Goal: Task Accomplishment & Management: Use online tool/utility

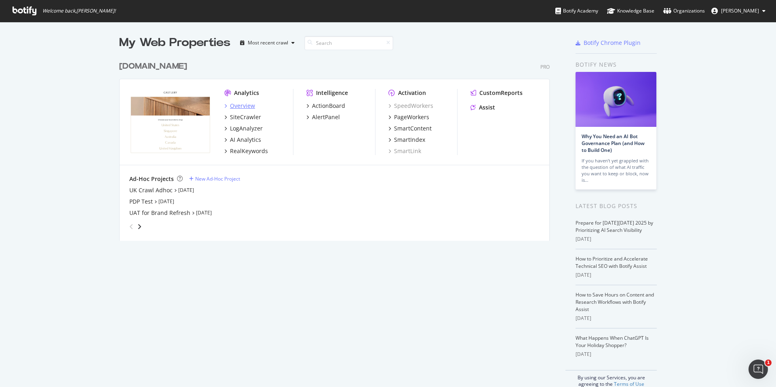
click at [243, 102] on div "Overview" at bounding box center [242, 106] width 25 height 8
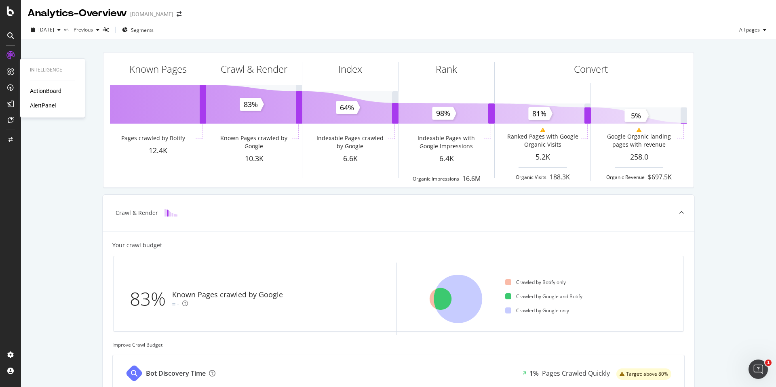
click at [39, 97] on div "ActionBoard AlertPanel" at bounding box center [52, 98] width 45 height 23
click at [48, 74] on div "Overview" at bounding box center [41, 75] width 23 height 8
click at [8, 14] on icon at bounding box center [10, 11] width 7 height 10
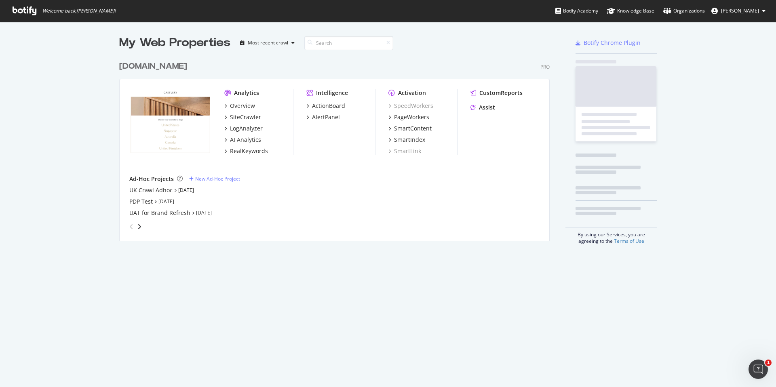
scroll to position [387, 776]
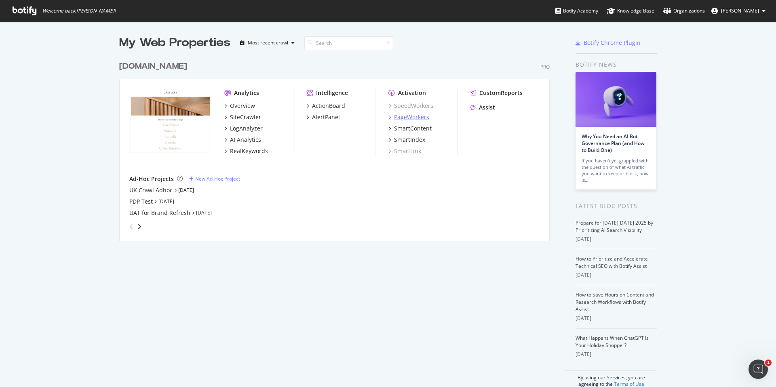
click at [419, 116] on div "PageWorkers" at bounding box center [411, 117] width 35 height 8
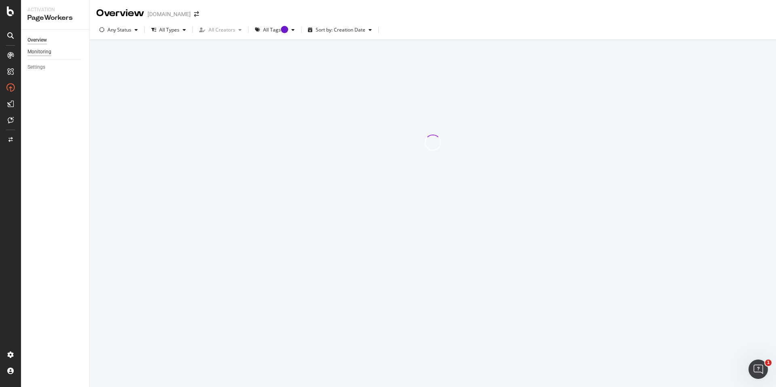
click at [46, 50] on div "Monitoring" at bounding box center [39, 52] width 24 height 8
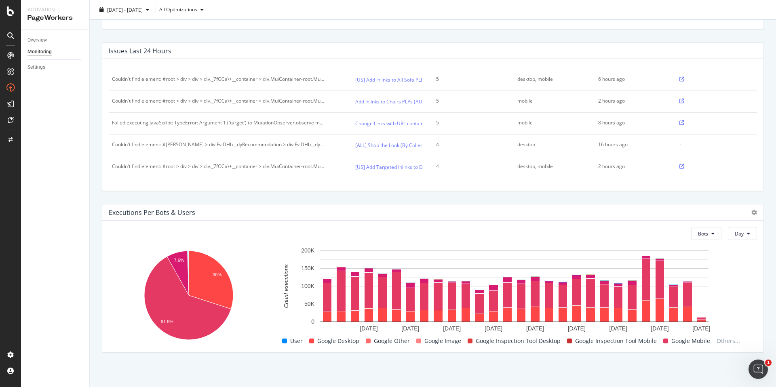
scroll to position [181, 0]
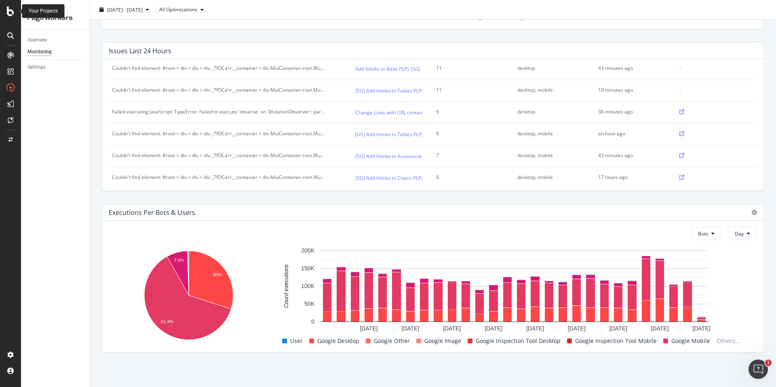
click at [11, 13] on icon at bounding box center [10, 11] width 7 height 10
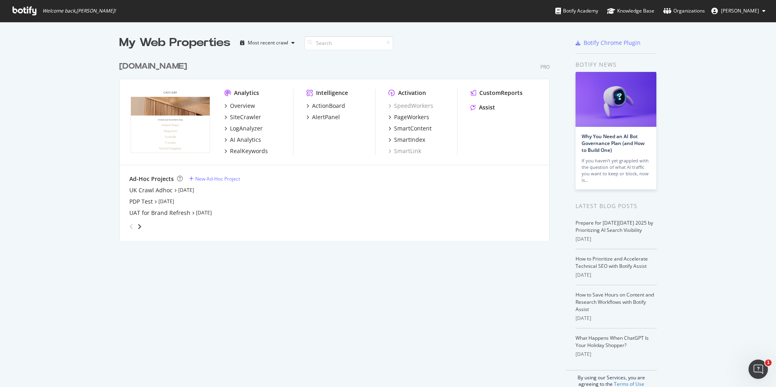
scroll to position [387, 776]
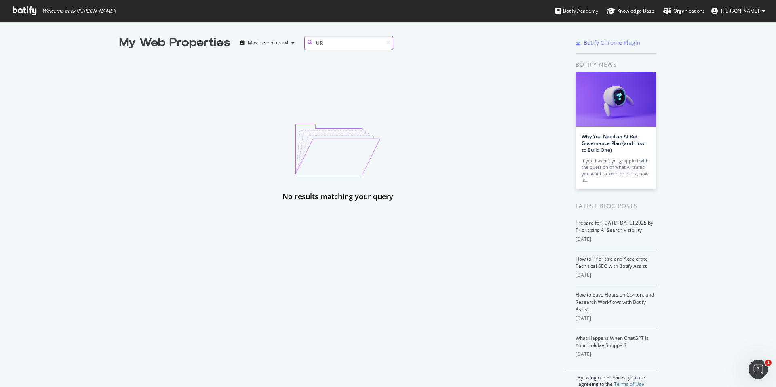
type input "U"
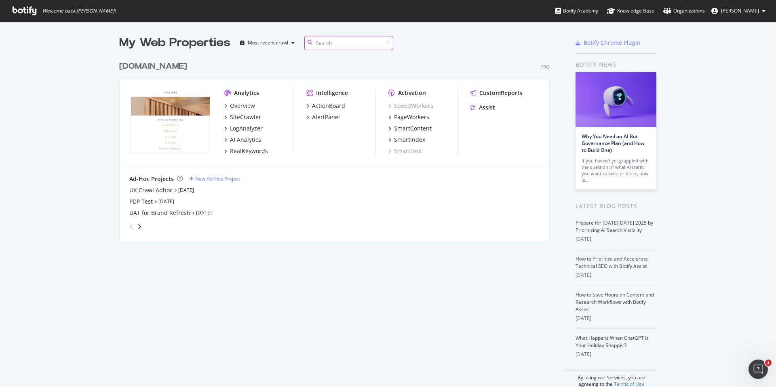
scroll to position [190, 437]
click at [332, 105] on div "ActionBoard" at bounding box center [328, 106] width 33 height 8
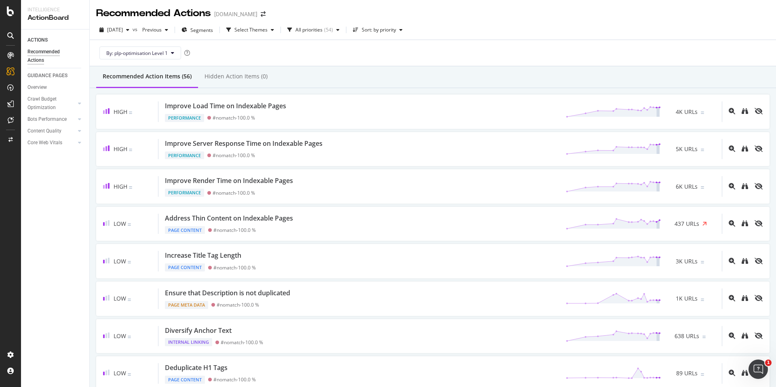
click at [34, 58] on div "Recommended Actions" at bounding box center [51, 56] width 49 height 17
click at [10, 51] on div at bounding box center [10, 55] width 13 height 13
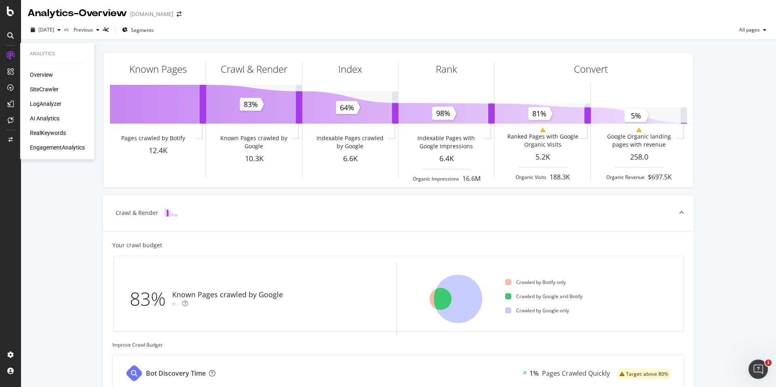
click at [47, 87] on div "SiteCrawler" at bounding box center [44, 89] width 29 height 8
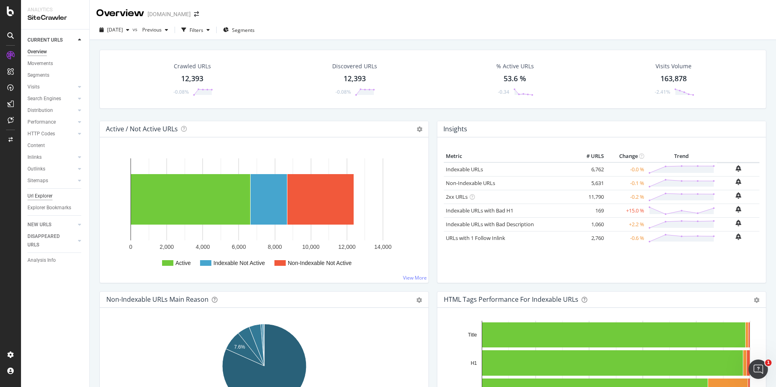
click at [50, 195] on div "Url Explorer" at bounding box center [39, 196] width 25 height 8
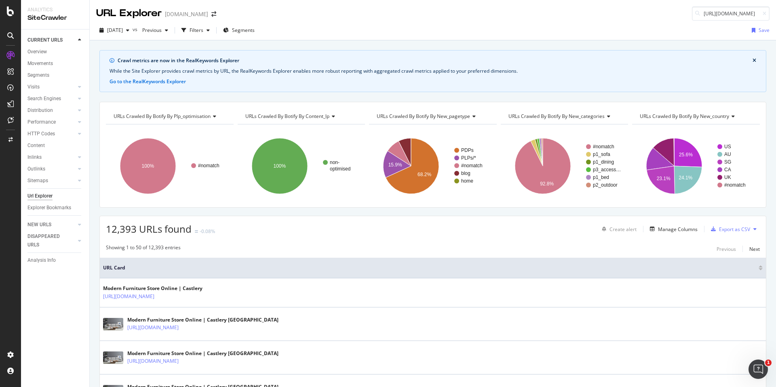
scroll to position [0, 91]
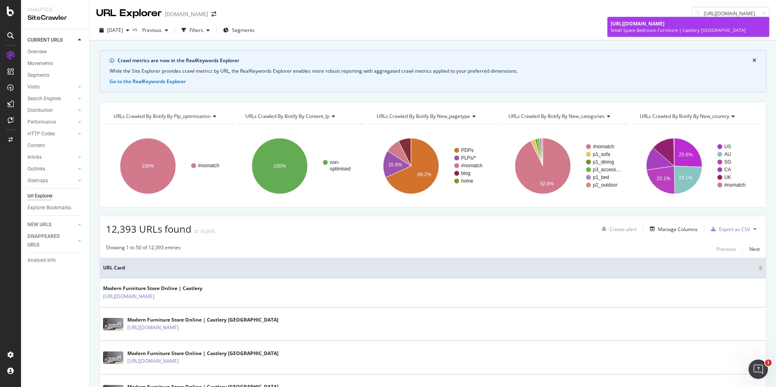
type input "https://www.castlery.com/us/furniture/small-bedroom-furniture"
click at [672, 20] on link "https://www.castlery.com/us/furniture/small-bedroom-furniture Small Space Bedro…" at bounding box center [689, 27] width 162 height 20
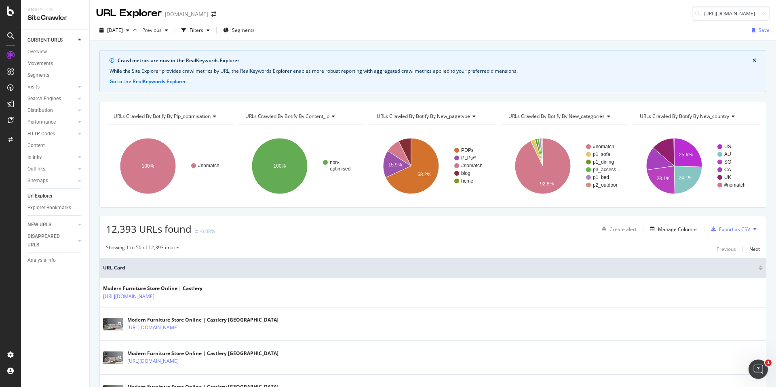
scroll to position [0, 63]
drag, startPoint x: 743, startPoint y: 13, endPoint x: 776, endPoint y: 17, distance: 32.6
click at [776, 17] on div "URL Explorer www.castlery.com https://www.castlery.com/us/accessories/rugs?pp=0" at bounding box center [433, 10] width 686 height 21
click at [744, 11] on input "https://www.castlery.com/us/accessories/rugs?pp=0" at bounding box center [731, 13] width 78 height 14
drag, startPoint x: 744, startPoint y: 13, endPoint x: 761, endPoint y: 14, distance: 16.6
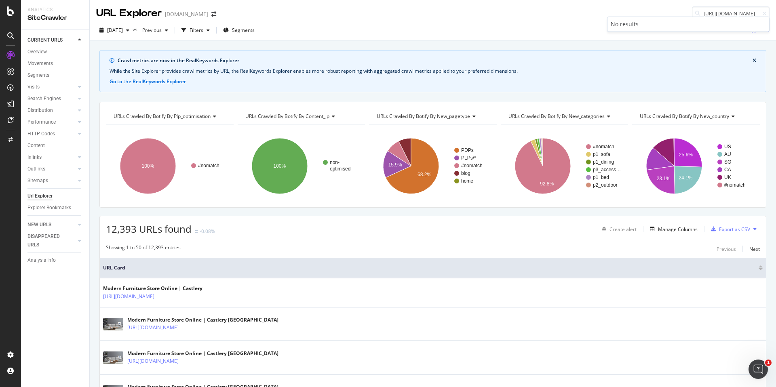
click at [761, 14] on div "https://www.castlery.com/us/accessories/rugs?pp=0" at bounding box center [731, 13] width 78 height 14
type input "https://www.castlery.com/us/accessories/rugs"
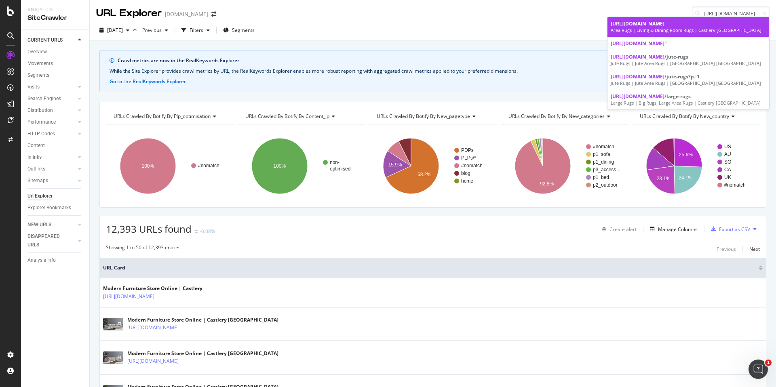
scroll to position [0, 0]
click at [714, 30] on div "Area Rugs | Living & Dining Room Rugs | Castlery US" at bounding box center [688, 30] width 155 height 6
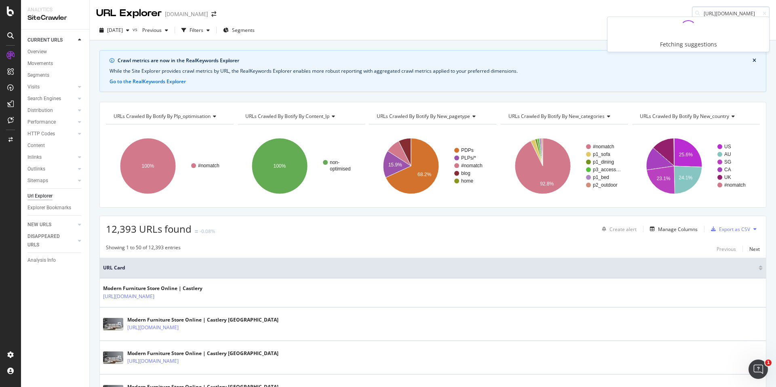
scroll to position [0, 68]
drag, startPoint x: 750, startPoint y: 13, endPoint x: 770, endPoint y: 15, distance: 20.7
click at [770, 15] on div "URL Explorer www.castlery.com https://www.castlery.com/au/tables/dining-tables?…" at bounding box center [433, 10] width 686 height 21
drag, startPoint x: 748, startPoint y: 13, endPoint x: 764, endPoint y: 14, distance: 16.2
click at [764, 14] on div "https://www.castlery.com/au/tables/dining-tables?p=2" at bounding box center [731, 13] width 78 height 14
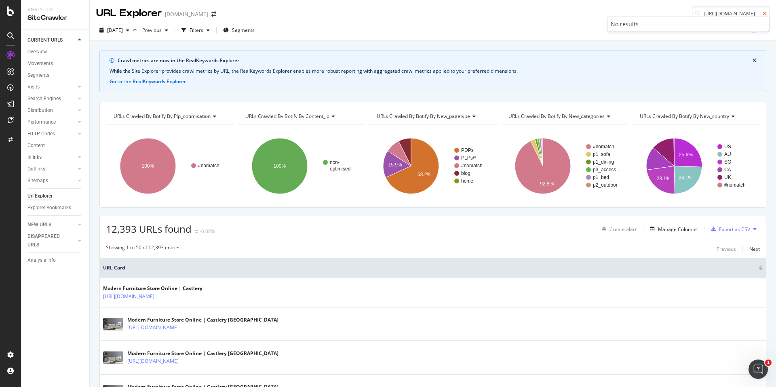
scroll to position [0, 58]
type input "https://www.castlery.com/au/tables/dining-tables"
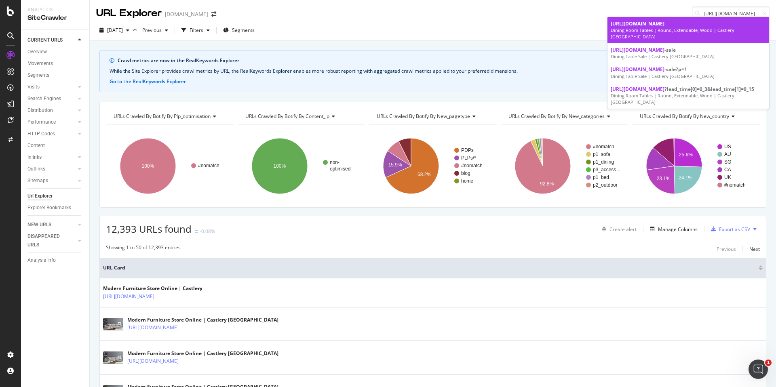
scroll to position [0, 0]
click at [665, 24] on span "https://www.castlery.com/au/tables/dining-tables" at bounding box center [638, 23] width 54 height 7
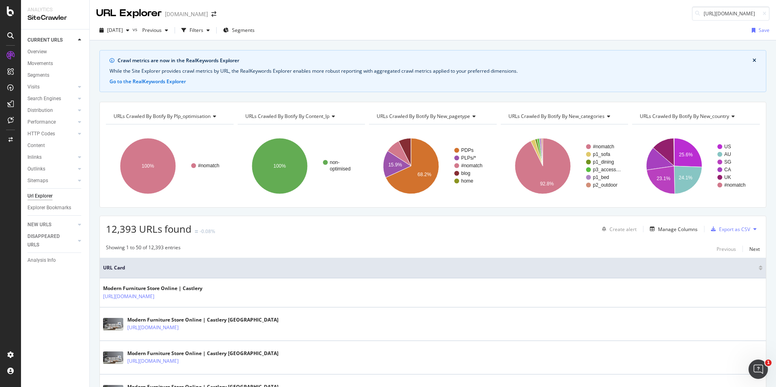
scroll to position [0, 68]
drag, startPoint x: 748, startPoint y: 14, endPoint x: 763, endPoint y: 14, distance: 15.4
click at [763, 14] on div "https://www.castlery.com/au/chairs/dining-chairs?p=2" at bounding box center [731, 13] width 78 height 14
type input "https://www.castlery.com/au/chairs/dining-chairs"
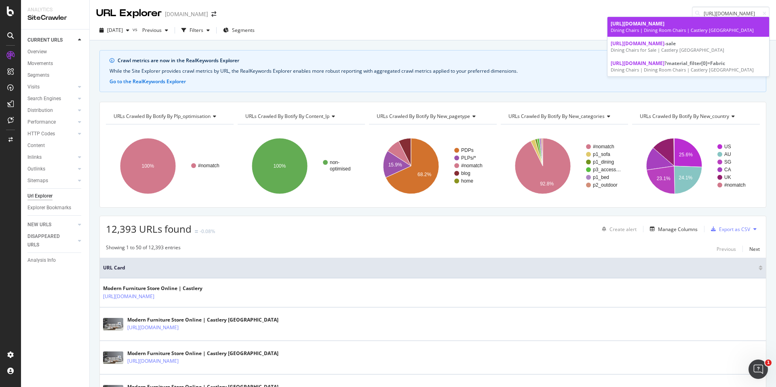
click at [737, 23] on div "https://www.castlery.com/au/chairs/dining-chairs" at bounding box center [688, 23] width 155 height 7
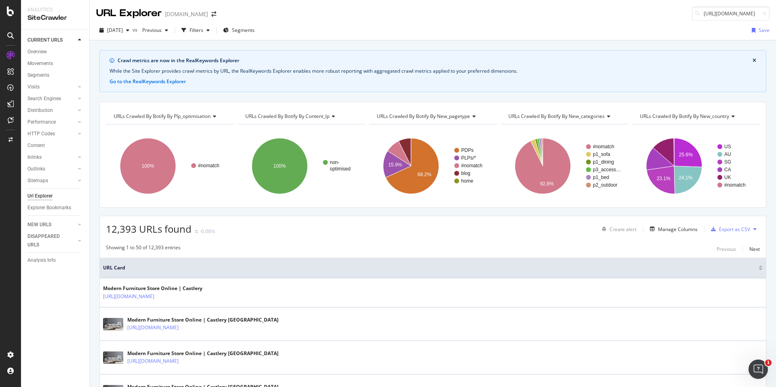
scroll to position [0, 63]
drag, startPoint x: 748, startPoint y: 13, endPoint x: 775, endPoint y: 14, distance: 27.9
click at [776, 14] on div "URL Explorer www.castlery.com https://www.castlery.com/us/tables/side-tables?p=2" at bounding box center [433, 10] width 686 height 21
type input "https://www.castlery.com/us/tables/side-tables"
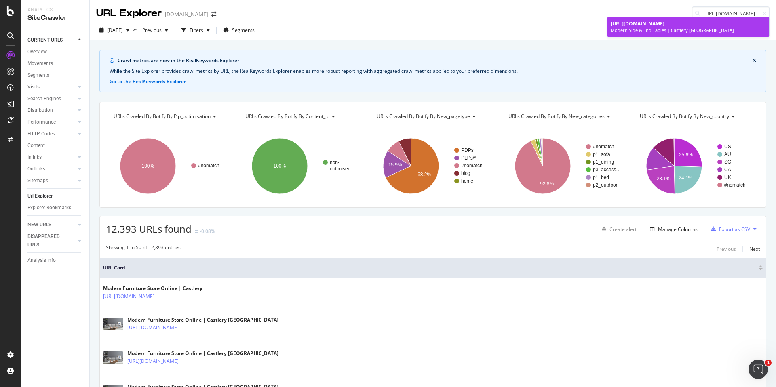
click at [727, 23] on div "https://www.castlery.com/us/tables/side-tables" at bounding box center [688, 23] width 155 height 7
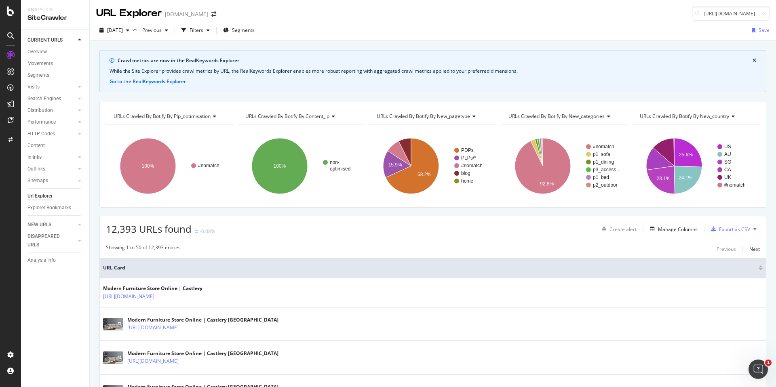
scroll to position [0, 105]
drag, startPoint x: 745, startPoint y: 12, endPoint x: 776, endPoint y: 13, distance: 30.7
click at [776, 13] on div "URL Explorer www.castlery.com https://www.castlery.com/au/furniture/small-bedro…" at bounding box center [433, 10] width 686 height 21
type input "https://www.castlery.com/au/furniture/small-bedroom-furniture"
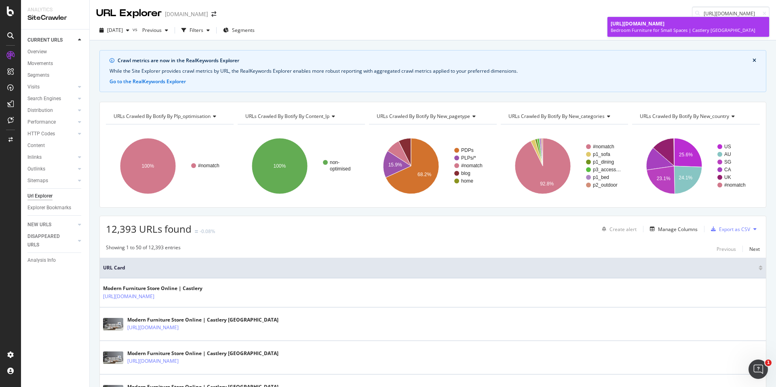
click at [675, 27] on div "https://www.castlery.com/au/furniture/small-bedroom-furniture" at bounding box center [688, 23] width 155 height 7
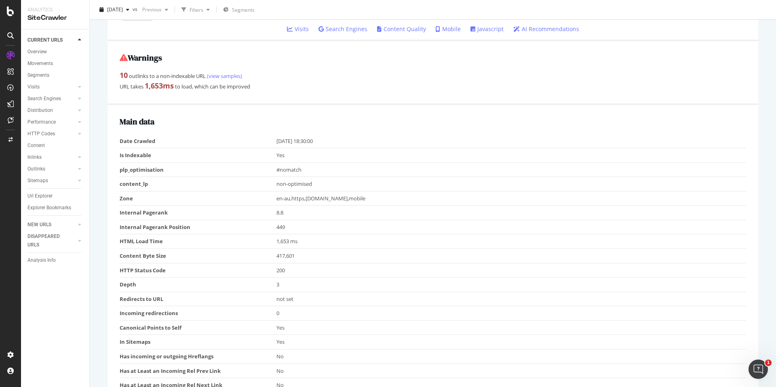
scroll to position [203, 0]
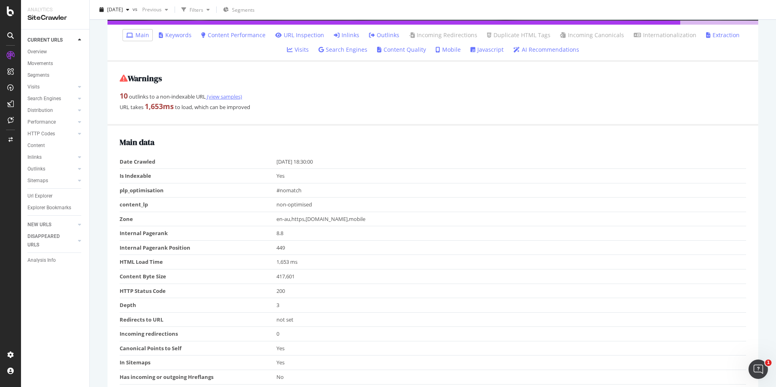
click at [233, 95] on link "(view samples)" at bounding box center [224, 96] width 36 height 7
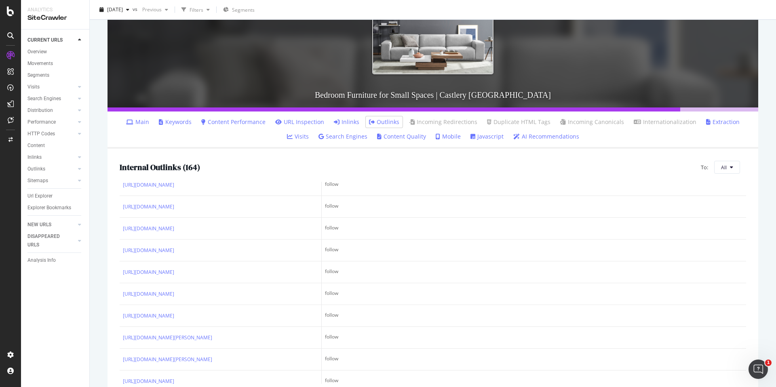
scroll to position [2959, 0]
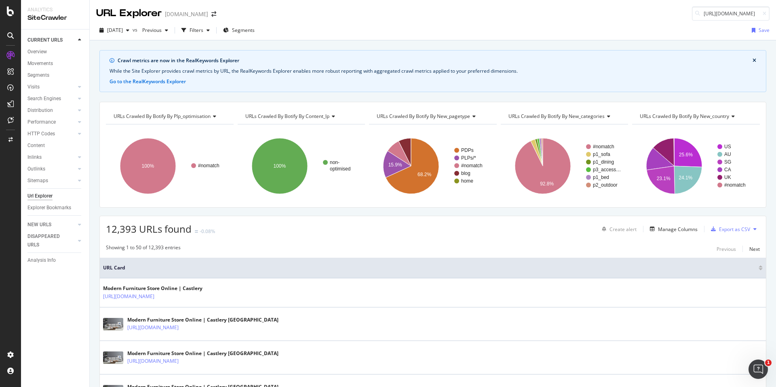
scroll to position [0, 85]
drag, startPoint x: 749, startPoint y: 14, endPoint x: 775, endPoint y: 14, distance: 26.7
click at [775, 14] on div "URL Explorer www.castlery.com https://www.castlery.com/au/furniture-sets/outdoo…" at bounding box center [433, 10] width 686 height 21
type input "https://www.castlery.com/au/furniture-sets/outdoor-sets"
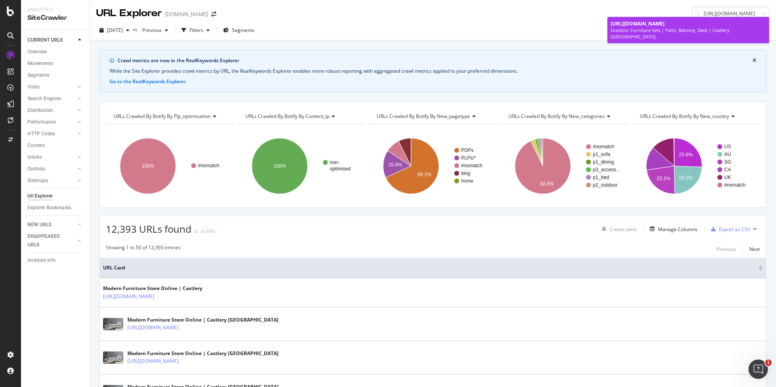
click at [693, 30] on div "Outdoor Furniture Sets | Patio, Balcony, Deck | Castlery Australia" at bounding box center [688, 33] width 155 height 13
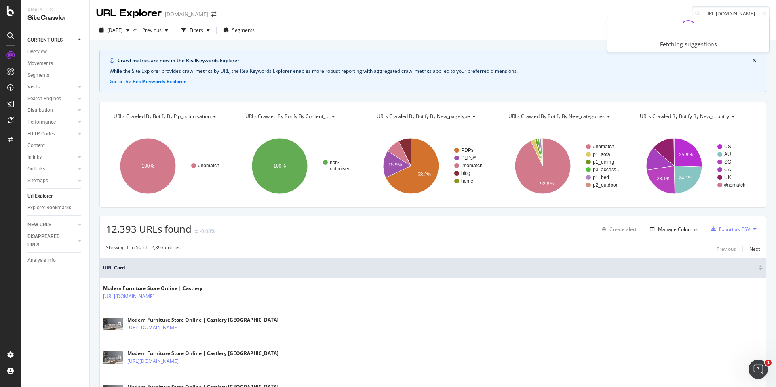
scroll to position [0, 102]
drag, startPoint x: 713, startPoint y: 14, endPoint x: 775, endPoint y: 14, distance: 62.3
click at [775, 14] on div "URL Explorer www.castlery.com https://www.castlery.com/uk/tables/dining-tables?…" at bounding box center [433, 10] width 686 height 21
click at [714, 14] on input "https://www.castlery.com/uk/tables/dining-tables?ccid=22665150236" at bounding box center [731, 13] width 78 height 14
drag, startPoint x: 714, startPoint y: 13, endPoint x: 771, endPoint y: 14, distance: 56.6
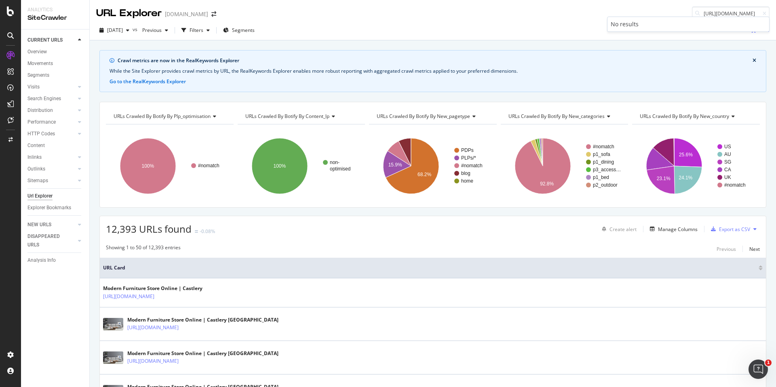
click at [773, 14] on div "URL Explorer www.castlery.com https://www.castlery.com/uk/tables/dining-tables?…" at bounding box center [433, 10] width 686 height 21
drag, startPoint x: 714, startPoint y: 13, endPoint x: 766, endPoint y: 13, distance: 52.6
click at [766, 13] on div "https://www.castlery.com/uk/tables/dining-tables?ccid=22665150236" at bounding box center [731, 13] width 78 height 14
type input "https://www.castlery.com/uk/tables/dining-tables"
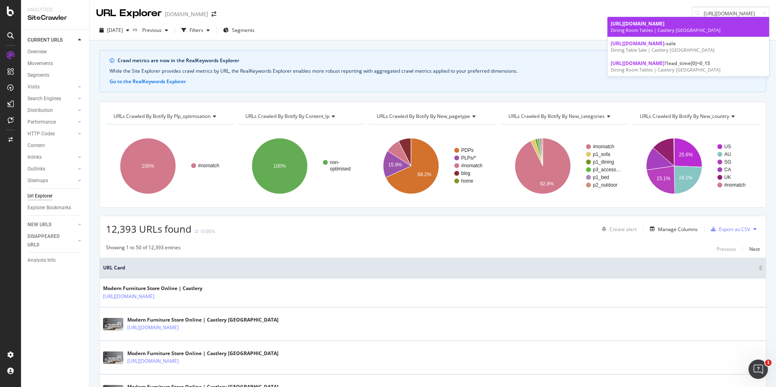
scroll to position [0, 0]
click at [665, 25] on span "https://www.castlery.com/uk/tables/dining-tables" at bounding box center [638, 23] width 54 height 7
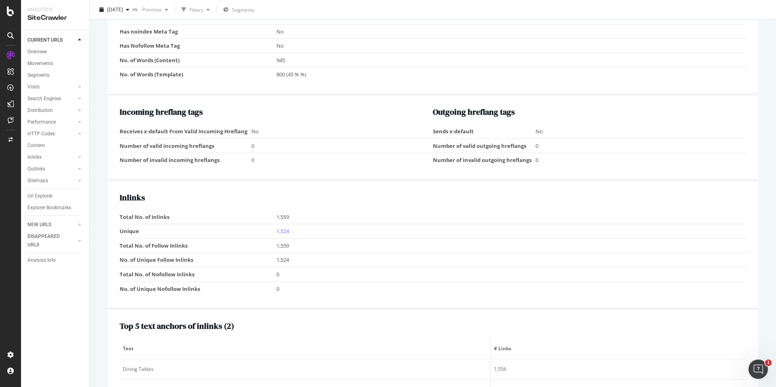
scroll to position [776, 0]
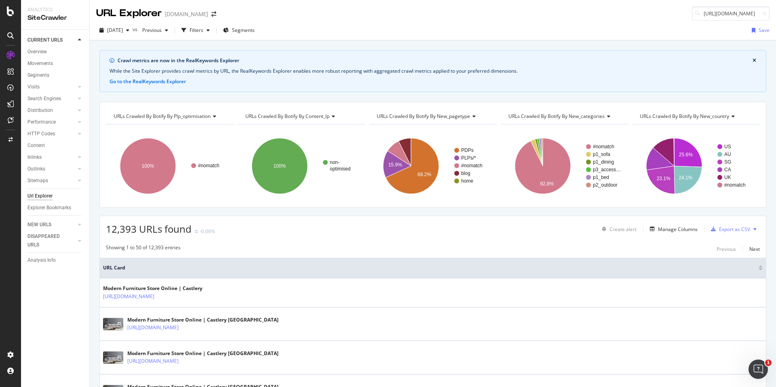
scroll to position [0, 67]
drag, startPoint x: 747, startPoint y: 13, endPoint x: 776, endPoint y: 12, distance: 28.7
click at [776, 13] on div "URL Explorer www.castlery.com https://www.castlery.com/sg/chairs/dining-chairs?…" at bounding box center [433, 10] width 686 height 21
type input "https://www.castlery.com/sg/chairs/dining-chairs"
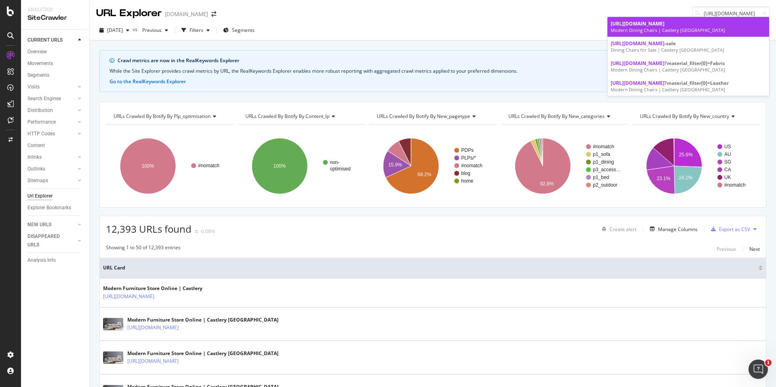
click at [665, 23] on span "https://www.castlery.com/sg/chairs/dining-chairs" at bounding box center [638, 23] width 54 height 7
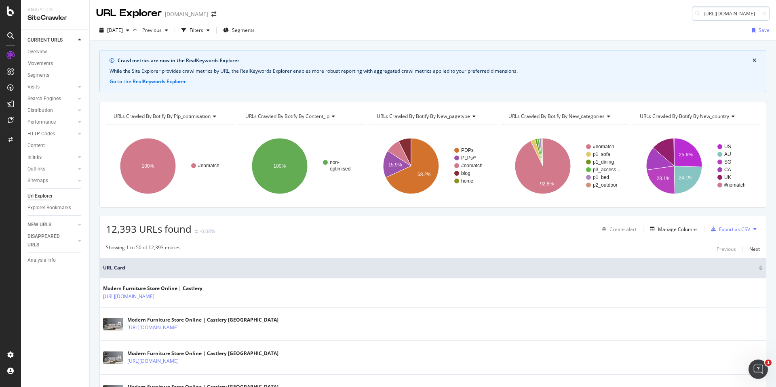
scroll to position [0, 67]
drag, startPoint x: 748, startPoint y: 13, endPoint x: 769, endPoint y: 13, distance: 21.8
click at [769, 13] on input "https://www.castlery.com/sg/chairs/dining-chairs?p=2" at bounding box center [731, 13] width 78 height 14
type input "https://www.castlery.com/sg/chairs/dining-chairs"
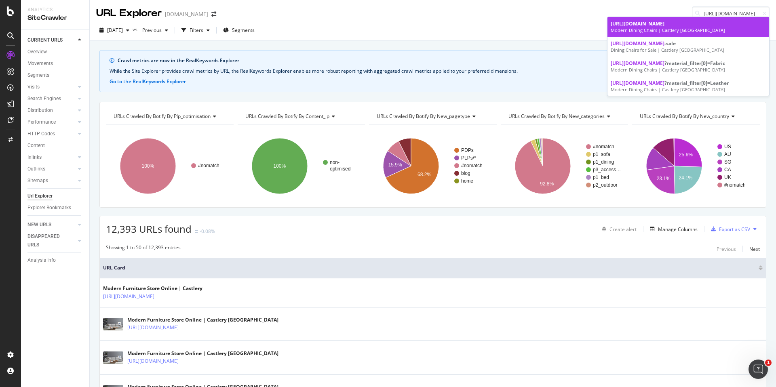
click at [665, 24] on span "https://www.castlery.com/sg/chairs/dining-chairs" at bounding box center [638, 23] width 54 height 7
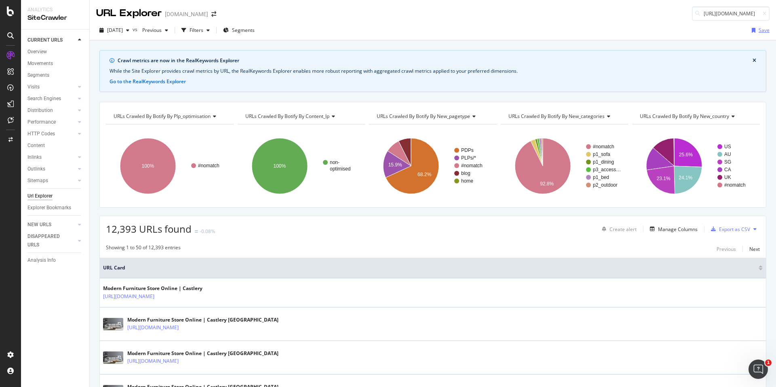
scroll to position [0, 76]
drag, startPoint x: 749, startPoint y: 13, endPoint x: 776, endPoint y: 12, distance: 27.1
click at [776, 12] on div "URL Explorer www.castlery.com https://www.castlery.com/au/outdoor/outdoor-sofas…" at bounding box center [433, 10] width 686 height 21
type input "https://www.castlery.com/au/outdoor/outdoor-sofas"
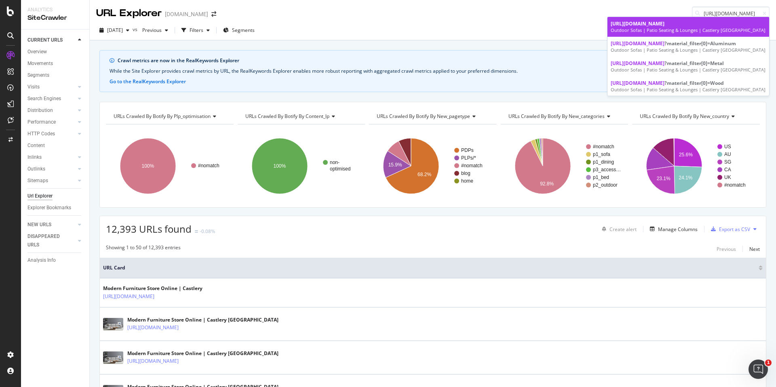
scroll to position [0, 0]
click at [665, 26] on span "https://www.castlery.com/au/outdoor/outdoor-sofas" at bounding box center [638, 23] width 54 height 7
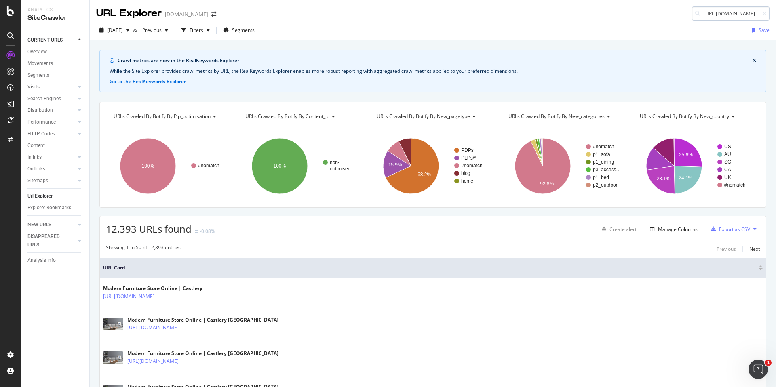
scroll to position [0, 69]
drag, startPoint x: 748, startPoint y: 14, endPoint x: 776, endPoint y: 14, distance: 27.5
click at [776, 14] on div "URL Explorer www.castlery.com https://www.castlery.com/au/outdoor/all-outdoor?p…" at bounding box center [433, 10] width 686 height 21
type input "https://www.castlery.com/au/outdoor/all-outdoor"
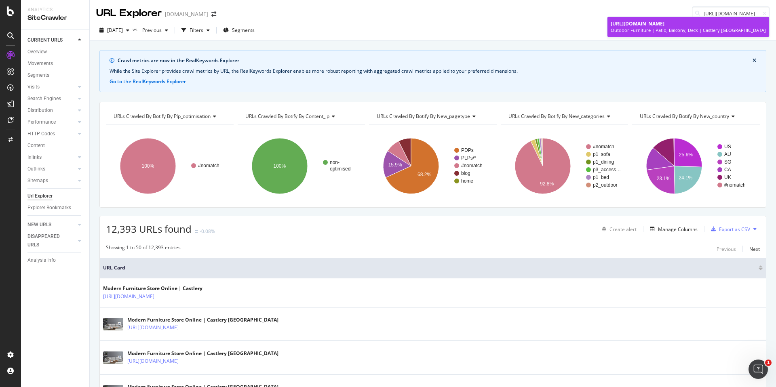
click at [665, 26] on span "https://www.castlery.com/au/outdoor/all-outdoor" at bounding box center [638, 23] width 54 height 7
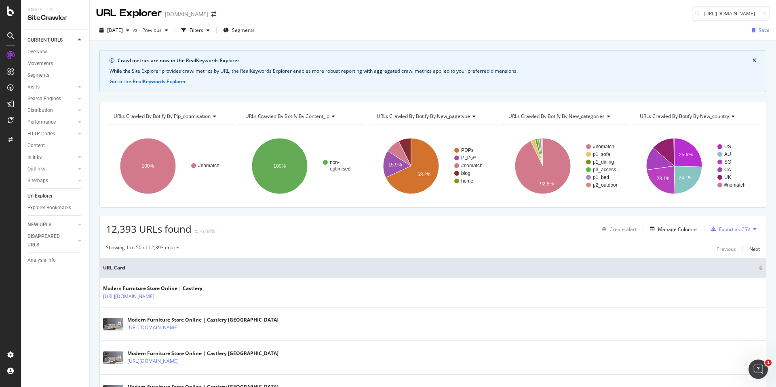
scroll to position [0, 61]
drag, startPoint x: 748, startPoint y: 13, endPoint x: 766, endPoint y: 13, distance: 17.8
click at [767, 13] on input "https://www.castlery.com/au/chairs/armchairs?p=2" at bounding box center [731, 13] width 78 height 14
type input "https://www.castlery.com/au/chairs/armchairs"
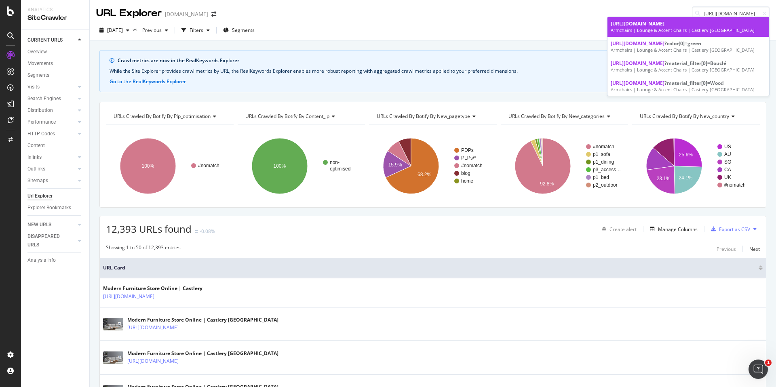
click at [669, 29] on div "Armchairs | Lounge & Accent Chairs | Castlery Australia" at bounding box center [688, 30] width 155 height 6
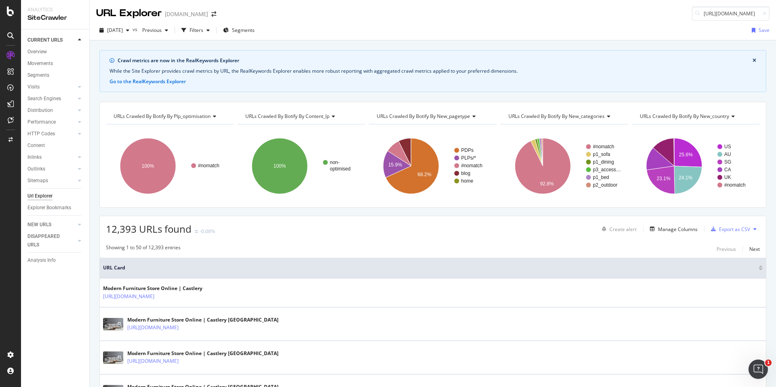
scroll to position [0, 127]
drag, startPoint x: 714, startPoint y: 13, endPoint x: 776, endPoint y: 9, distance: 62.0
click at [776, 11] on div "URL Explorer www.castlery.com https://www.castlery.com/ca/furniture-sets/dining…" at bounding box center [433, 10] width 686 height 21
type input "https://www.castlery.com/ca/furniture-sets/dining-room-sets"
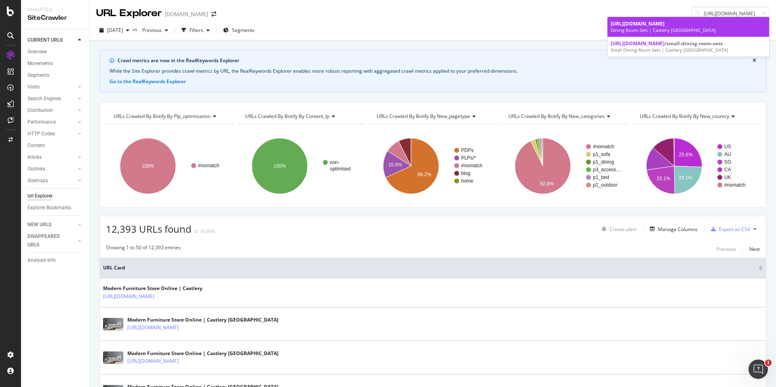
scroll to position [0, 0]
click at [707, 27] on div "Dining Room Sets | Castlery Canada" at bounding box center [688, 30] width 155 height 6
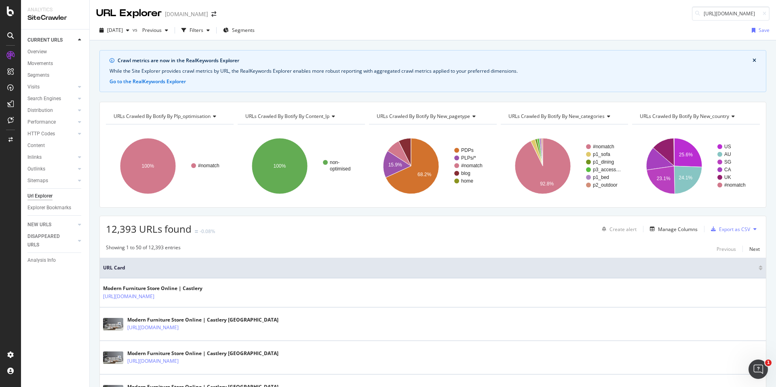
scroll to position [0, 95]
drag, startPoint x: 746, startPoint y: 13, endPoint x: 775, endPoint y: 14, distance: 29.5
click at [775, 14] on div "URL Explorer www.castlery.com https://www.castlery.com/au/furniture-sets/dining…" at bounding box center [433, 10] width 686 height 21
drag, startPoint x: 748, startPoint y: 14, endPoint x: 775, endPoint y: 14, distance: 27.1
click at [775, 14] on div "URL Explorer www.castlery.com https://www.castlery.com/au/furniture-sets/dining…" at bounding box center [433, 10] width 686 height 21
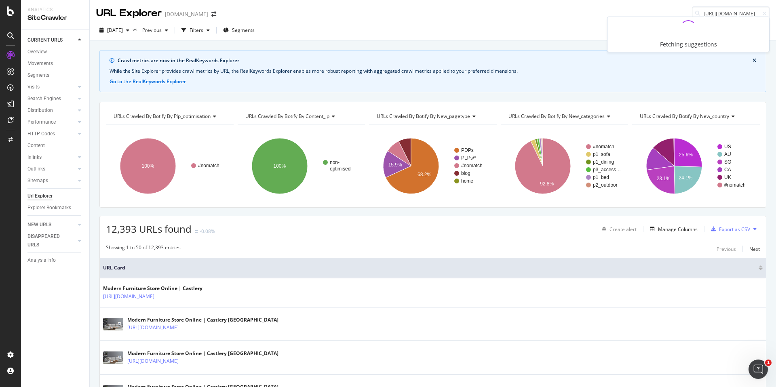
scroll to position [0, 84]
type input "https://www.castlery.com/au/furniture-sets/dining-room-sets"
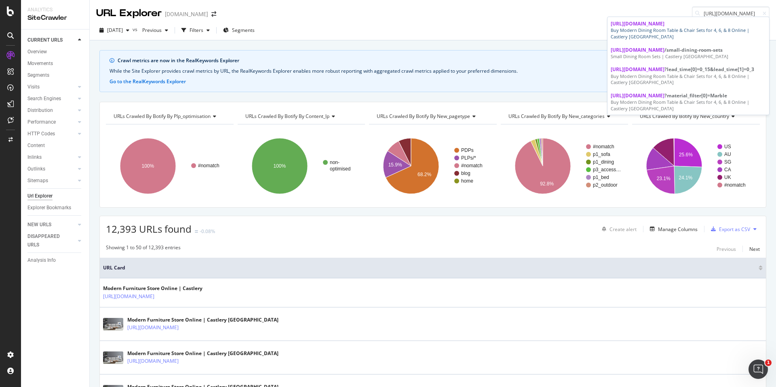
scroll to position [0, 0]
click at [693, 35] on div "Buy Modern Dining Room Table & Chair Sets for 4, 6, & 8 Online | Castlery Austr…" at bounding box center [688, 33] width 155 height 13
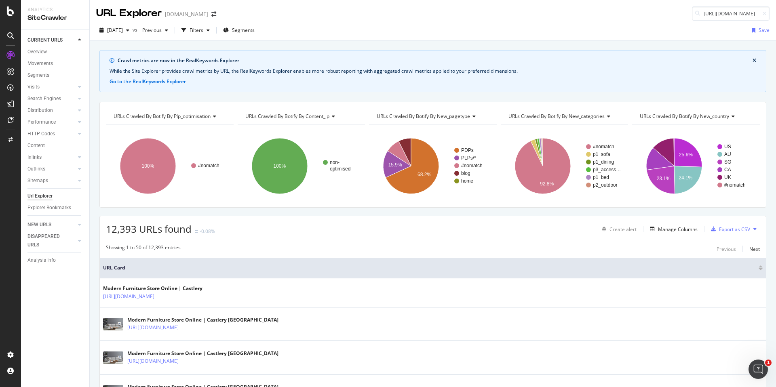
scroll to position [0, 61]
drag, startPoint x: 748, startPoint y: 14, endPoint x: 776, endPoint y: 13, distance: 27.9
click at [776, 13] on div "URL Explorer www.castlery.com https://www.castlery.com/au/chairs/armchairs?p=5" at bounding box center [433, 10] width 686 height 21
type input "https://www.castlery.com/au/chairs/armchairs"
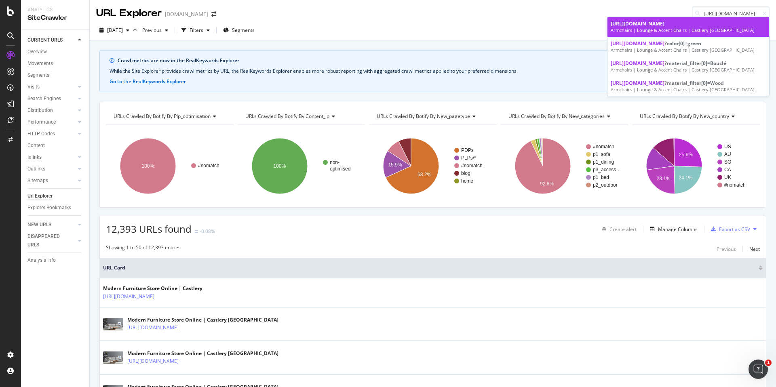
click at [665, 21] on span "https://www.castlery.com/au/chairs/armchairs" at bounding box center [638, 23] width 54 height 7
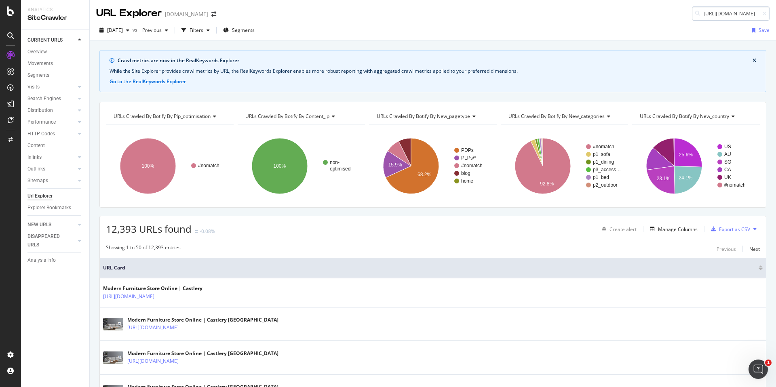
scroll to position [0, 95]
drag, startPoint x: 748, startPoint y: 13, endPoint x: 776, endPoint y: 13, distance: 27.9
click at [776, 13] on div "URL Explorer www.castlery.com https://www.castlery.com/au/furniture-sets/dining…" at bounding box center [433, 10] width 686 height 21
type input "https://www.castlery.com/au/furniture-sets/dining-room-sets"
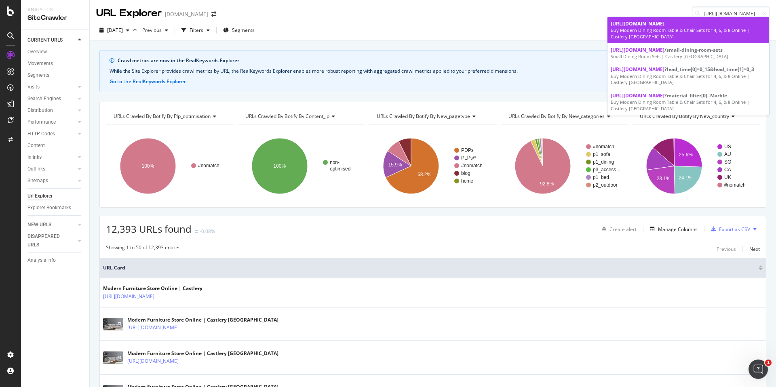
click at [739, 32] on div "Buy Modern Dining Room Table & Chair Sets for 4, 6, & 8 Online | Castlery Austr…" at bounding box center [688, 33] width 155 height 13
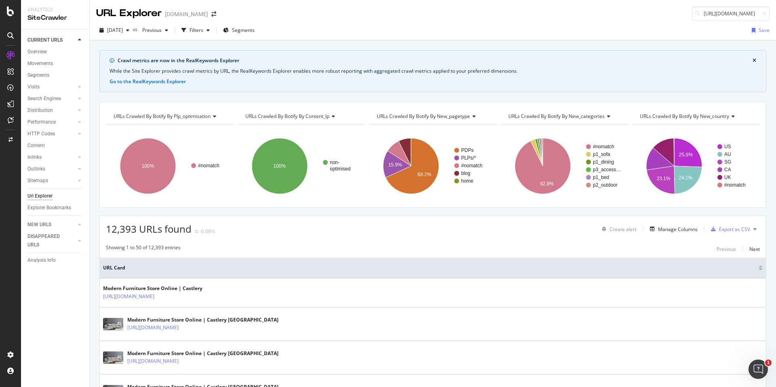
scroll to position [0, 76]
drag, startPoint x: 747, startPoint y: 14, endPoint x: 776, endPoint y: 14, distance: 29.1
click at [776, 14] on div "URL Explorer www.castlery.com https://www.castlery.com/au/outdoor/outdoor-sofas…" at bounding box center [433, 10] width 686 height 21
type input "https://www.castlery.com/au/outdoor/outdoor-sofas"
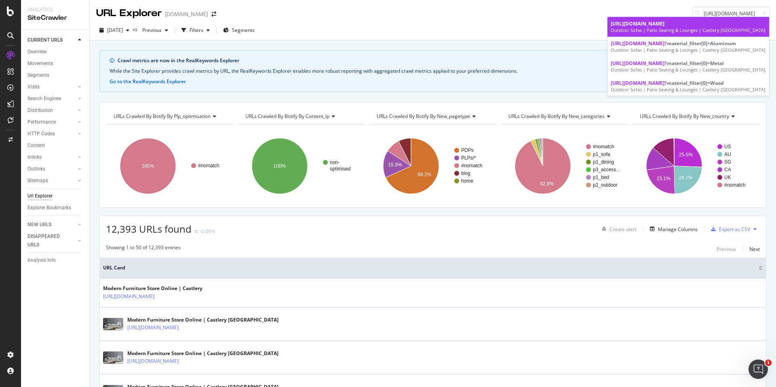
click at [739, 28] on div "Outdoor Sofas | Patio Seating & Lounges | Castlery Australia" at bounding box center [688, 30] width 155 height 6
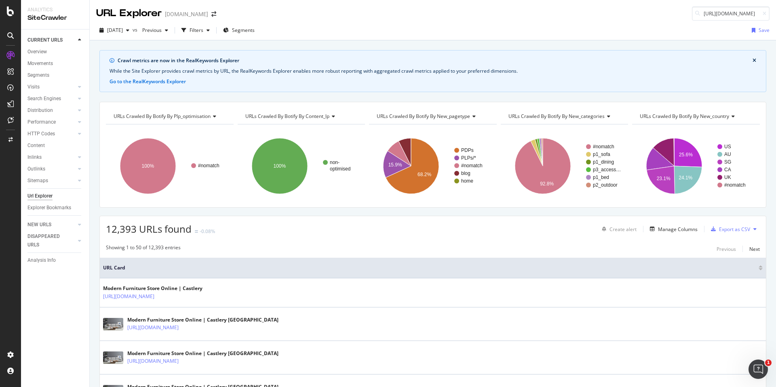
scroll to position [0, 61]
drag, startPoint x: 748, startPoint y: 12, endPoint x: 776, endPoint y: 12, distance: 28.3
click at [776, 12] on div "URL Explorer www.castlery.com https://www.castlery.com/au/chairs/armchairs?p=3" at bounding box center [433, 10] width 686 height 21
type input "https://www.castlery.com/au/chairs/armchairs"
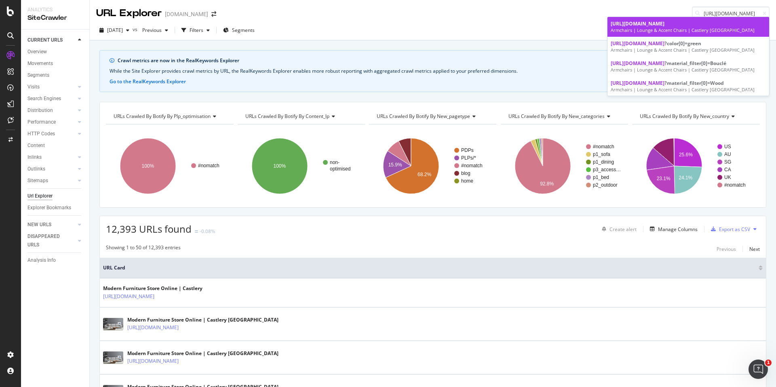
click at [726, 29] on div "Armchairs | Lounge & Accent Chairs | Castlery Australia" at bounding box center [688, 30] width 155 height 6
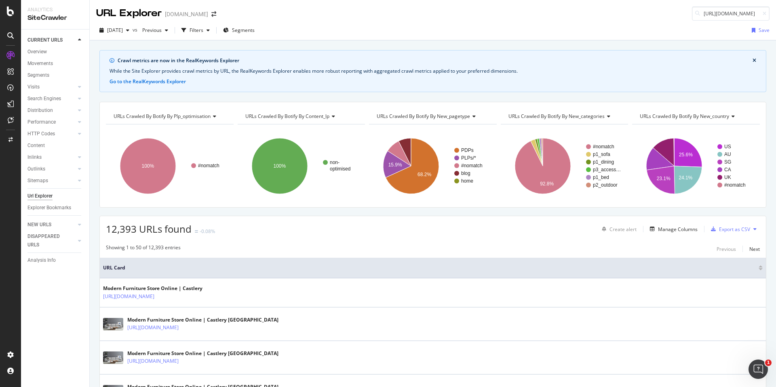
scroll to position [0, 67]
click at [748, 12] on input "https://www.castlery.com/sg/chairs/dining-chairs?p=3" at bounding box center [731, 13] width 78 height 14
drag, startPoint x: 748, startPoint y: 13, endPoint x: 764, endPoint y: 14, distance: 16.2
click at [764, 14] on div "https://www.castlery.com/sg/chairs/dining-chairs?p=3" at bounding box center [731, 13] width 78 height 14
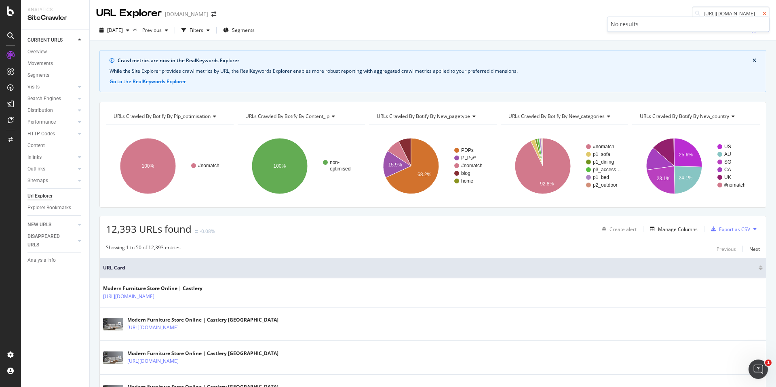
type input "https://www.castlery.com/sg/chairs/dining-chairs"
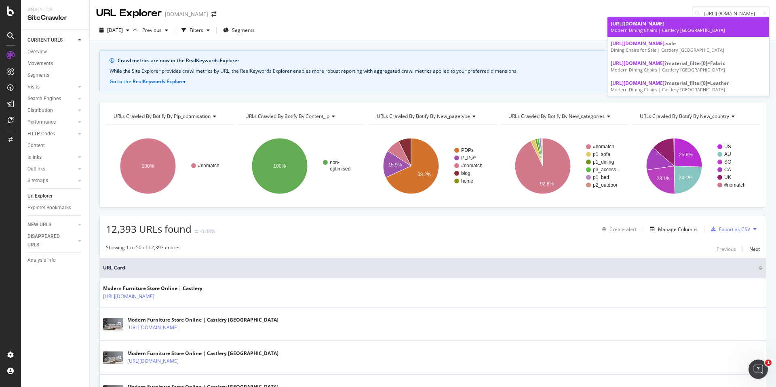
scroll to position [0, 0]
click at [716, 34] on link "https://www.castlery.com/sg/chairs/dining-chairs Modern Dining Chairs | Castler…" at bounding box center [689, 27] width 162 height 20
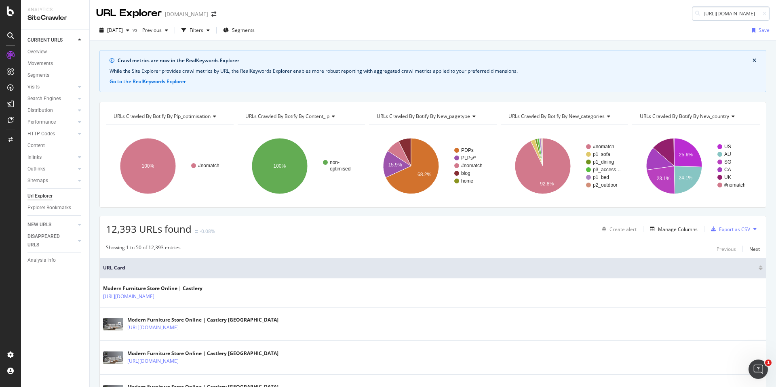
scroll to position [0, 58]
click at [748, 13] on input "https://www.castlery.com/au/chairs/benches?p=2" at bounding box center [731, 13] width 78 height 14
drag, startPoint x: 748, startPoint y: 12, endPoint x: 776, endPoint y: 14, distance: 28.4
click at [776, 14] on div "URL Explorer www.castlery.com https://www.castlery.com/au/chairs/benches?p=2" at bounding box center [433, 10] width 686 height 21
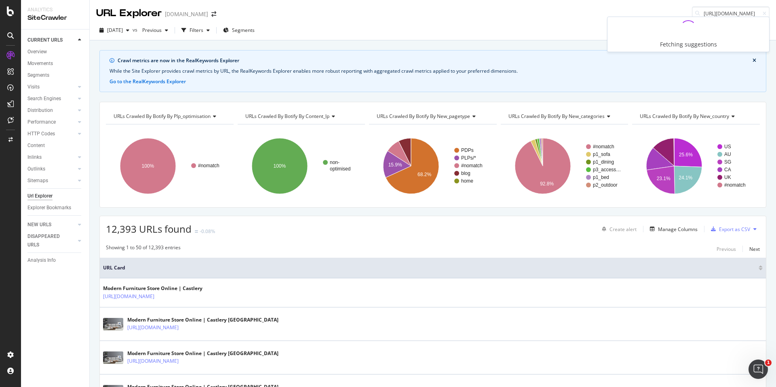
type input "https://www.castlery.com/au/chairs/benches"
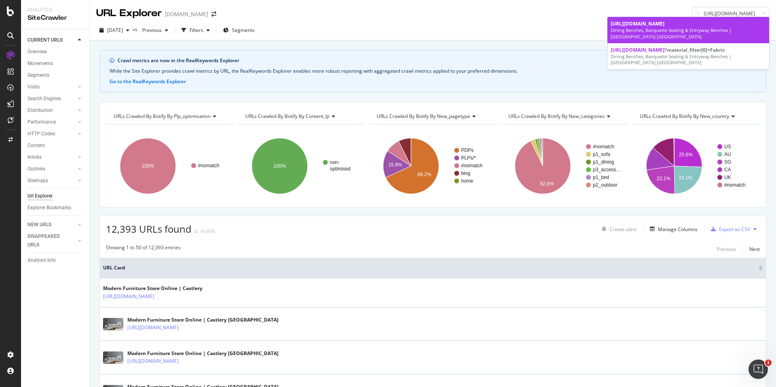
scroll to position [0, 0]
click at [733, 24] on div "https://www.castlery.com/au/chairs/benches" at bounding box center [688, 23] width 155 height 7
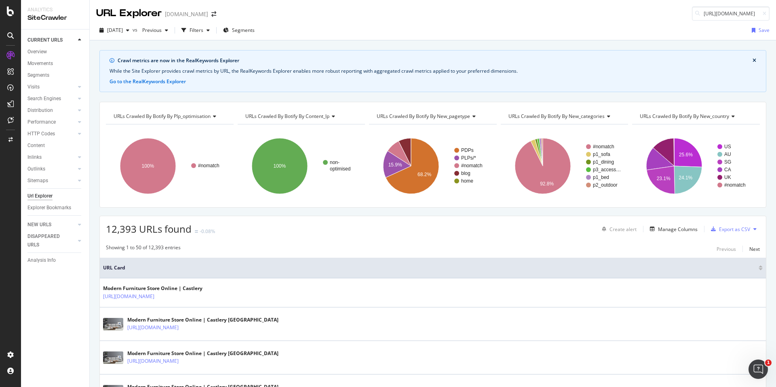
scroll to position [0, 68]
drag, startPoint x: 746, startPoint y: 14, endPoint x: 776, endPoint y: 15, distance: 29.5
click at [776, 16] on div "URL Explorer www.castlery.com https://www.castlery.com/sg/sofas/2-seater-sofas?…" at bounding box center [433, 10] width 686 height 21
drag, startPoint x: 748, startPoint y: 13, endPoint x: 767, endPoint y: 15, distance: 19.1
click at [767, 15] on input "https://www.castlery.com/sg/sofas/2-seater-sofas?p=2" at bounding box center [731, 13] width 78 height 14
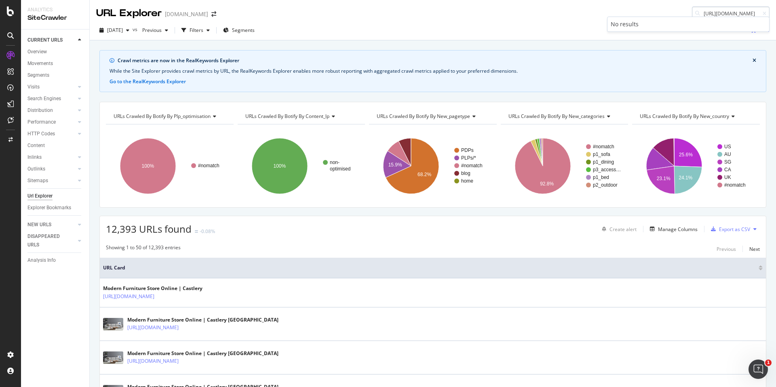
scroll to position [0, 58]
type input "https://www.castlery.com/sg/sofas/2-seater-sofas"
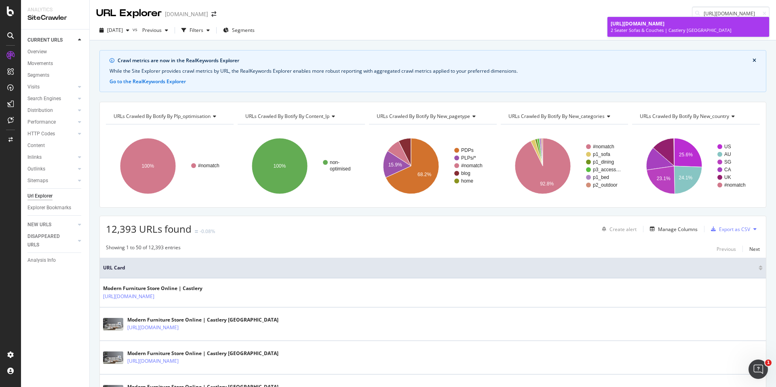
click at [733, 24] on div "https://www.castlery.com/sg/sofas/2-seater-sofas" at bounding box center [688, 23] width 155 height 7
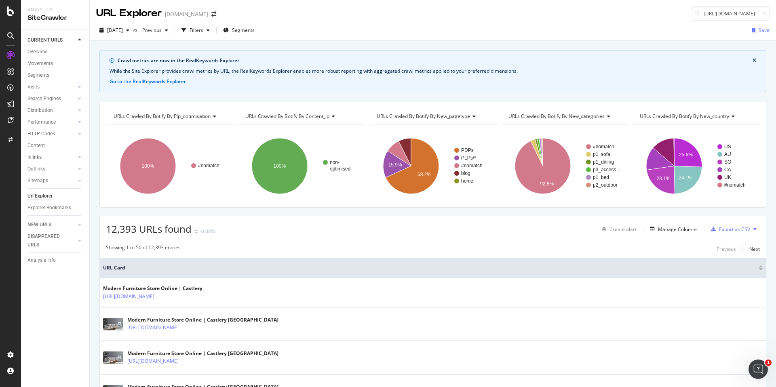
scroll to position [0, 56]
drag, startPoint x: 748, startPoint y: 11, endPoint x: 771, endPoint y: 16, distance: 24.5
click at [771, 16] on div "URL Explorer www.castlery.com https://www.castlery.com/au/sofas/all-sofas?p=4" at bounding box center [433, 10] width 686 height 21
type input "https://www.castlery.com/au/sofas/all-sofas"
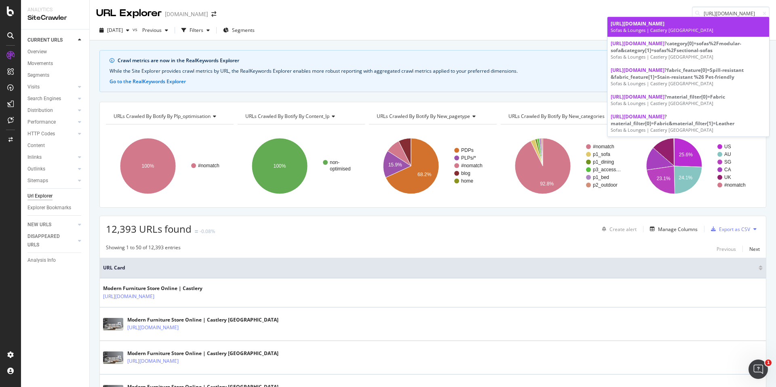
click at [665, 24] on span "https://www.castlery.com/au/sofas/all-sofas" at bounding box center [638, 23] width 54 height 7
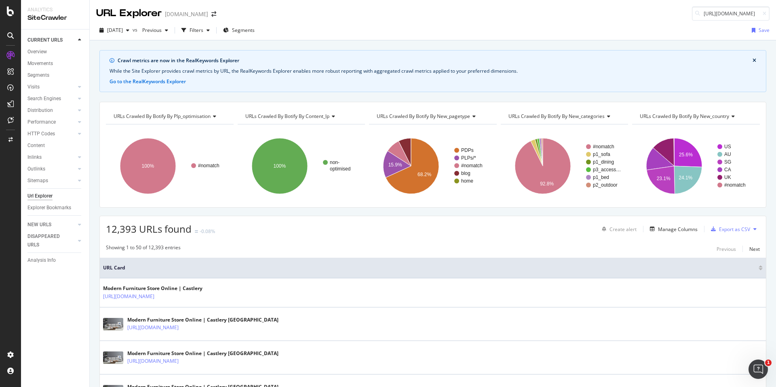
scroll to position [0, 69]
drag, startPoint x: 748, startPoint y: 14, endPoint x: 771, endPoint y: 13, distance: 23.1
click at [770, 13] on div "URL Explorer www.castlery.com https://www.castlery.com/au/outdoor/all-outdoor?p…" at bounding box center [433, 10] width 686 height 21
type input "https://www.castlery.com/au/outdoor/all-outdoor"
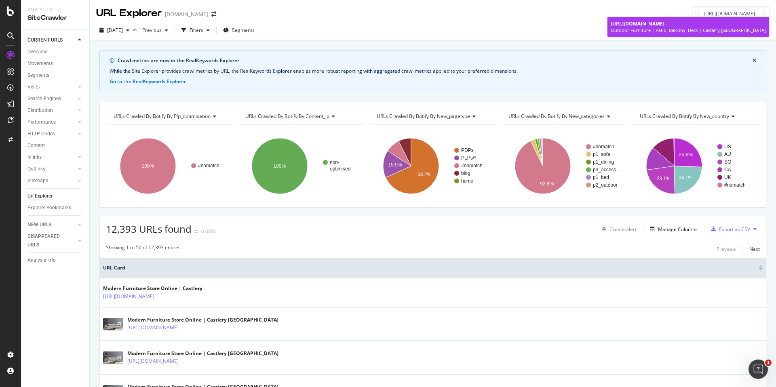
click at [722, 19] on link "https://www.castlery.com/au/outdoor/all-outdoor Outdoor Furniture | Patio, Balc…" at bounding box center [689, 27] width 162 height 20
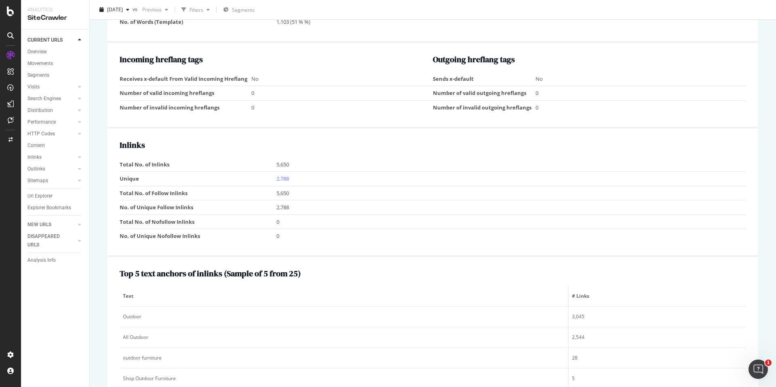
scroll to position [813, 0]
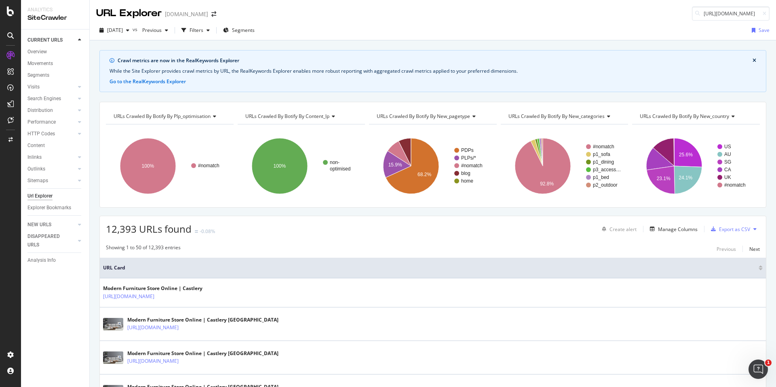
scroll to position [0, 91]
click at [748, 14] on input "https://www.castlery.com/sg/furniture-sets/living-room-sets?p=2" at bounding box center [731, 13] width 78 height 14
drag, startPoint x: 748, startPoint y: 14, endPoint x: 772, endPoint y: 13, distance: 24.3
click at [772, 13] on div "URL Explorer www.castlery.com https://www.castlery.com/sg/furniture-sets/living…" at bounding box center [433, 10] width 686 height 21
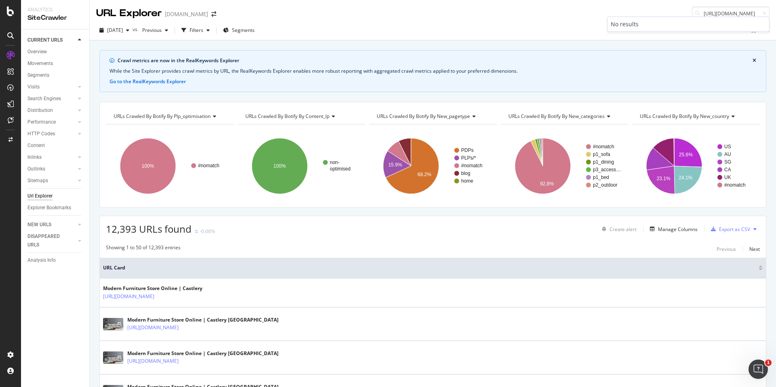
type input "https://www.castlery.com/sg/furniture-sets/living-room-sets"
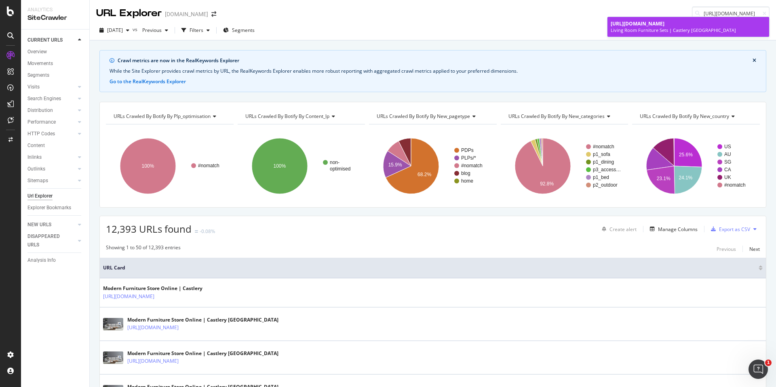
scroll to position [0, 0]
click at [665, 26] on span "https://www.castlery.com/sg/furniture-sets/living-room-sets" at bounding box center [638, 23] width 54 height 7
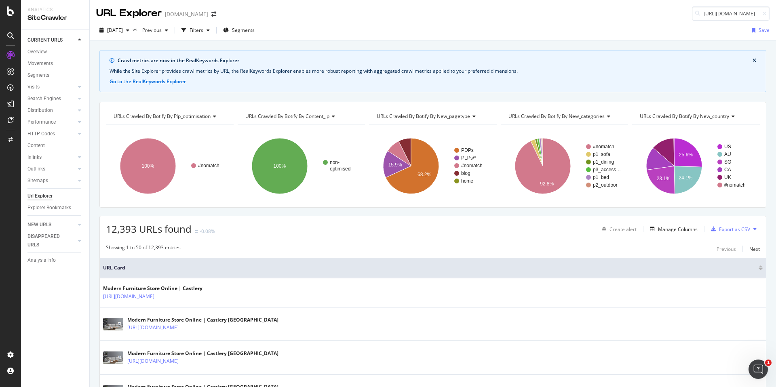
scroll to position [0, 61]
drag, startPoint x: 749, startPoint y: 13, endPoint x: 776, endPoint y: 13, distance: 27.1
click at [776, 13] on div "URL Explorer www.castlery.com https://www.castlery.com/sg/chairs/armchairs?p=2" at bounding box center [433, 10] width 686 height 21
type input "https://www.castlery.com/sg/chairs/armchairs"
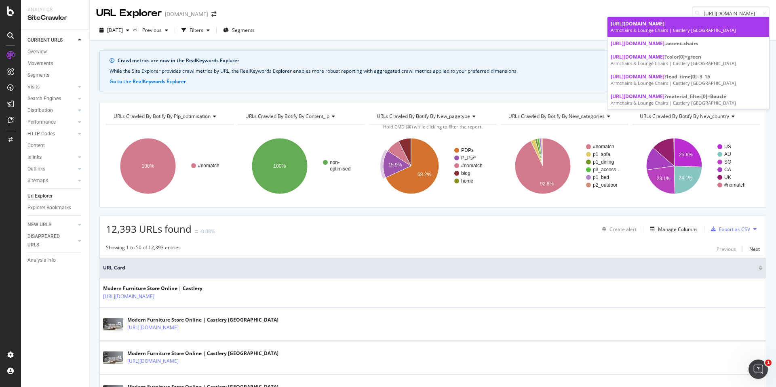
scroll to position [0, 0]
click at [641, 33] on div "Armchairs & Lounge Chairs | Castlery Singapore" at bounding box center [688, 30] width 155 height 6
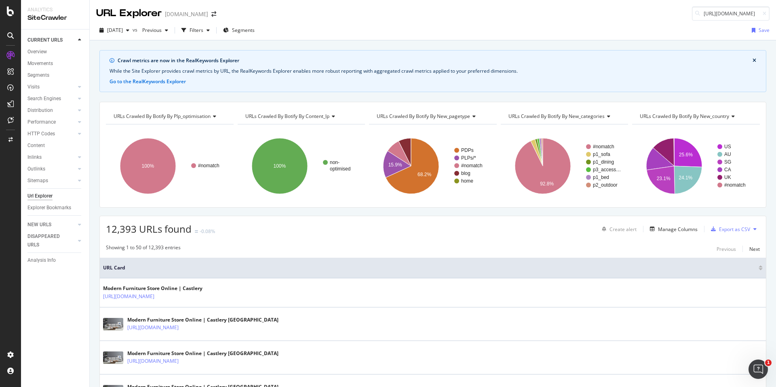
scroll to position [0, 68]
drag, startPoint x: 748, startPoint y: 13, endPoint x: 776, endPoint y: 13, distance: 27.9
click at [776, 13] on div "URL Explorer www.castlery.com https://www.castlery.com/sg/sofas/3-seater-sofas?…" at bounding box center [433, 10] width 686 height 21
type input "https://www.castlery.com/sg/sofas/3-seater-sofas"
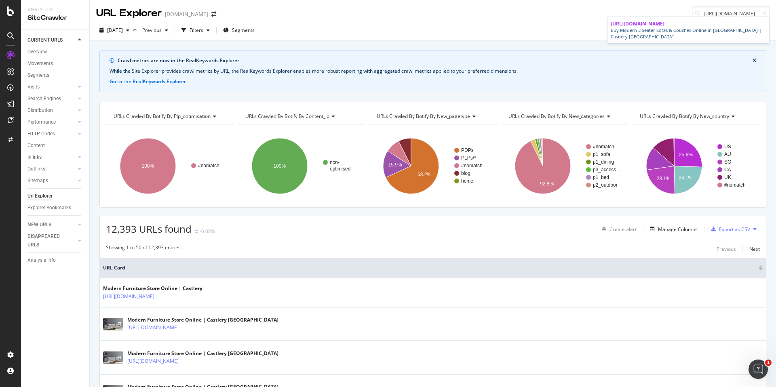
click at [719, 33] on div "Buy Modern 3 Seater Sofas & Couches Online in Singapore | Castlery Singapore" at bounding box center [688, 33] width 155 height 13
drag, startPoint x: 747, startPoint y: 12, endPoint x: 776, endPoint y: 12, distance: 28.7
click at [776, 12] on div "URL Explorer www.castlery.com https://www.castlery.com/au/sofas/all-sofas?p=8" at bounding box center [433, 10] width 686 height 21
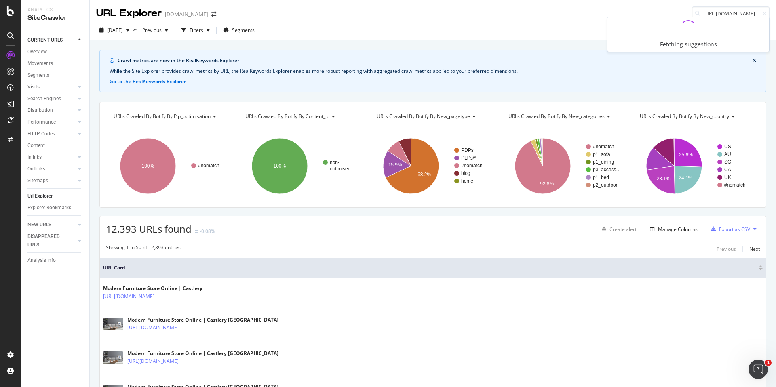
type input "https://www.castlery.com/au/sofas/all-sofas"
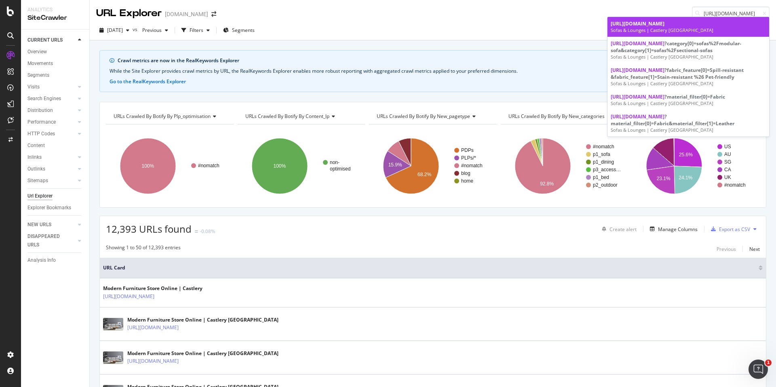
click at [665, 23] on span "https://www.castlery.com/au/sofas/all-sofas" at bounding box center [638, 23] width 54 height 7
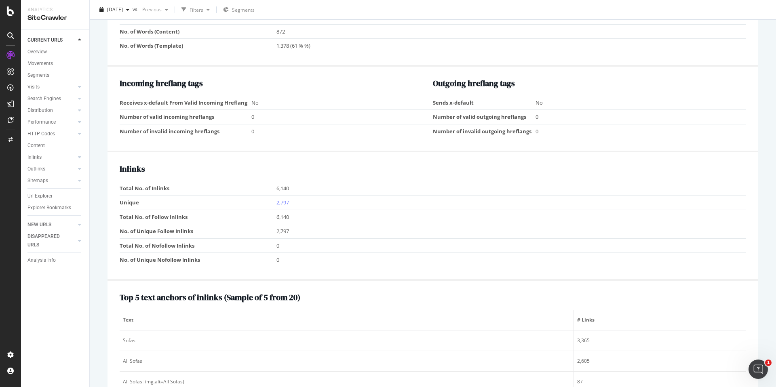
scroll to position [757, 0]
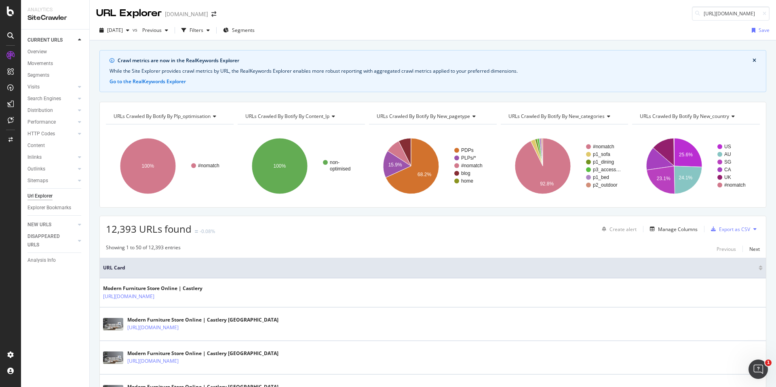
scroll to position [0, 64]
drag, startPoint x: 748, startPoint y: 13, endPoint x: 776, endPoint y: 13, distance: 27.9
click at [776, 13] on div "URL Explorer www.castlery.com https://www.castlery.com/au/beds/all-bedroom?p=4" at bounding box center [433, 10] width 686 height 21
type input "https://www.castlery.com/au/beds/all-bedroom"
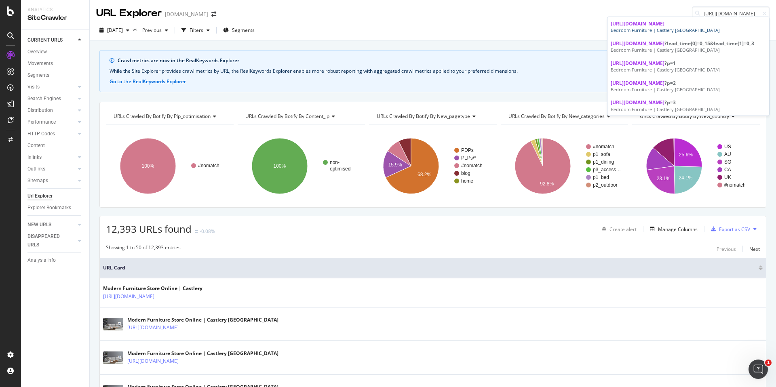
scroll to position [0, 0]
click at [740, 34] on link "https://www.castlery.com/au/beds/all-bedroom Bedroom Furniture | Castlery Austr…" at bounding box center [689, 27] width 162 height 20
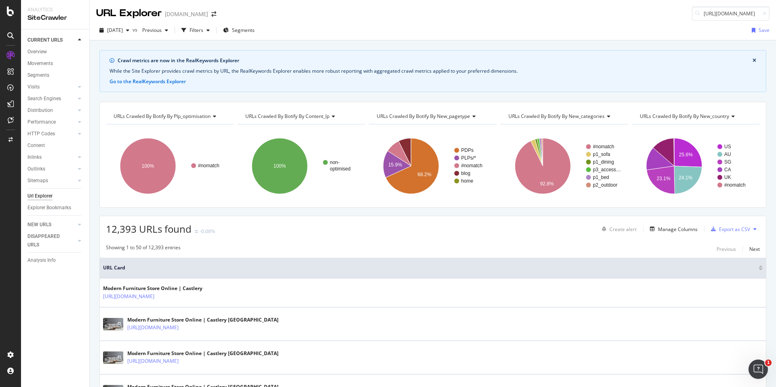
scroll to position [0, 64]
click at [752, 12] on input "https://www.castlery.com/us/search?q=Storage+bed" at bounding box center [731, 13] width 78 height 14
click at [758, 13] on input "https://www.castlery.com/us/search?q=Storage+bed" at bounding box center [731, 13] width 78 height 14
type input "https://www.castlery.com/us/search?q=Storage+bed"
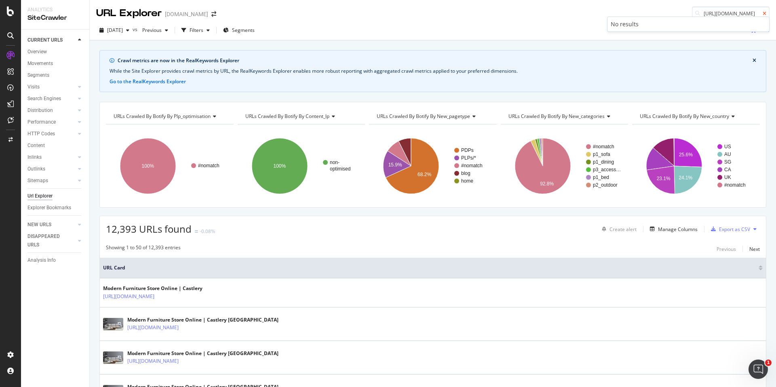
click at [765, 13] on icon at bounding box center [765, 13] width 4 height 5
click at [711, 16] on input at bounding box center [731, 13] width 78 height 14
paste input "https://www.castlery.com/au/sofas/all-sofas?p=5"
click at [748, 12] on input "https://www.castlery.com/au/sofas/all-sofas?p=5" at bounding box center [731, 13] width 78 height 14
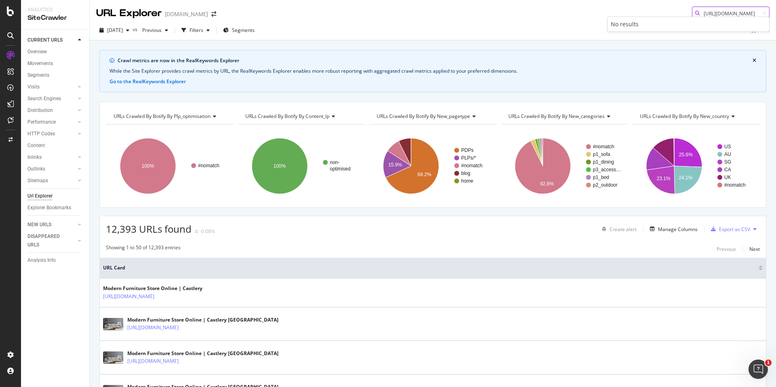
drag, startPoint x: 748, startPoint y: 13, endPoint x: 754, endPoint y: 13, distance: 6.9
click at [754, 13] on input "https://www.castlery.com/au/sofas/all-sofas?p=5" at bounding box center [731, 13] width 78 height 14
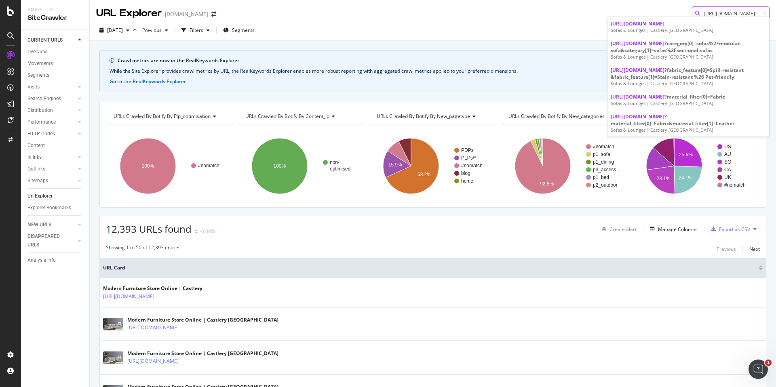
type input "https://www.castlery.com/au/sofas/all-sofas"
click at [665, 27] on span "https://www.castlery.com/au/sofas/all-sofas" at bounding box center [638, 23] width 54 height 7
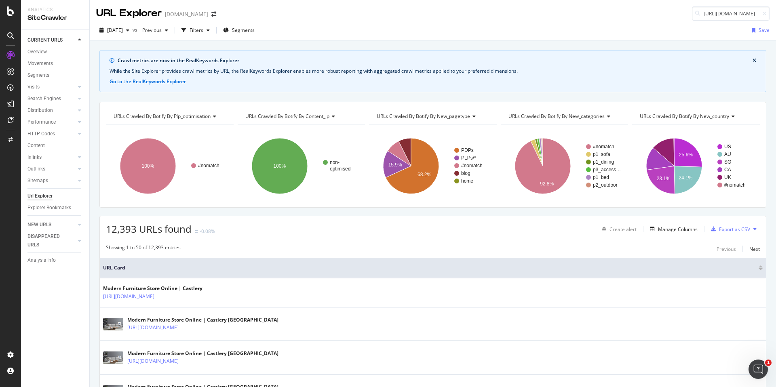
scroll to position [0, 69]
drag, startPoint x: 748, startPoint y: 13, endPoint x: 776, endPoint y: 13, distance: 28.3
click at [776, 13] on div "URL Explorer www.castlery.com https://www.castlery.com/au/outdoor/all-outdoor?p…" at bounding box center [433, 10] width 686 height 21
type input "https://www.castlery.com/au/outdoor/all-outdoor"
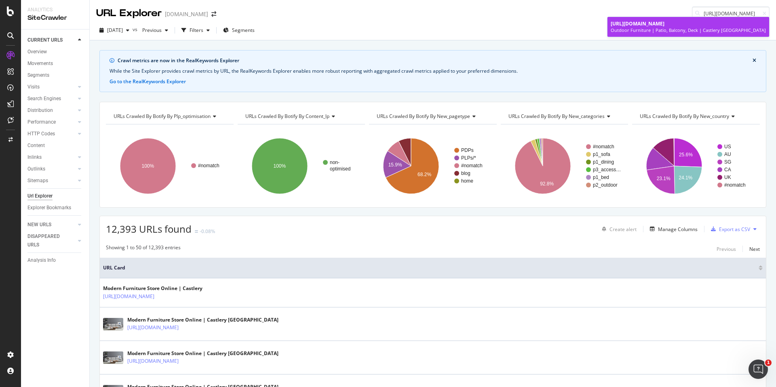
scroll to position [0, 0]
click at [665, 24] on span "https://www.castlery.com/au/outdoor/all-outdoor" at bounding box center [638, 23] width 54 height 7
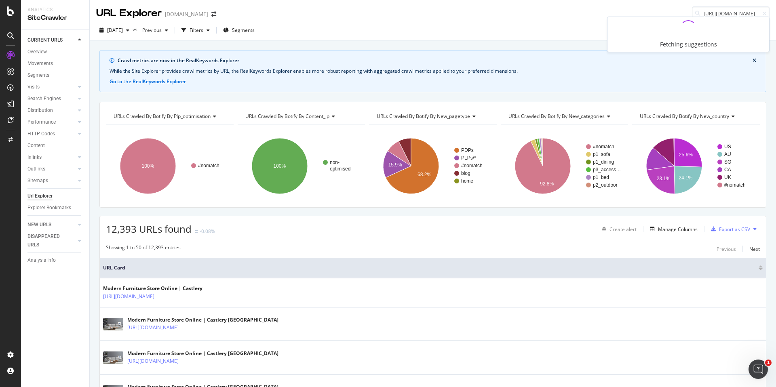
scroll to position [0, 87]
drag, startPoint x: 745, startPoint y: 14, endPoint x: 776, endPoint y: -1, distance: 34.5
click at [776, 0] on html "Analytics SiteCrawler CURRENT URLS Overview Movements Segments Visits Analysis …" at bounding box center [388, 193] width 776 height 387
type input "?pp=0"
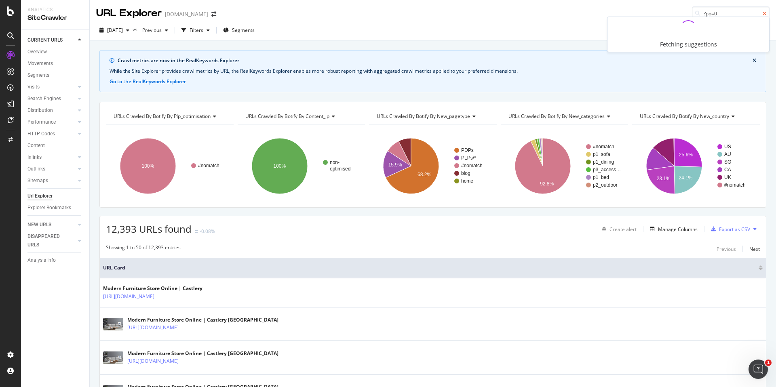
click at [763, 14] on icon at bounding box center [765, 13] width 4 height 5
click at [722, 16] on input at bounding box center [731, 13] width 78 height 14
paste input "https://www.castlery.com/au/accessories/all-accessories?pp=0"
drag, startPoint x: 745, startPoint y: 13, endPoint x: 776, endPoint y: 13, distance: 30.7
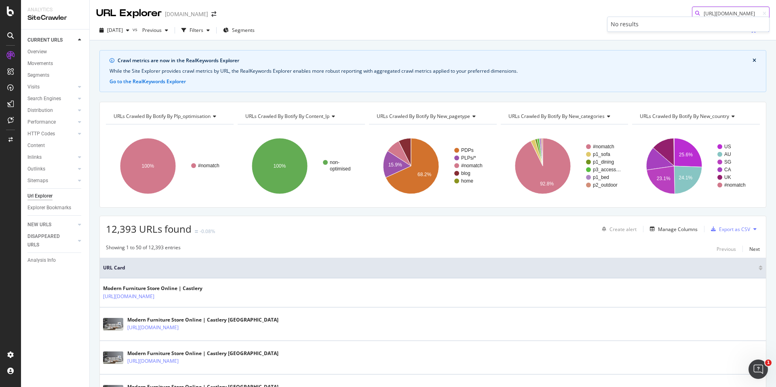
click at [776, 13] on div "URL Explorer www.castlery.com https://www.castlery.com/au/accessories/all-acces…" at bounding box center [433, 10] width 686 height 21
type input "https://www.castlery.com/au/accessories/all-accessories"
click at [741, 29] on div "Accessories & Homeware | Castlery Australia" at bounding box center [688, 30] width 155 height 6
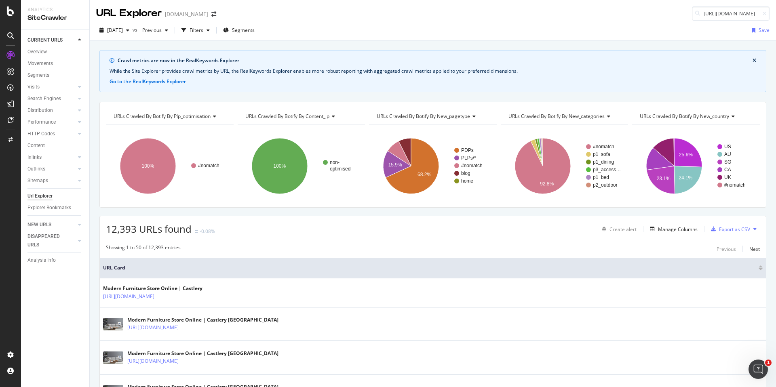
scroll to position [0, 57]
drag, startPoint x: 748, startPoint y: 14, endPoint x: 776, endPoint y: 14, distance: 28.3
click at [776, 14] on div "URL Explorer www.castlery.com https://www.castlery.com/us/chairs/benches?p=2" at bounding box center [433, 10] width 686 height 21
type input "https://www.castlery.com/us/chairs/benches"
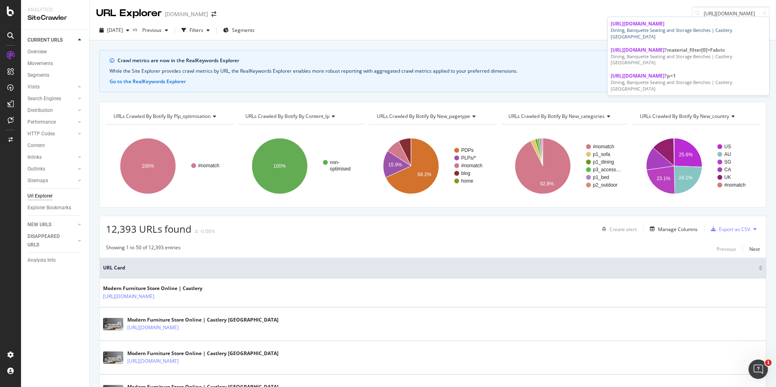
click at [699, 28] on div "Dining, Banquette Seating and Storage Benches | Castlery US" at bounding box center [688, 33] width 155 height 13
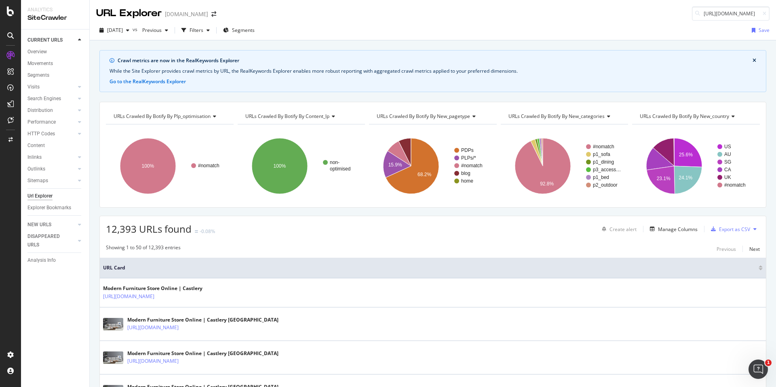
scroll to position [0, 68]
drag, startPoint x: 748, startPoint y: 13, endPoint x: 776, endPoint y: 13, distance: 27.9
click at [776, 13] on div "URL Explorer www.castlery.com https://www.castlery.com/uk/tables/coffee-tables?…" at bounding box center [433, 10] width 686 height 21
type input "https://www.castlery.com/uk/tables/coffee-tables"
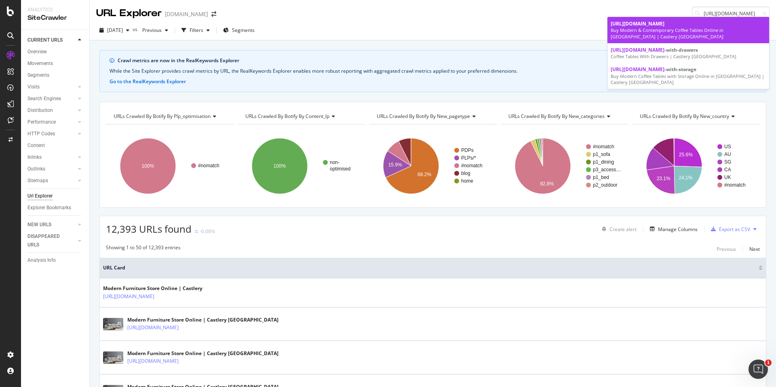
click at [718, 31] on div "Buy Modern & Contemporary Coffee Tables Online in UK | Castlery UK" at bounding box center [688, 33] width 155 height 13
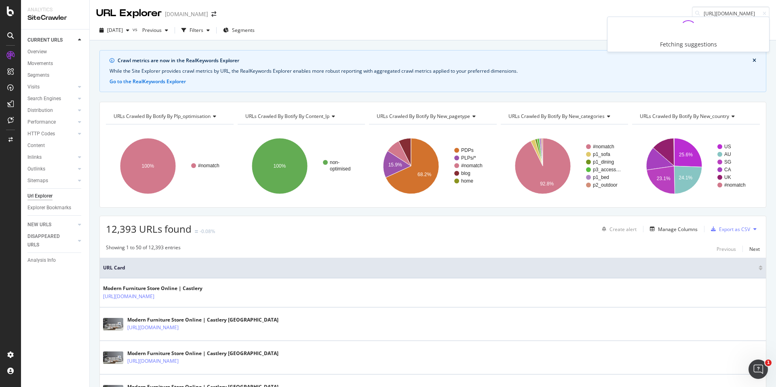
drag, startPoint x: 749, startPoint y: 12, endPoint x: 776, endPoint y: 12, distance: 27.1
click at [776, 12] on div "URL Explorer www.castlery.com https://www.castlery.com/au/furniture-sets/living…" at bounding box center [433, 10] width 686 height 21
type input "https://www.castlery.com/au/furniture-sets/living-room-sets"
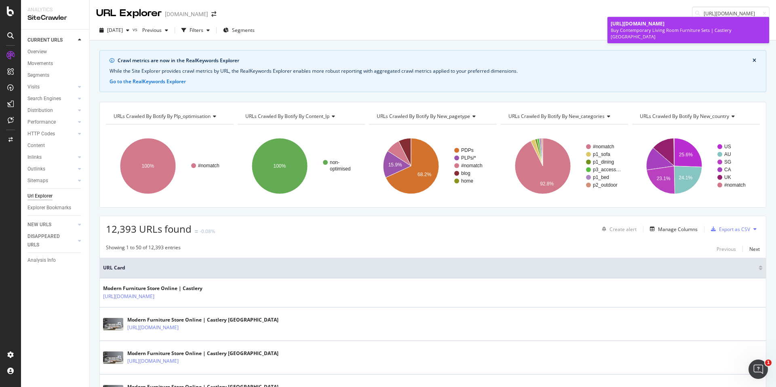
scroll to position [0, 0]
click at [679, 28] on div "Buy Contemporary Living Room Furniture Sets | Castlery Australia" at bounding box center [688, 33] width 155 height 13
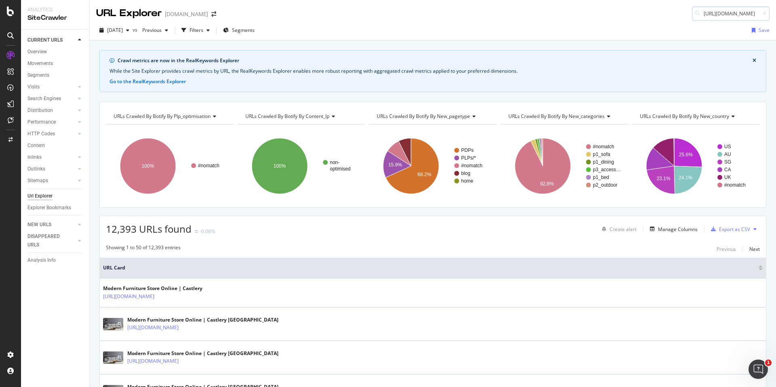
scroll to position [0, 55]
click at [749, 13] on input "https://www.castlery.com/uk/sofas/all-sofas?p=2" at bounding box center [731, 13] width 78 height 14
drag, startPoint x: 748, startPoint y: 15, endPoint x: 761, endPoint y: 15, distance: 12.9
click at [761, 15] on div "https://www.castlery.com/uk/sofas/all-sofas?p=2" at bounding box center [731, 13] width 78 height 14
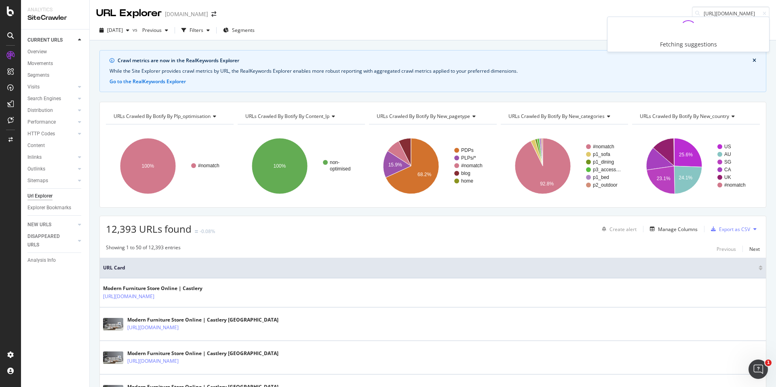
type input "https://www.castlery.com/uk/sofas/all-sofas"
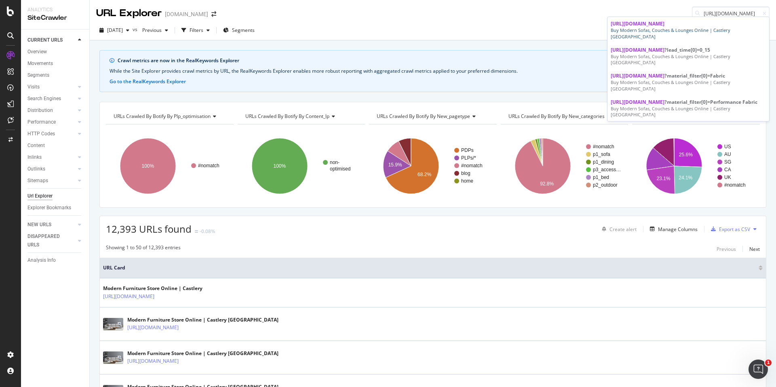
scroll to position [0, 0]
click at [665, 26] on span "https://www.castlery.com/uk/sofas/all-sofas" at bounding box center [638, 23] width 54 height 7
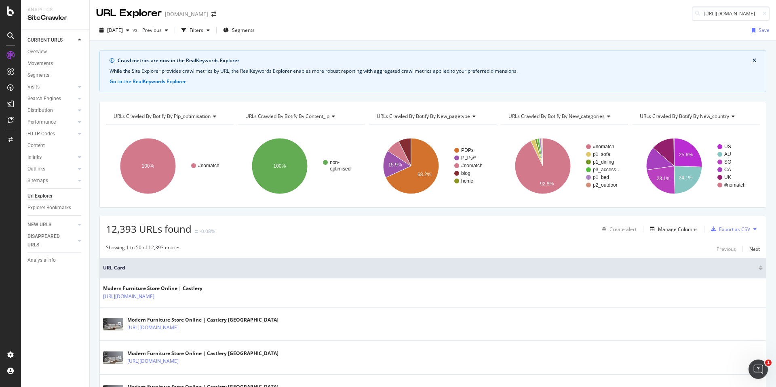
scroll to position [0, 61]
drag, startPoint x: 748, startPoint y: 13, endPoint x: 775, endPoint y: 13, distance: 26.3
click at [775, 13] on div "URL Explorer www.castlery.com https://www.castlery.com/uk/chairs/armchairs?p=2" at bounding box center [433, 10] width 686 height 21
type input "https://www.castlery.com/uk/chairs/armchairs"
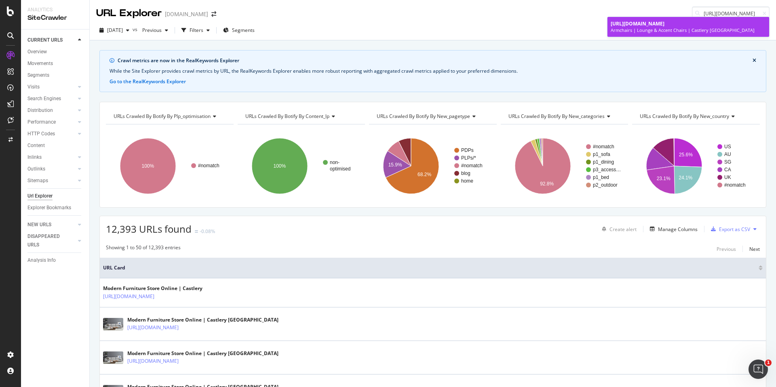
click at [663, 25] on span "https://www.castlery.com/uk/chairs/armchairs" at bounding box center [638, 23] width 54 height 7
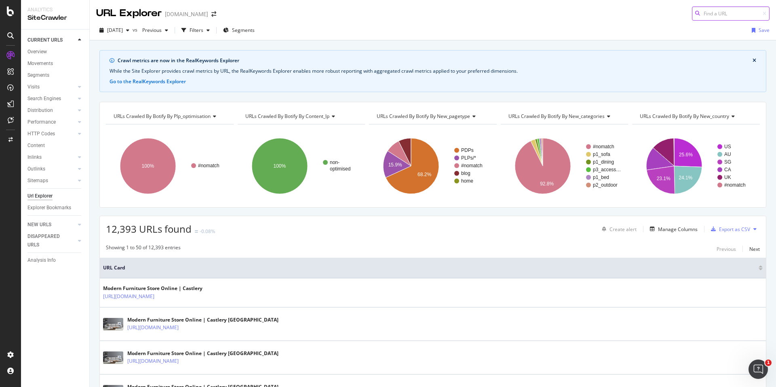
click at [718, 17] on input at bounding box center [731, 13] width 78 height 14
paste input "https://www.castlery.com/au/outdoor/all-outdoor?p=4"
drag, startPoint x: 747, startPoint y: 13, endPoint x: 769, endPoint y: 13, distance: 21.4
click at [769, 14] on input "https://www.castlery.com/au/outdoor/all-outdoor?p=4" at bounding box center [731, 13] width 78 height 14
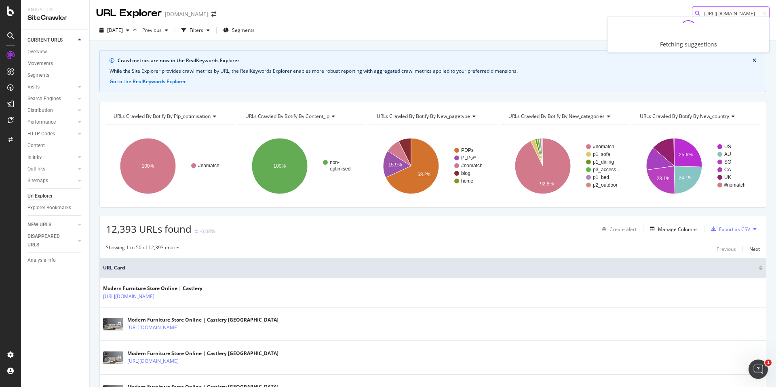
scroll to position [0, 58]
type input "https://www.castlery.com/au/outdoor/all-outdoor"
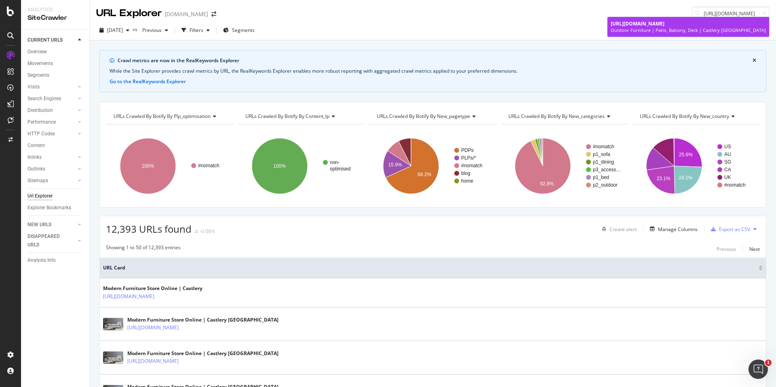
scroll to position [0, 0]
click at [638, 23] on span "https://www.castlery.com/au/outdoor/all-outdoor" at bounding box center [638, 23] width 54 height 7
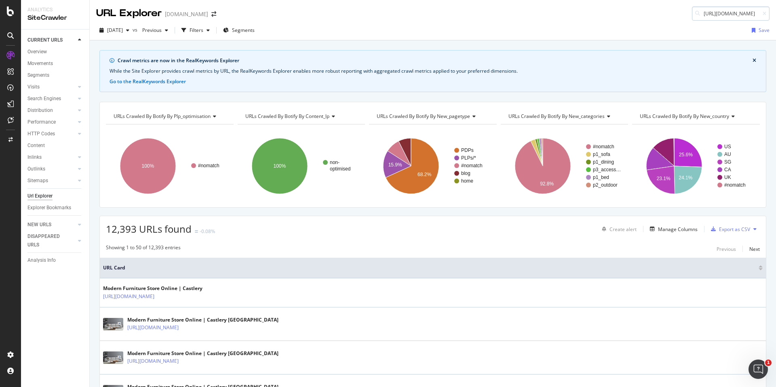
scroll to position [0, 61]
drag, startPoint x: 747, startPoint y: 13, endPoint x: 768, endPoint y: 13, distance: 21.0
click at [768, 13] on input "https://www.castlery.com/au/accessories/rugs?p=1" at bounding box center [731, 13] width 78 height 14
type input "https://www.castlery.com/au/accessories/rugs"
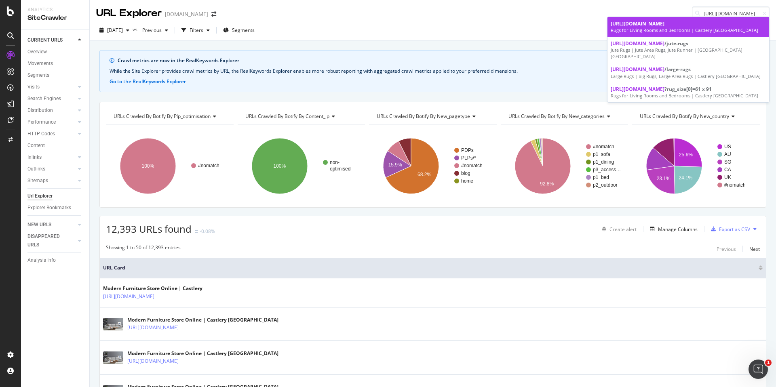
scroll to position [0, 0]
click at [665, 20] on span "https://www.castlery.com/au/accessories/rugs" at bounding box center [638, 23] width 54 height 7
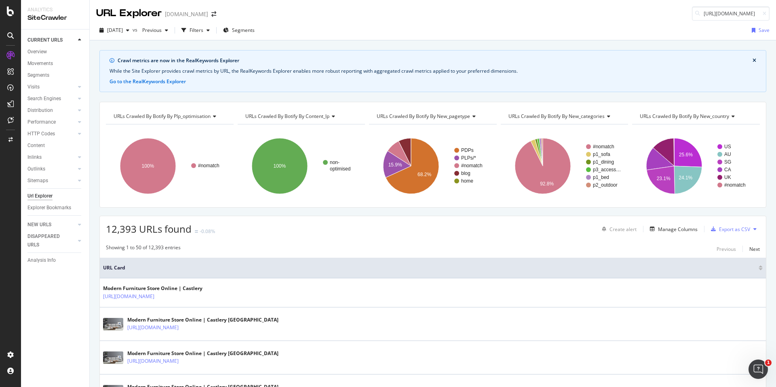
scroll to position [0, 93]
drag, startPoint x: 720, startPoint y: 11, endPoint x: 776, endPoint y: 13, distance: 56.2
click at [776, 13] on div "URL Explorer www.castlery.com https://www.castlery.com/us/tables/all-tables?cci…" at bounding box center [433, 10] width 686 height 21
type input "https://www.castlery.com/us/tables/all-tables"
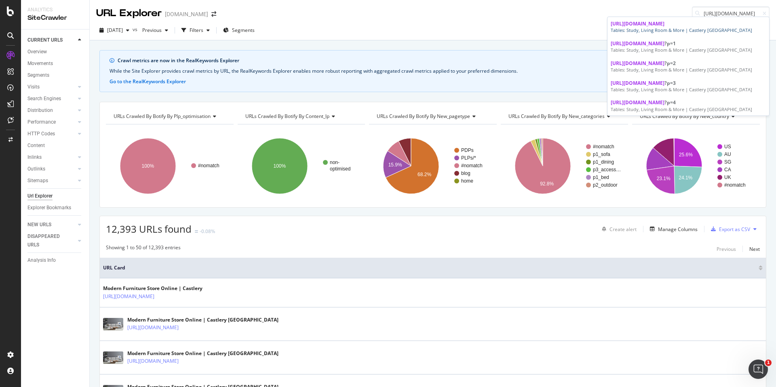
scroll to position [0, 0]
click at [711, 36] on link "https://www.castlery.com/us/tables/all-tables Tables: Study, Living Room & More…" at bounding box center [689, 27] width 162 height 20
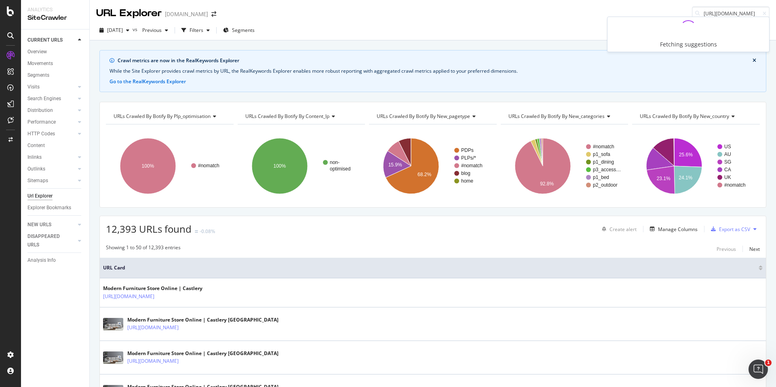
scroll to position [0, 53]
drag, startPoint x: 733, startPoint y: 12, endPoint x: 775, endPoint y: 17, distance: 41.9
click at [775, 17] on div "URL Explorer www.castlery.com https://www.castlery.com/us/search?q=dresser" at bounding box center [433, 10] width 686 height 21
type input "https://www.castlery.com/us/search?q=dresser"
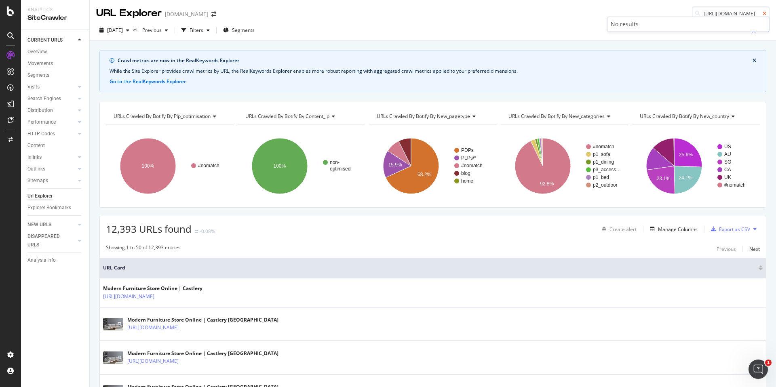
click at [765, 12] on icon at bounding box center [765, 13] width 4 height 5
click at [724, 13] on input at bounding box center [731, 13] width 78 height 14
paste input "https://www.castlery.com/au/tables/dining-tables?p=1"
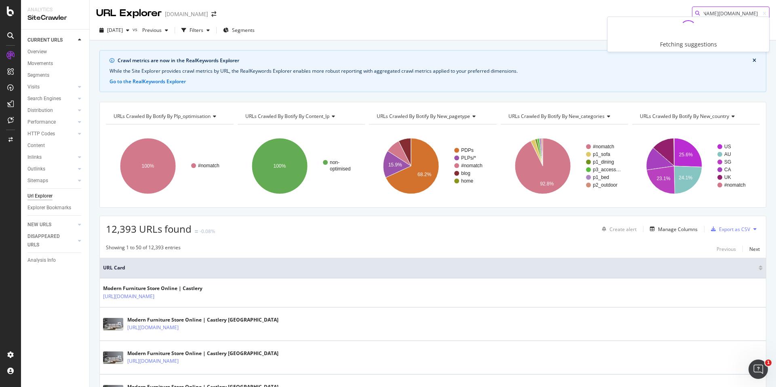
drag, startPoint x: 748, startPoint y: 14, endPoint x: 775, endPoint y: 13, distance: 27.5
click at [775, 13] on div "URL Explorer www.castlery.com https://www.castlery.com/au/tables/dining-tables?…" at bounding box center [433, 10] width 686 height 21
type input "https://www.castlery.com/au/tables/dining-tables?p=1https://www.castlery.com/au…"
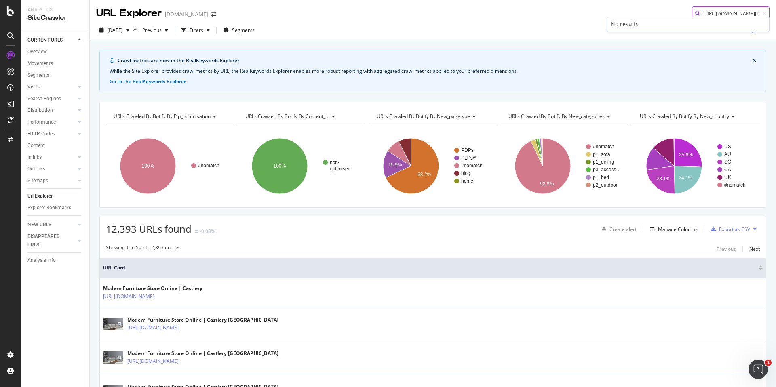
drag, startPoint x: 758, startPoint y: 15, endPoint x: 604, endPoint y: -2, distance: 155.4
click at [604, 0] on html "Analytics SiteCrawler CURRENT URLS Overview Movements Segments Visits Analysis …" at bounding box center [388, 193] width 776 height 387
paste input "https://www.castlery.com/au/tables/dining-tables?p=1"
drag, startPoint x: 748, startPoint y: 13, endPoint x: 767, endPoint y: 13, distance: 19.0
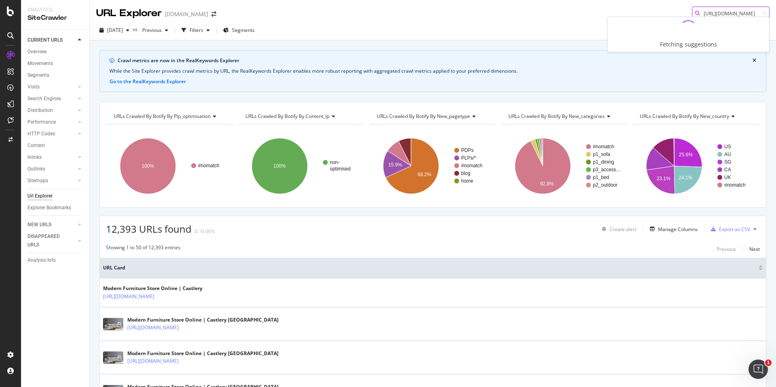
click at [767, 13] on input "https://www.castlery.com/au/tables/dining-tables?p=1" at bounding box center [731, 13] width 78 height 14
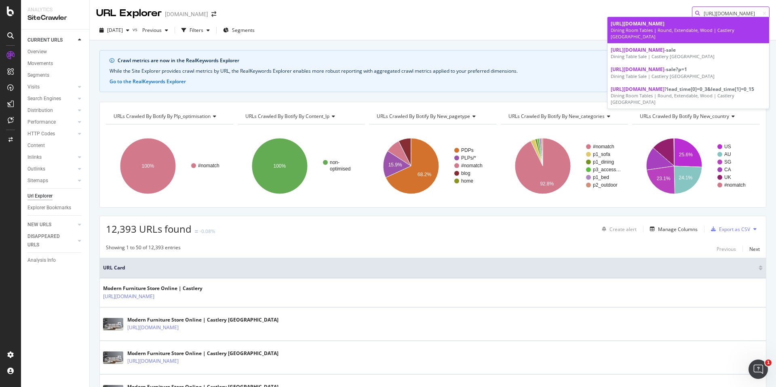
type input "https://www.castlery.com/au/tables/dining-tables"
click at [731, 28] on div "Dining Room Tables | Round, Extendable, Wood | Castlery Australia" at bounding box center [688, 33] width 155 height 13
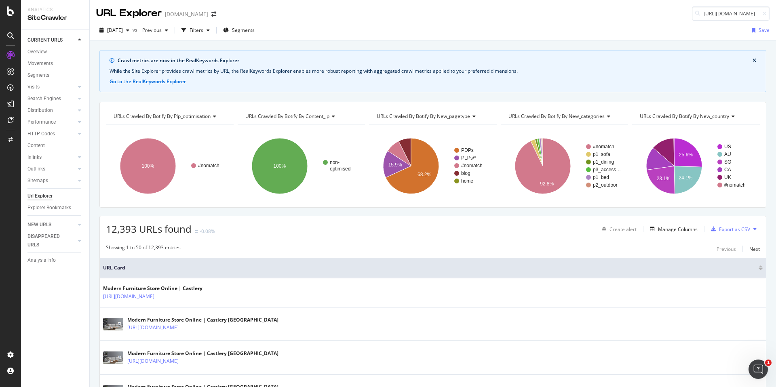
scroll to position [0, 69]
drag, startPoint x: 748, startPoint y: 14, endPoint x: 776, endPoint y: 14, distance: 28.3
click at [776, 14] on div "URL Explorer www.castlery.com https://www.castlery.com/au/outdoor/all-outdoor?p…" at bounding box center [433, 193] width 686 height 387
type input "https://www.castlery.com/au/outdoor/all-outdoor"
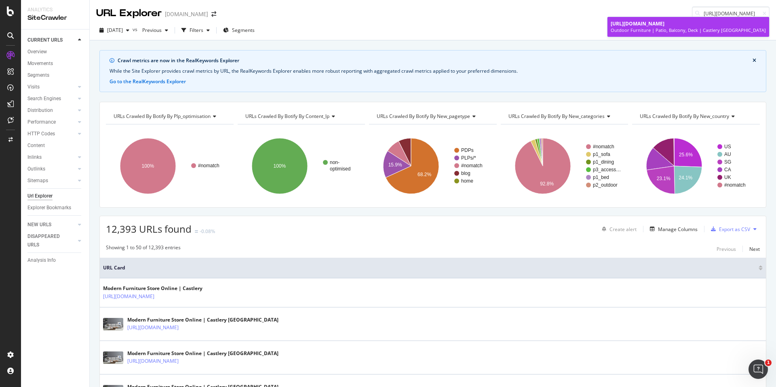
click at [691, 29] on div "Outdoor Furniture | Patio, Balcony, Deck | Castlery Australia" at bounding box center [688, 30] width 155 height 6
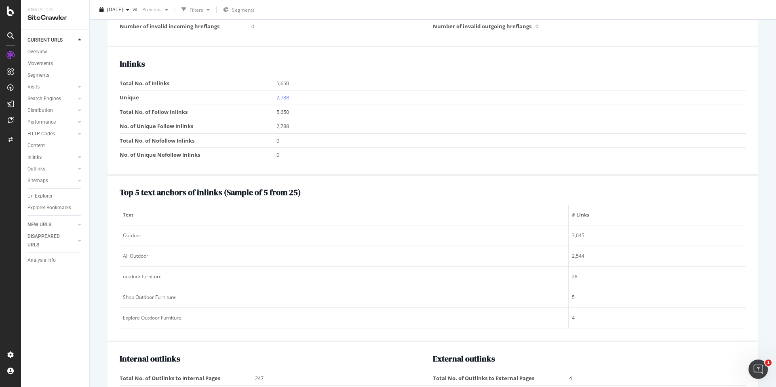
scroll to position [861, 0]
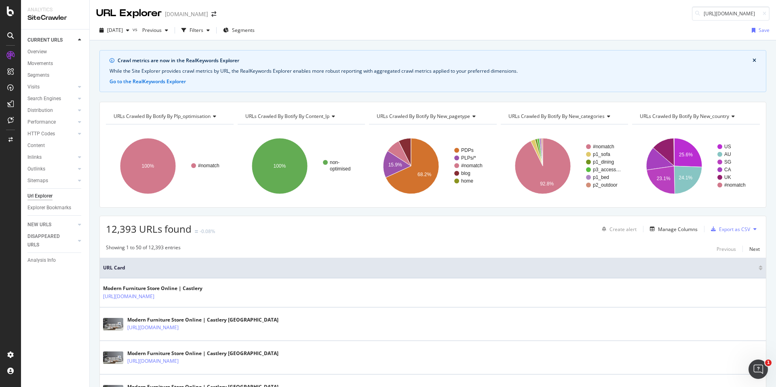
scroll to position [0, 61]
drag, startPoint x: 748, startPoint y: 14, endPoint x: 764, endPoint y: 14, distance: 15.8
click at [763, 14] on div "https://www.castlery.com/au/chairs/armchairs?p=4" at bounding box center [731, 13] width 78 height 14
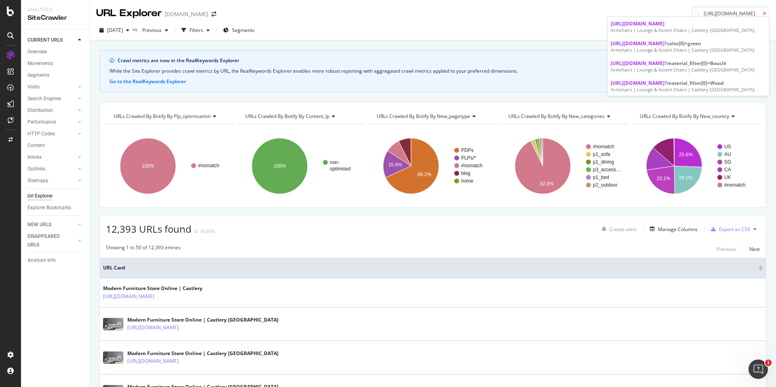
type input "https://www.castlery.com/au/chairs/armchairs"
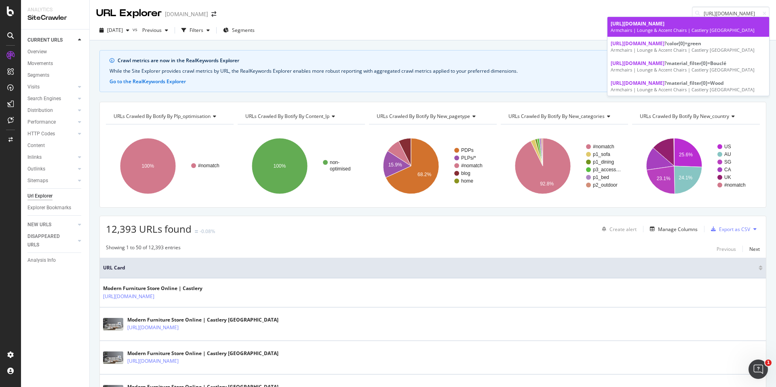
scroll to position [0, 0]
click at [733, 25] on div "https://www.castlery.com/au/chairs/armchairs" at bounding box center [688, 23] width 155 height 7
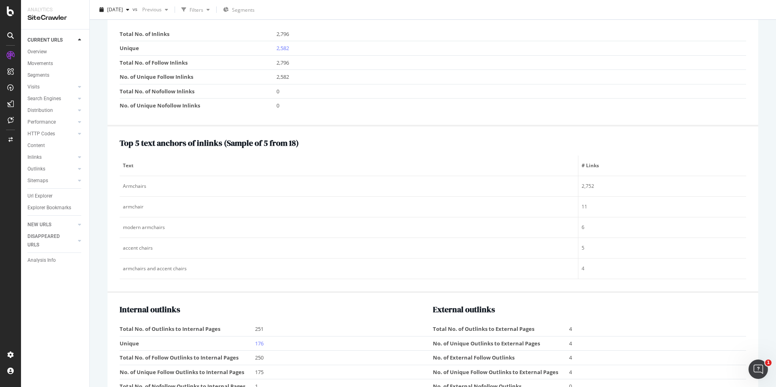
scroll to position [910, 0]
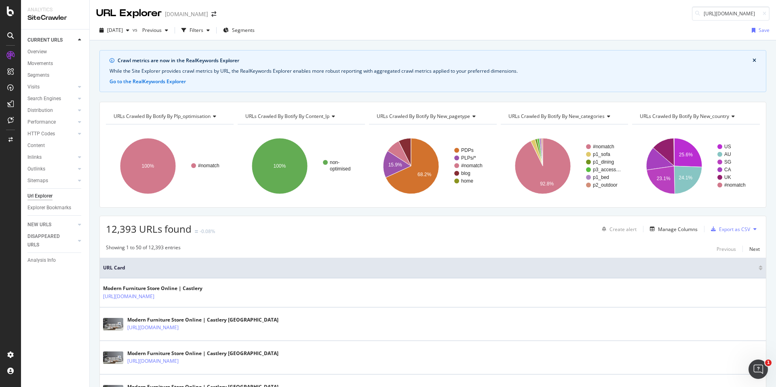
scroll to position [0, 94]
drag, startPoint x: 749, startPoint y: 12, endPoint x: 776, endPoint y: 13, distance: 27.1
click at [776, 14] on div "URL Explorer www.castlery.com https://www.castlery.com/sg/furniture-sets/dining…" at bounding box center [433, 10] width 686 height 21
type input "https://www.castlery.com/sg/furniture-sets/dining-room-sets"
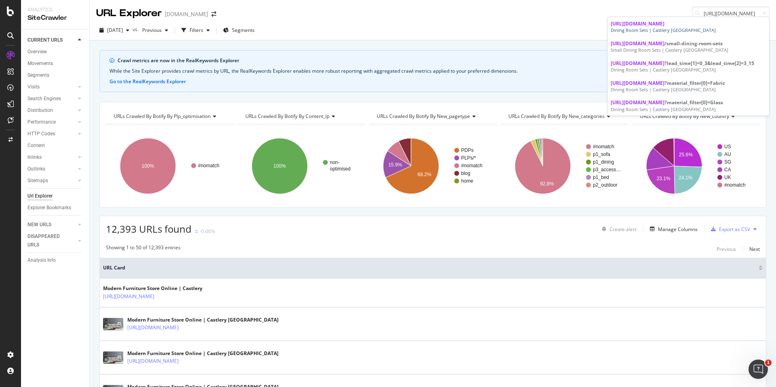
click at [739, 33] on div "Dining Room Sets | Castlery Singapore" at bounding box center [688, 30] width 155 height 6
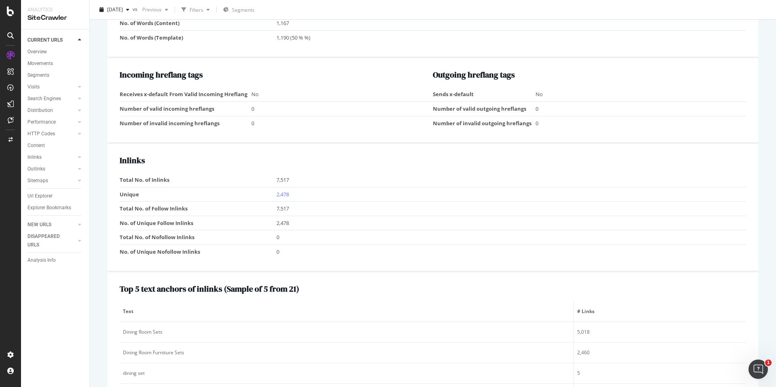
scroll to position [778, 0]
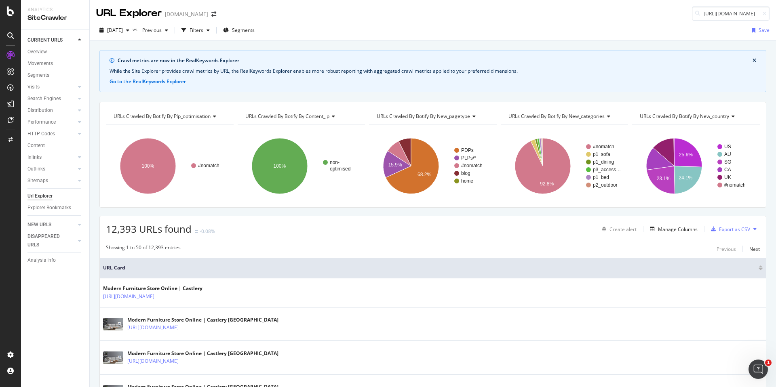
scroll to position [0, 57]
drag, startPoint x: 748, startPoint y: 15, endPoint x: 772, endPoint y: 14, distance: 23.9
click at [773, 15] on div "URL Explorer www.castlery.com https://www.castlery.com/sg/chairs/benches?p=2" at bounding box center [433, 10] width 686 height 21
type input "https://www.castlery.com/sg/chairs/benches"
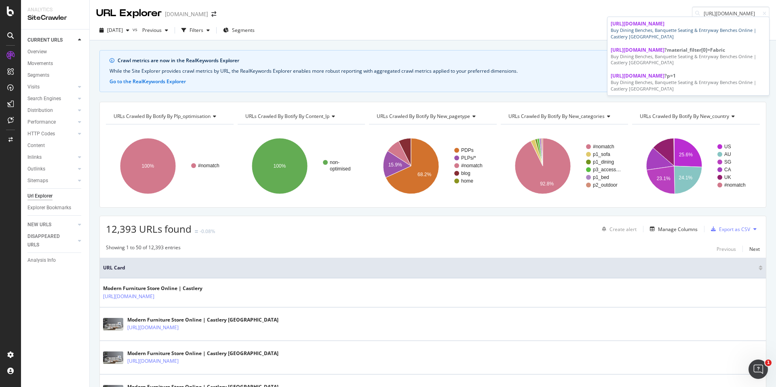
scroll to position [0, 0]
click at [664, 32] on div "Buy Dining Benches, Banquette Seating & Entryway Benches Online | Castlery Sing…" at bounding box center [688, 33] width 155 height 13
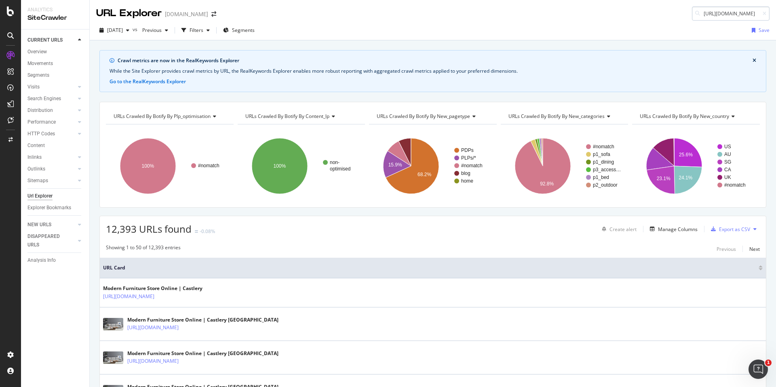
scroll to position [0, 69]
drag, startPoint x: 748, startPoint y: 13, endPoint x: 776, endPoint y: 15, distance: 28.0
click at [776, 15] on div "URL Explorer www.castlery.com https://www.castlery.com/sg/beds/bedside-tables?p…" at bounding box center [433, 10] width 686 height 21
type input "https://www.castlery.com/sg/beds/bedside-tables"
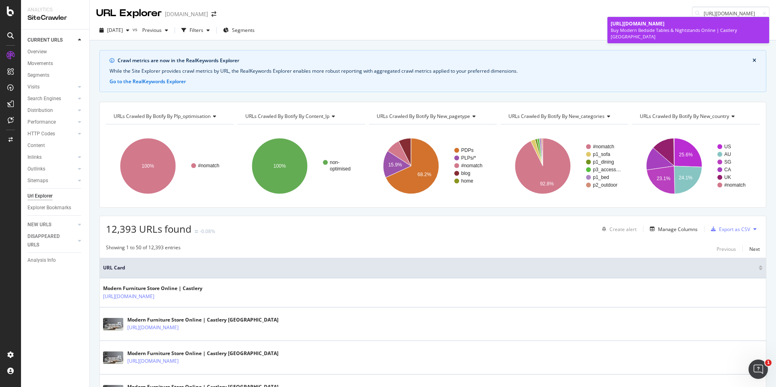
click at [635, 27] on div "Buy Modern Bedside Tables & Nightstands Online | Castlery Singapore" at bounding box center [688, 33] width 155 height 13
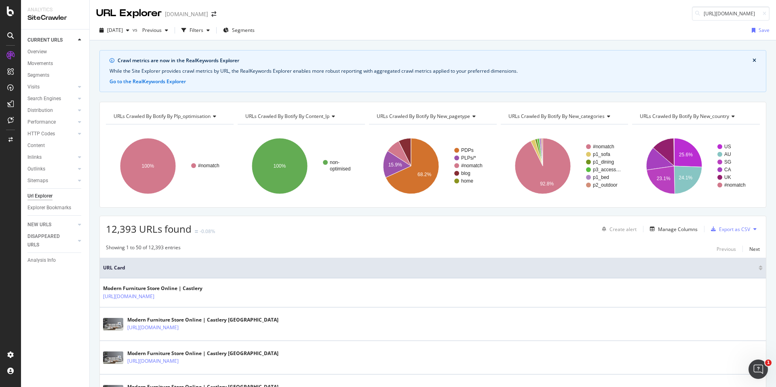
scroll to position [0, 68]
drag, startPoint x: 748, startPoint y: 15, endPoint x: 776, endPoint y: 14, distance: 27.9
click at [776, 14] on div "URL Explorer www.castlery.com https://www.castlery.com/au/chairs/dining-chairs?…" at bounding box center [433, 10] width 686 height 21
type input "https://www.castlery.com/au/chairs/dining-chairs"
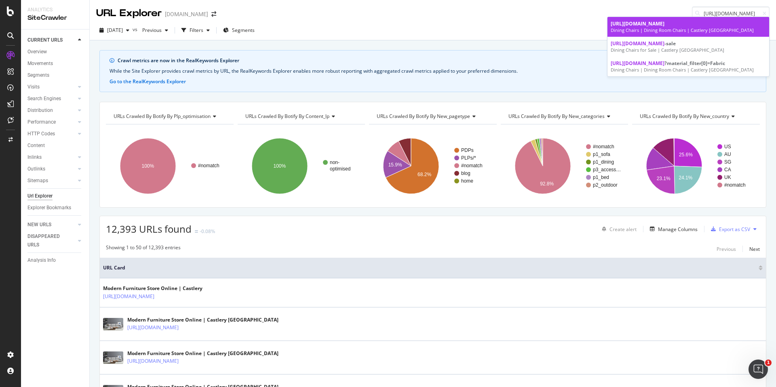
scroll to position [0, 0]
click at [665, 25] on span "https://www.castlery.com/au/chairs/dining-chairs" at bounding box center [638, 23] width 54 height 7
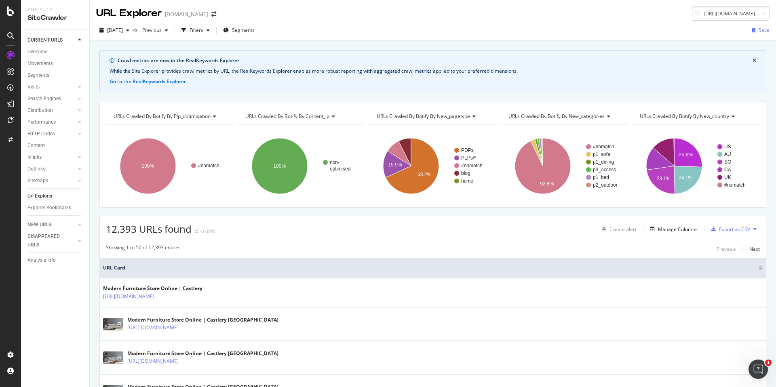
scroll to position [0, 62]
drag, startPoint x: 745, startPoint y: 14, endPoint x: 776, endPoint y: 13, distance: 30.3
click at [776, 13] on div "URL Explorer www.castlery.com https://www.castlery.com/au/chairs/all-chairs?p=10" at bounding box center [433, 10] width 686 height 21
type input "https://www.castlery.com/au/chairs/all-chairs"
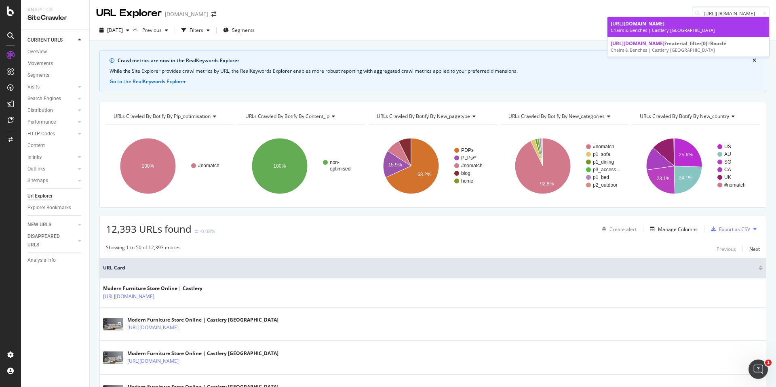
scroll to position [0, 0]
click at [733, 32] on div "Chairs & Benches | Castlery [GEOGRAPHIC_DATA]" at bounding box center [688, 30] width 155 height 6
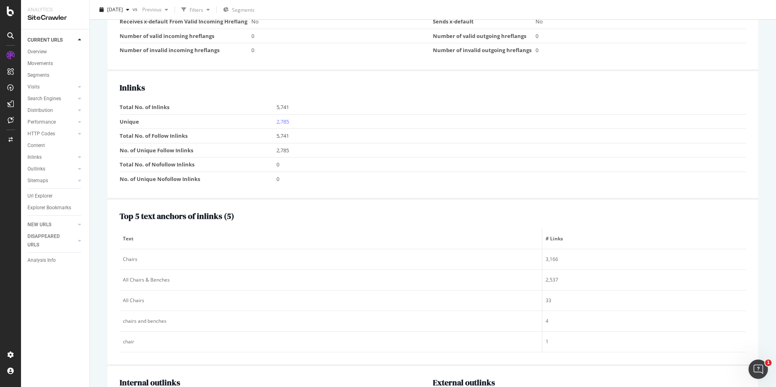
scroll to position [830, 0]
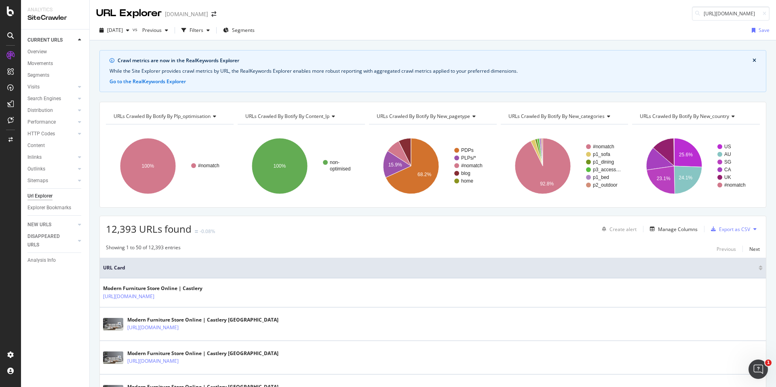
scroll to position [0, 55]
drag, startPoint x: 748, startPoint y: 13, endPoint x: 776, endPoint y: 15, distance: 28.4
click at [776, 15] on div "URL Explorer www.castlery.com https://www.castlery.com/sg/sofas/all-sofas?p=9" at bounding box center [433, 10] width 686 height 21
type input "https://www.castlery.com/sg/sofas/all-sofas"
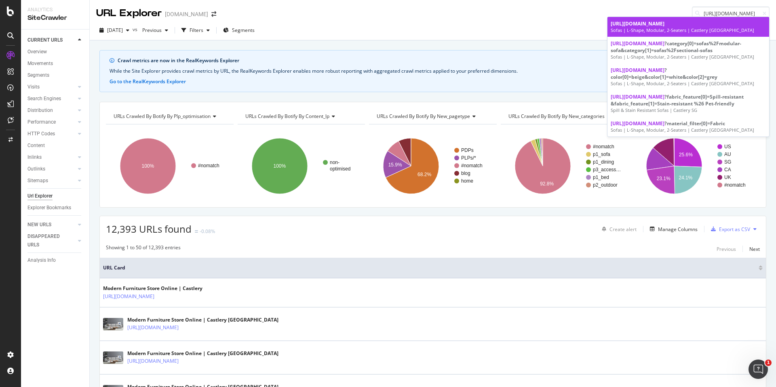
scroll to position [0, 0]
click at [665, 24] on span "https://www.castlery.com/sg/sofas/all-sofas" at bounding box center [638, 23] width 54 height 7
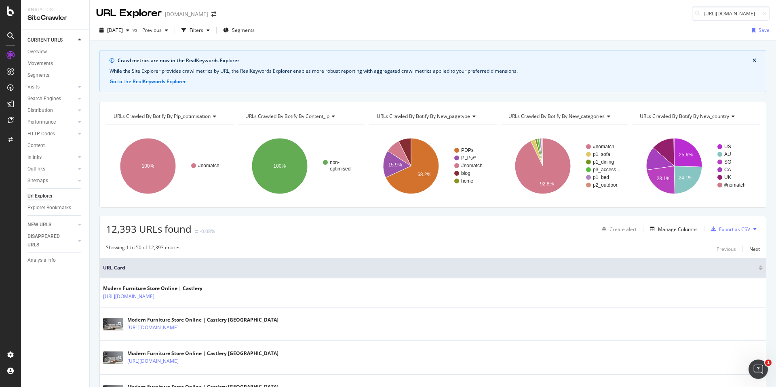
scroll to position [0, 55]
drag, startPoint x: 748, startPoint y: 14, endPoint x: 776, endPoint y: 12, distance: 28.0
click at [776, 12] on div "URL Explorer www.castlery.com https://www.castlery.com/sg/sofas/all-sofas?p=9" at bounding box center [433, 10] width 686 height 21
type input "https://www.castlery.com/sg/sofas/all-sofas"
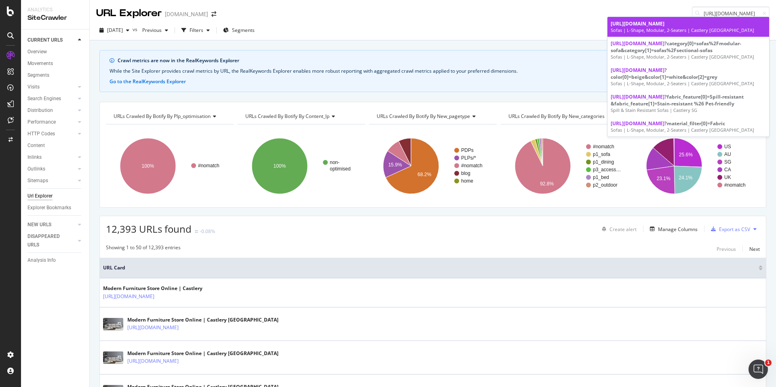
click at [724, 26] on div "https://www.castlery.com/sg/sofas/all-sofas" at bounding box center [688, 23] width 155 height 7
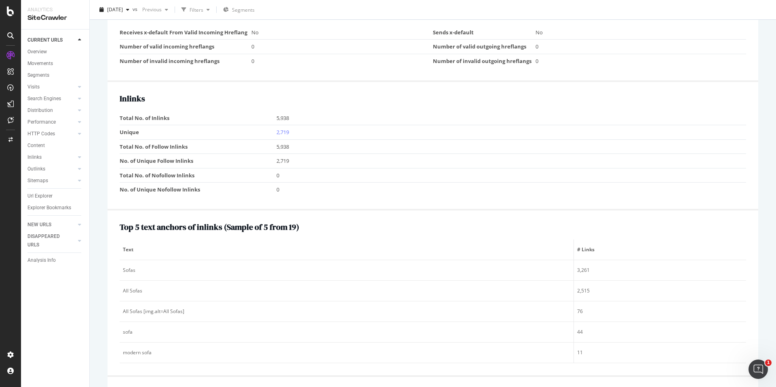
scroll to position [826, 0]
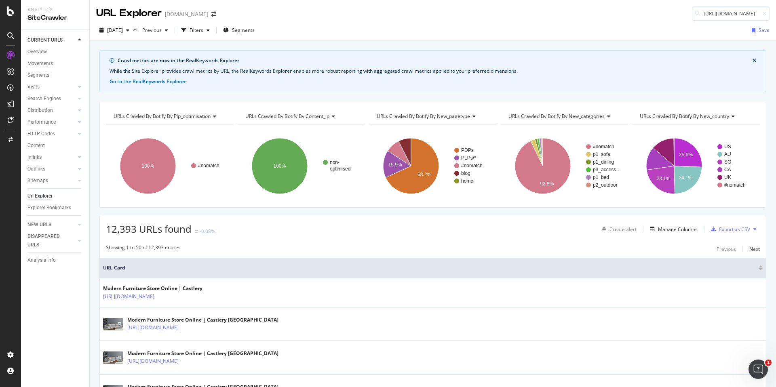
scroll to position [0, 56]
drag, startPoint x: 748, startPoint y: 13, endPoint x: 776, endPoint y: 13, distance: 28.3
click at [776, 13] on div "URL Explorer www.castlery.com https://www.castlery.com/au/sofas/all-sofas?p=6" at bounding box center [433, 10] width 686 height 21
type input "https://www.castlery.com/au/sofas/all-sofas"
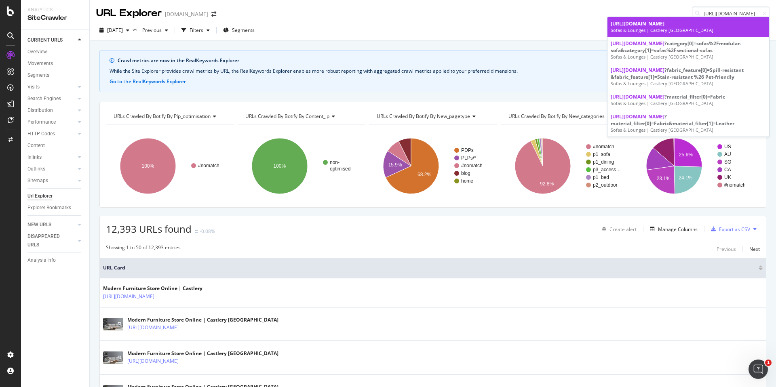
click at [723, 31] on div "Sofas & Lounges | Castlery Australia" at bounding box center [688, 30] width 155 height 6
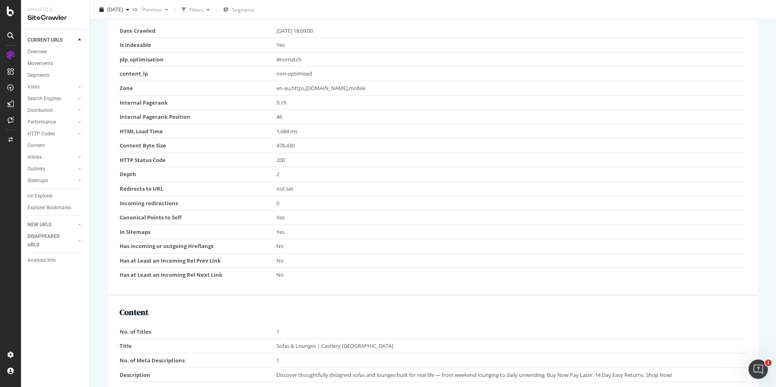
scroll to position [105, 0]
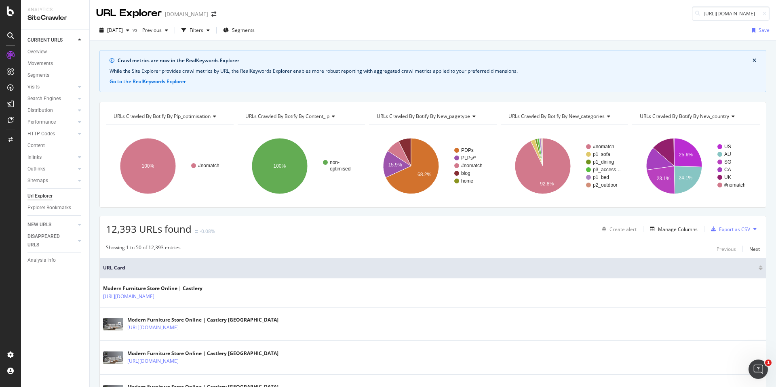
scroll to position [0, 61]
drag, startPoint x: 748, startPoint y: 15, endPoint x: 776, endPoint y: 15, distance: 28.3
click at [776, 15] on div "URL Explorer www.castlery.com https://www.castlery.com/au/accessories/rugs?p=2" at bounding box center [433, 10] width 686 height 21
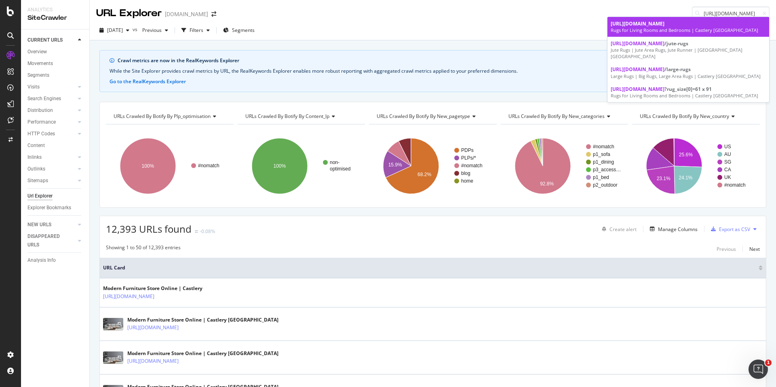
type input "https://www.castlery.com/au/accessories/rugs"
click at [689, 30] on div "Rugs for Living Rooms and Bedrooms | Castlery Australia" at bounding box center [688, 30] width 155 height 6
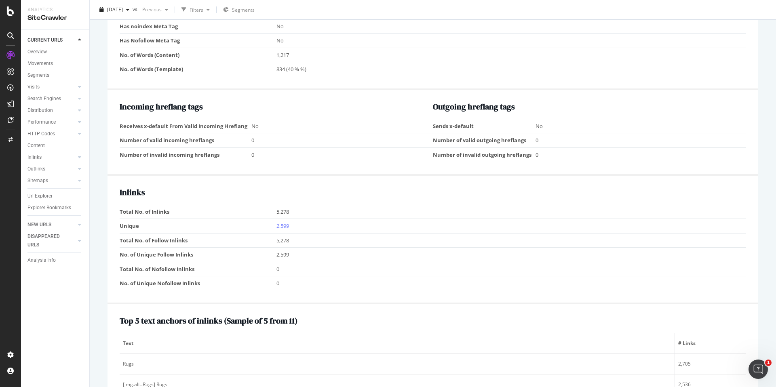
scroll to position [850, 0]
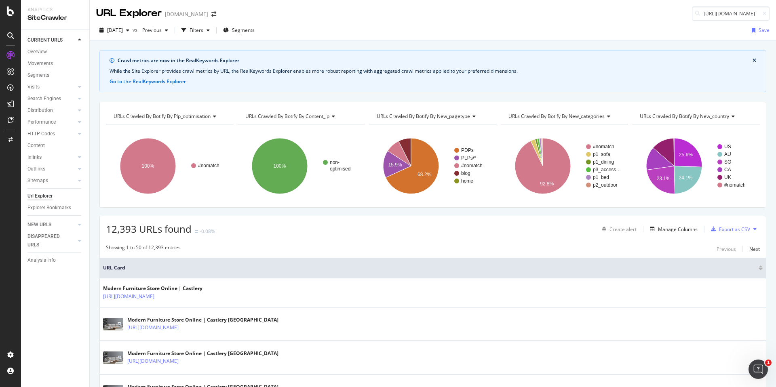
scroll to position [0, 59]
drag, startPoint x: 748, startPoint y: 13, endPoint x: 776, endPoint y: 13, distance: 28.3
click at [776, 13] on div "URL Explorer www.castlery.com https://www.castlery.com/au/chairs/all-chairs?p=2" at bounding box center [433, 10] width 686 height 21
type input "https://www.castlery.com/au/chairs/all-chairs"
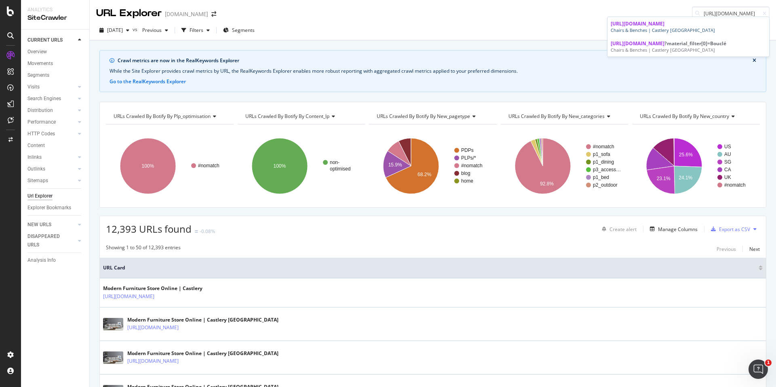
scroll to position [0, 0]
click at [730, 30] on div "Chairs & Benches | Castlery [GEOGRAPHIC_DATA]" at bounding box center [688, 30] width 155 height 6
drag, startPoint x: 711, startPoint y: 14, endPoint x: 776, endPoint y: 21, distance: 65.0
click at [776, 21] on div "URL Explorer www.castlery.com https://www.castlery.com/us/furniture-sets/living…" at bounding box center [433, 193] width 686 height 387
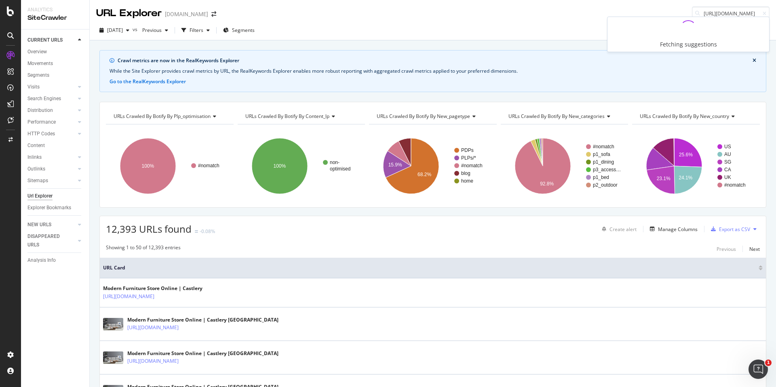
scroll to position [0, 81]
type input "https://www.castlery.com/us/furniture-sets/living-room-sets"
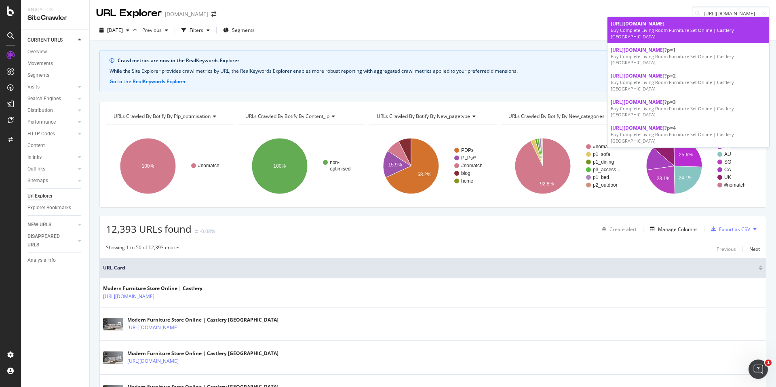
click at [710, 29] on div "Buy Complete Living Room Furniture Set Online | Castlery US" at bounding box center [688, 33] width 155 height 13
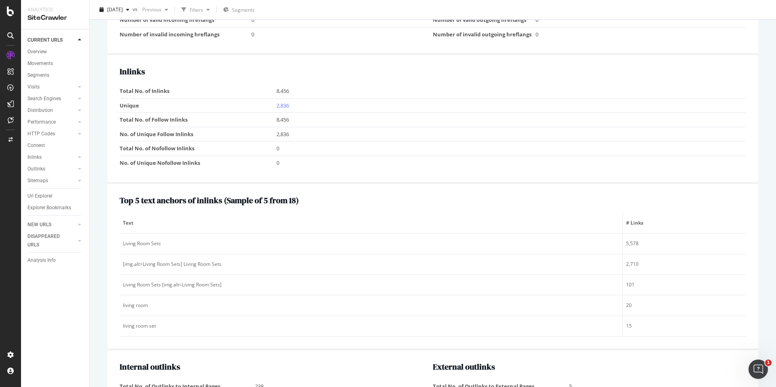
scroll to position [820, 0]
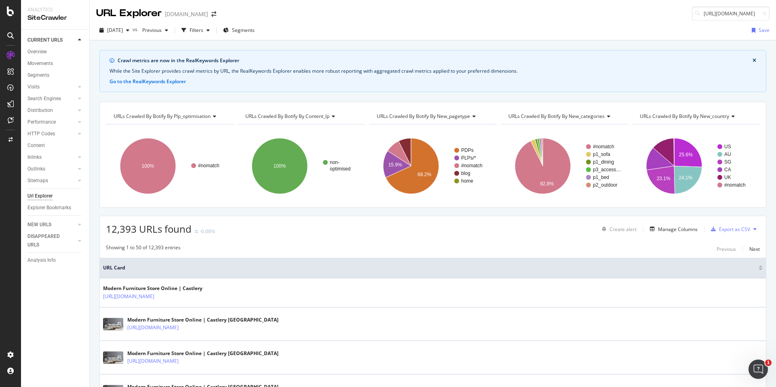
scroll to position [0, 72]
drag, startPoint x: 722, startPoint y: 12, endPoint x: 776, endPoint y: 13, distance: 53.4
click at [776, 13] on div "URL Explorer www.castlery.com https://www.castlery.com/us/beds/beds?quickship=t…" at bounding box center [433, 10] width 686 height 21
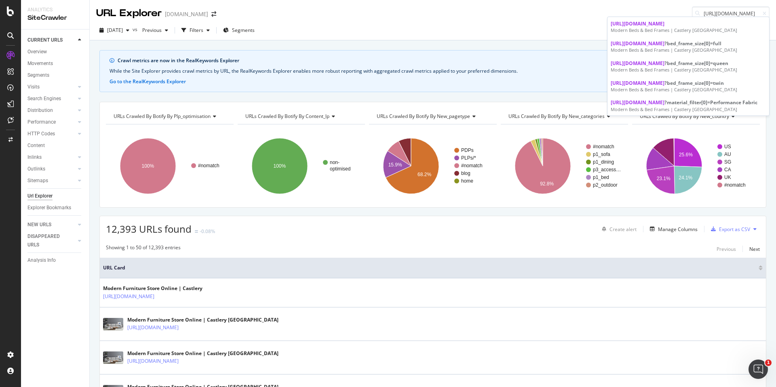
type input "https://www.castlery.com/us/beds/beds"
click at [726, 25] on div "https://www.castlery.com/us/beds/beds" at bounding box center [688, 23] width 155 height 7
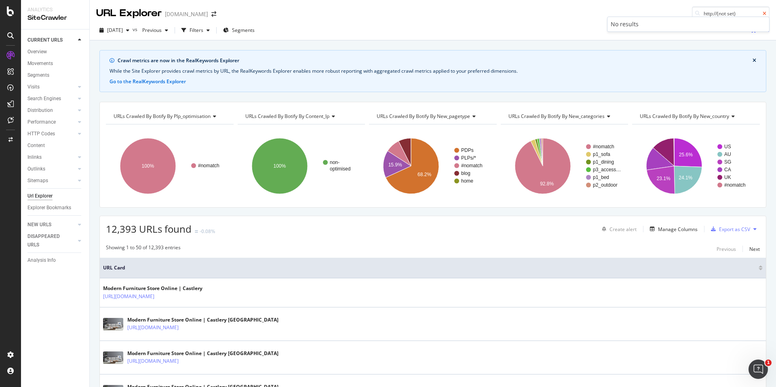
type input "http://(not set)"
click at [764, 11] on icon at bounding box center [765, 13] width 4 height 5
click at [9, 13] on icon at bounding box center [10, 11] width 7 height 10
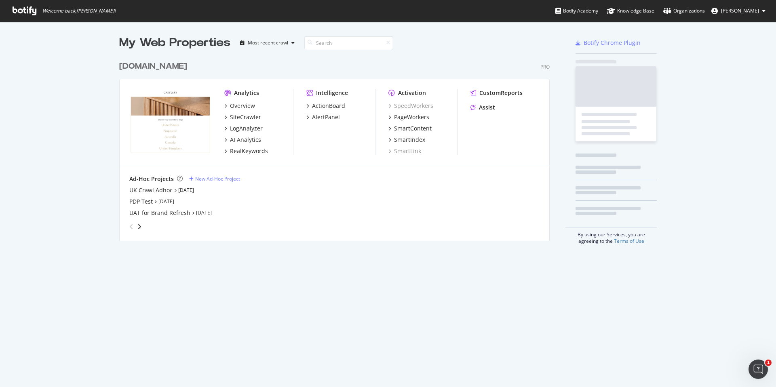
scroll to position [387, 776]
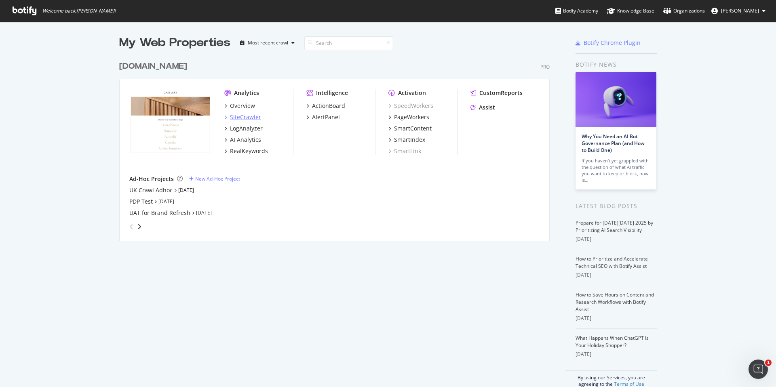
scroll to position [387, 776]
click at [245, 117] on div "SiteCrawler" at bounding box center [245, 117] width 31 height 8
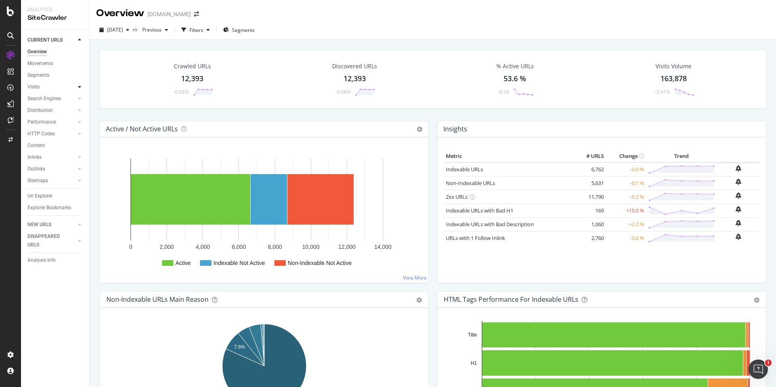
click at [80, 86] on icon at bounding box center [79, 86] width 3 height 5
click at [80, 179] on icon at bounding box center [79, 180] width 3 height 5
click at [42, 190] on div "Insights" at bounding box center [39, 192] width 17 height 8
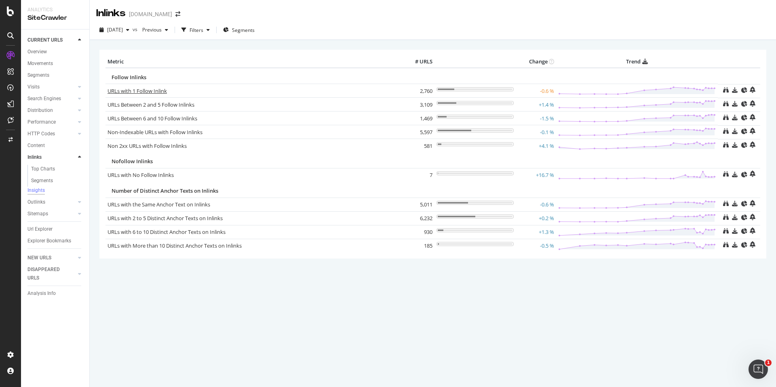
click at [156, 93] on link "URLs with 1 Follow Inlink" at bounding box center [137, 90] width 59 height 7
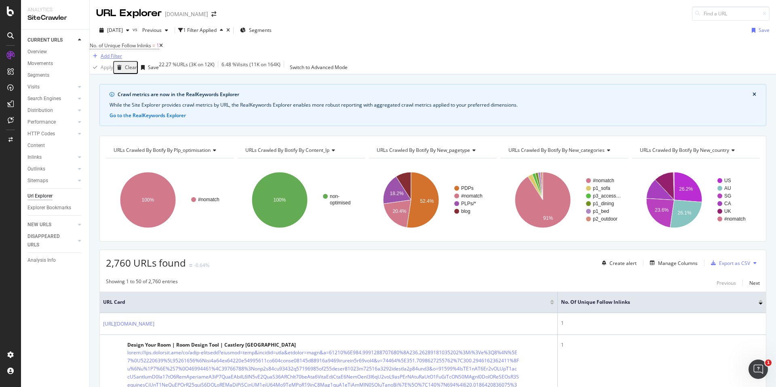
click at [97, 54] on icon "button" at bounding box center [95, 56] width 4 height 5
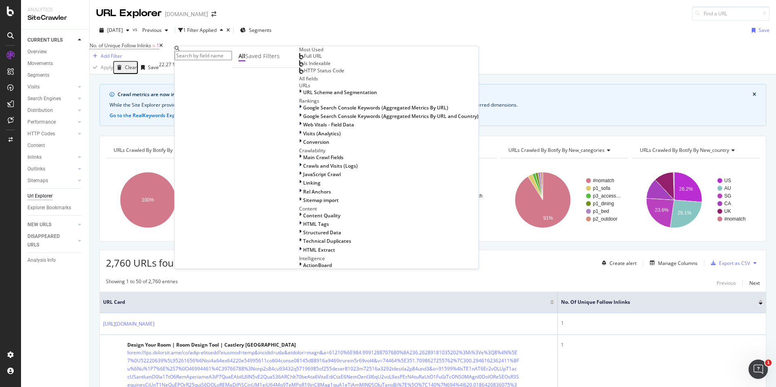
click at [211, 55] on input "text" at bounding box center [203, 55] width 57 height 9
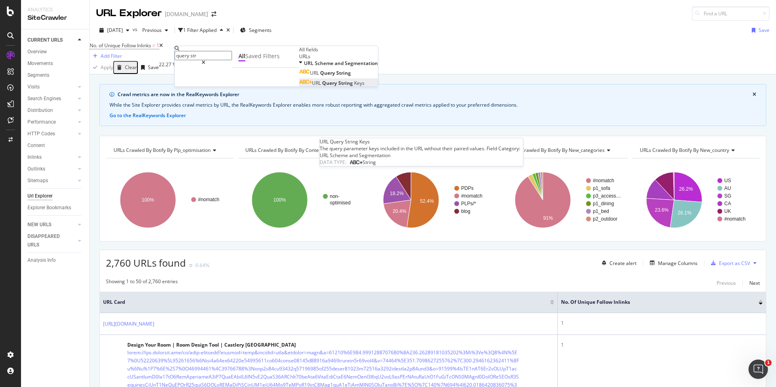
type input "query str"
click at [354, 87] on span "Keys" at bounding box center [359, 83] width 11 height 7
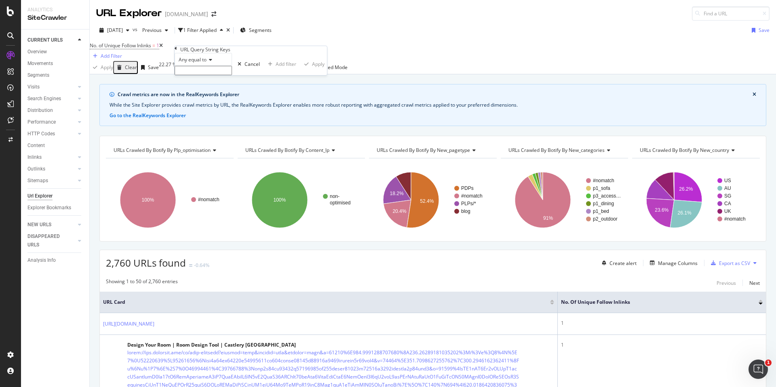
click at [206, 63] on span "Any equal to" at bounding box center [193, 59] width 28 height 7
click at [221, 169] on div "Doesn't exist" at bounding box center [203, 164] width 57 height 8
click at [301, 63] on div "Apply" at bounding box center [307, 59] width 13 height 7
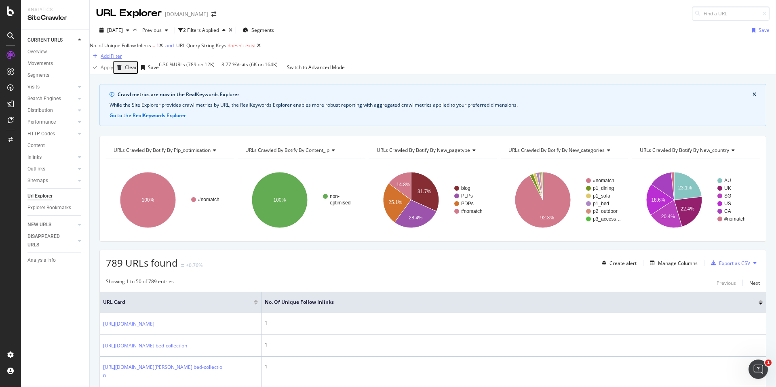
click at [122, 53] on div "Add Filter" at bounding box center [111, 56] width 21 height 7
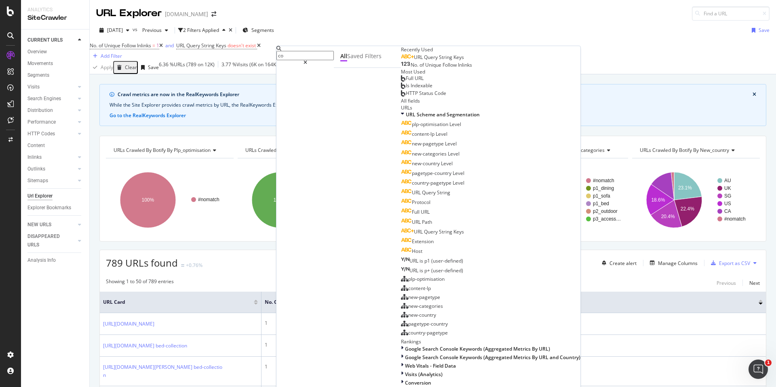
type input "c"
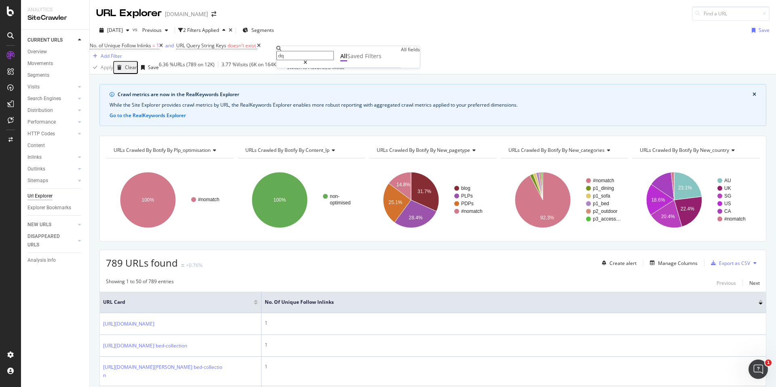
type input "d"
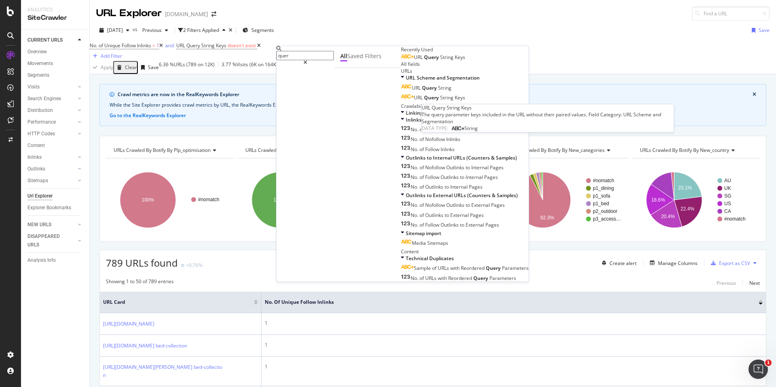
type input "quer"
click at [455, 61] on span "Keys" at bounding box center [460, 57] width 11 height 7
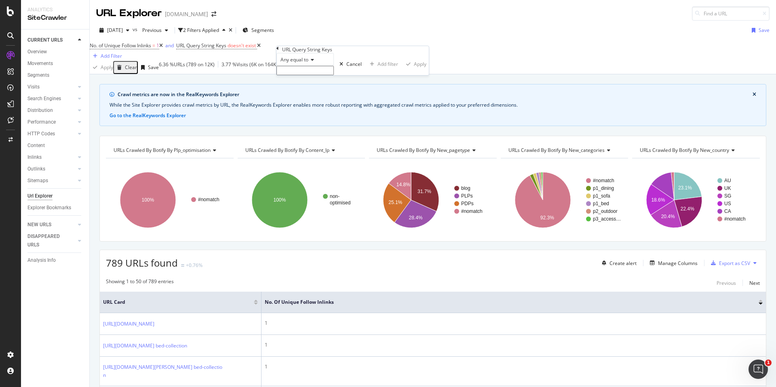
click at [315, 66] on div "Any equal to" at bounding box center [305, 59] width 57 height 13
click at [325, 134] on div "None contains" at bounding box center [305, 130] width 57 height 8
click at [323, 75] on input "text" at bounding box center [305, 70] width 57 height 9
type input "products"
click at [367, 80] on div "None contains products Cancel Add filter Apply" at bounding box center [353, 66] width 152 height 27
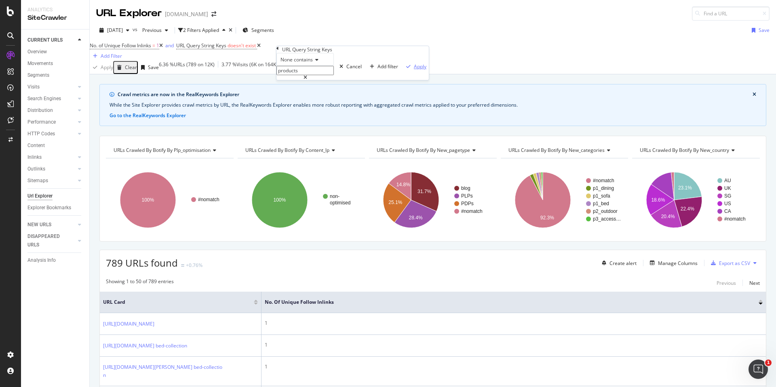
click at [414, 70] on div "Apply" at bounding box center [420, 66] width 13 height 7
click at [357, 49] on span "^.*products.*$" at bounding box center [346, 45] width 34 height 7
click at [344, 74] on input "products" at bounding box center [318, 69] width 57 height 9
click at [332, 61] on icon at bounding box center [329, 58] width 6 height 5
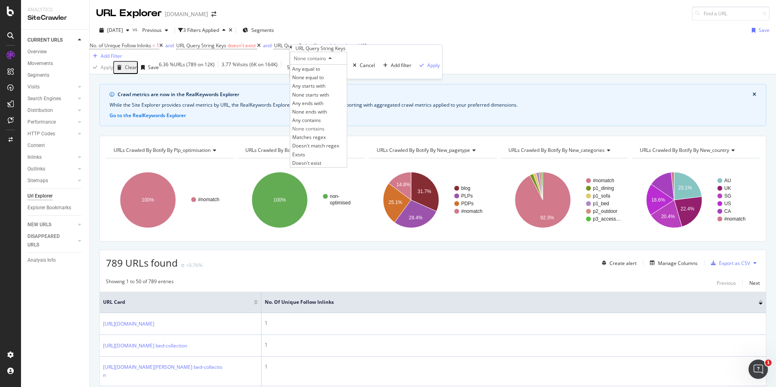
click at [292, 49] on icon at bounding box center [291, 47] width 2 height 5
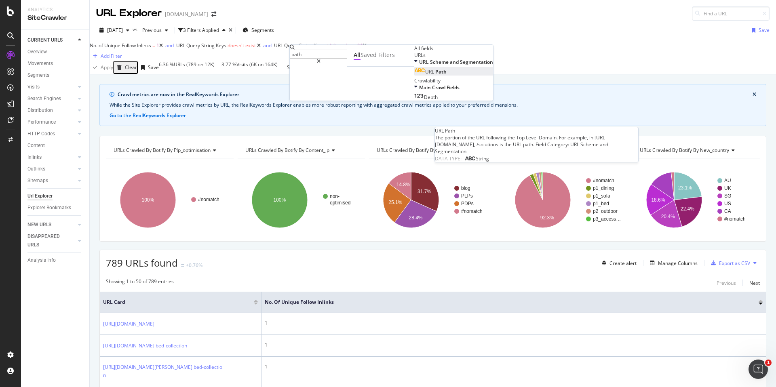
type input "path"
click at [435, 75] on span "Path" at bounding box center [440, 71] width 11 height 7
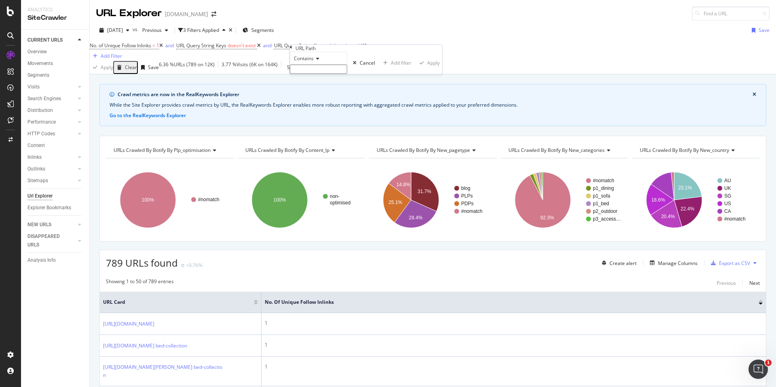
click at [328, 74] on input "text" at bounding box center [318, 69] width 57 height 9
click at [319, 61] on icon at bounding box center [317, 58] width 6 height 5
click at [325, 133] on div "Doesn't contain" at bounding box center [318, 129] width 57 height 8
click at [328, 74] on input "text" at bounding box center [318, 69] width 57 height 9
type input "'"
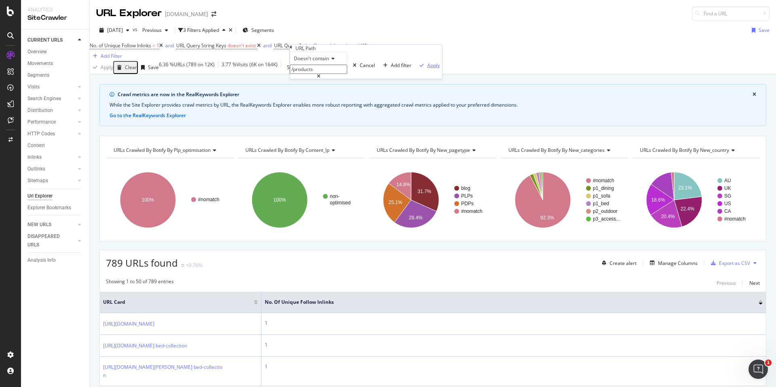
type input "/products"
click at [420, 68] on icon "button" at bounding box center [422, 65] width 4 height 5
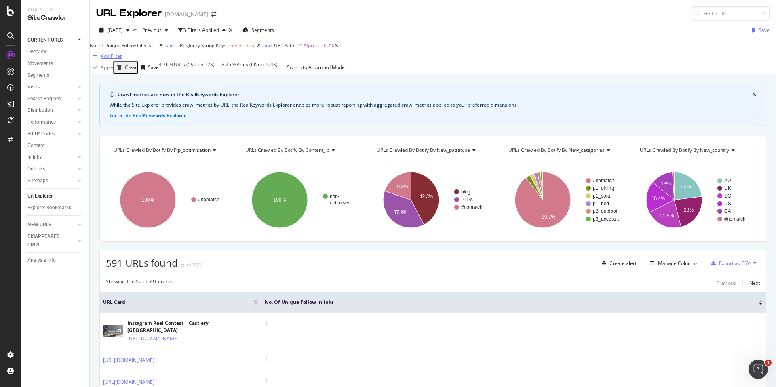
click at [122, 53] on div "Add Filter" at bounding box center [111, 56] width 21 height 7
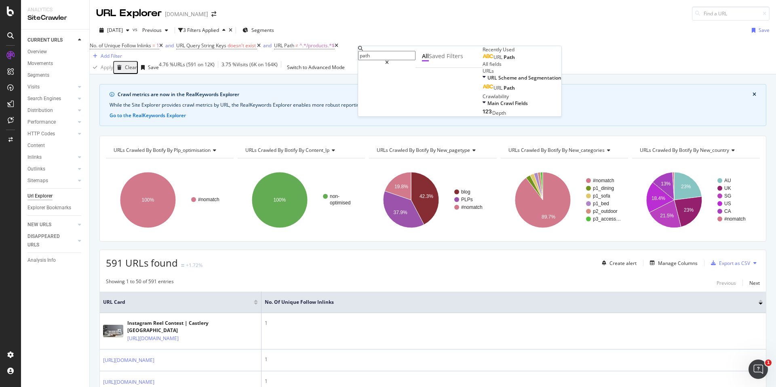
click at [483, 61] on div "URL Path" at bounding box center [499, 57] width 32 height 6
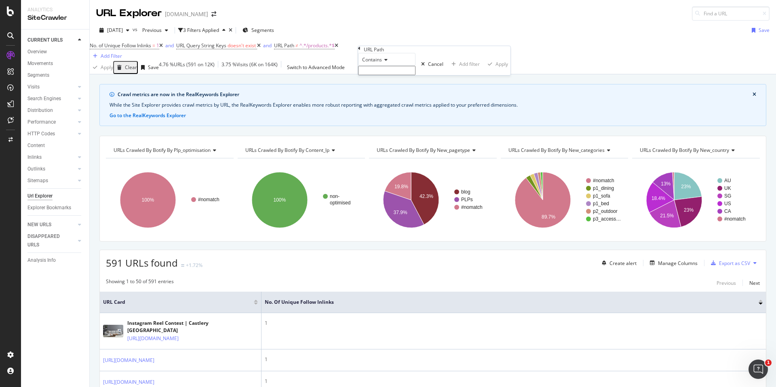
click at [388, 62] on icon at bounding box center [385, 59] width 6 height 5
click at [391, 133] on span "Doesn't contain" at bounding box center [378, 130] width 35 height 7
click at [390, 75] on input "text" at bounding box center [386, 70] width 57 height 9
type input "/sale"
click at [496, 70] on div "Apply" at bounding box center [502, 66] width 13 height 7
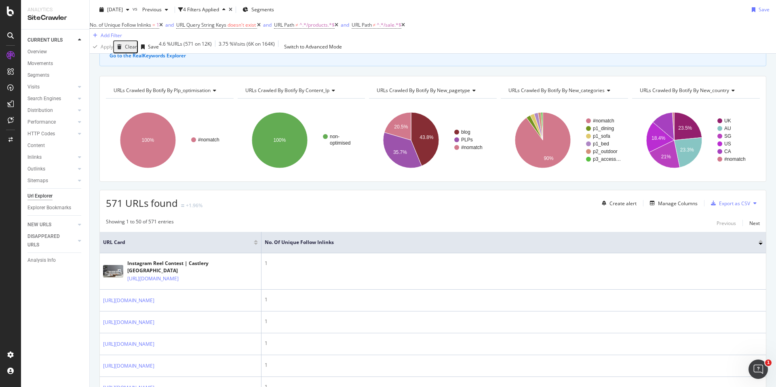
scroll to position [70, 0]
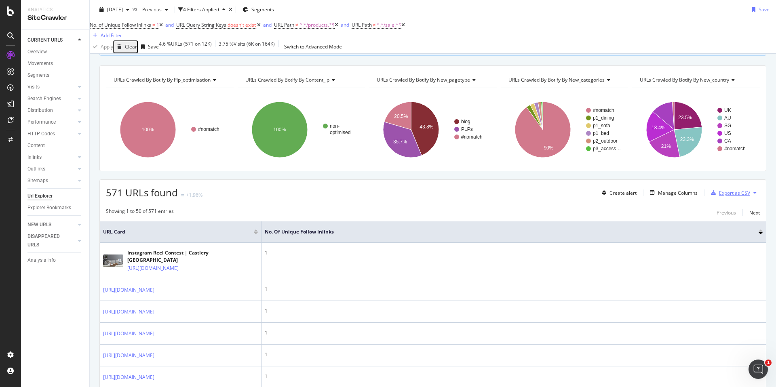
click at [746, 196] on div "Export as CSV" at bounding box center [734, 193] width 31 height 7
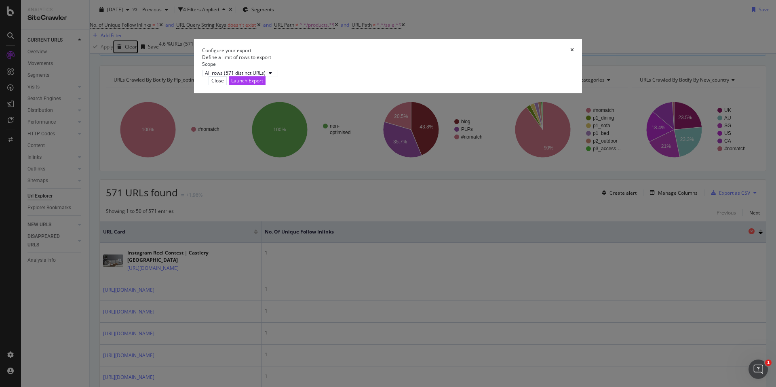
click at [263, 84] on div "Launch Export" at bounding box center [247, 80] width 32 height 7
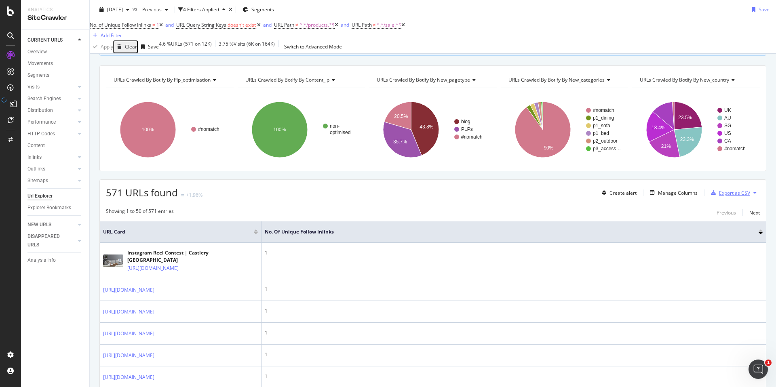
click at [750, 195] on div "Export as CSV" at bounding box center [734, 193] width 31 height 7
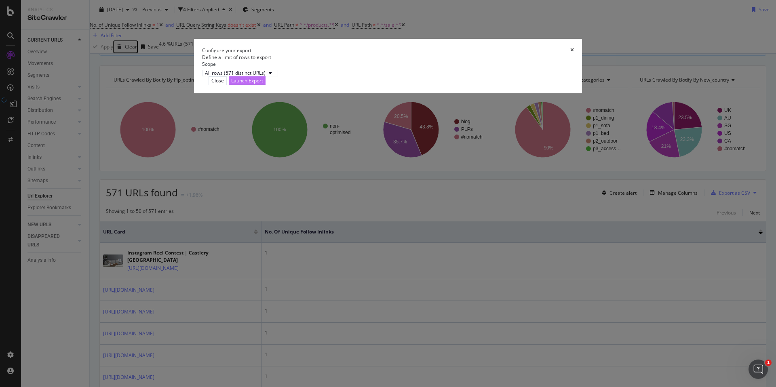
click at [266, 85] on button "Launch Export" at bounding box center [247, 80] width 37 height 8
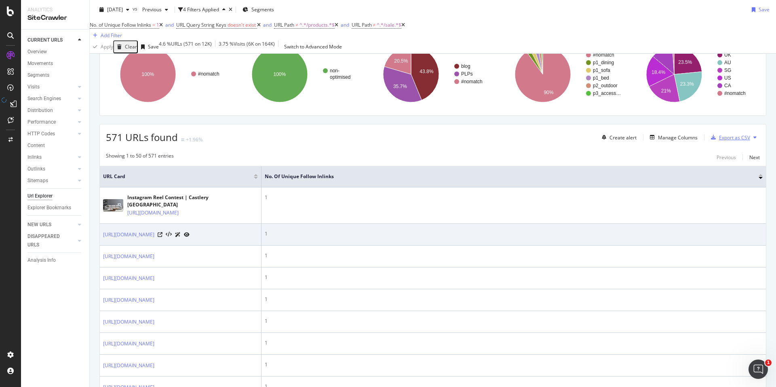
scroll to position [140, 0]
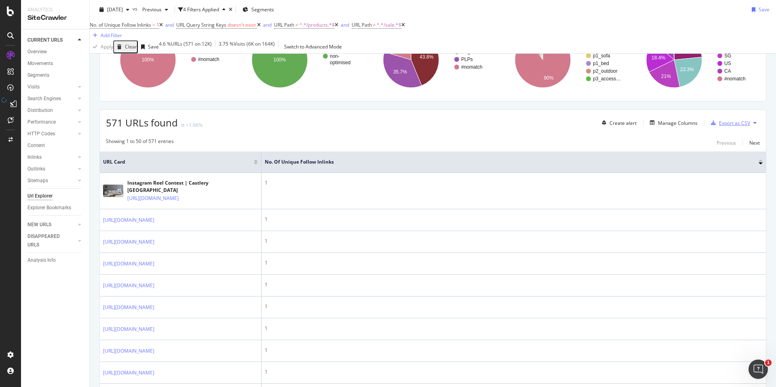
click at [727, 123] on div "Export as CSV" at bounding box center [734, 123] width 31 height 7
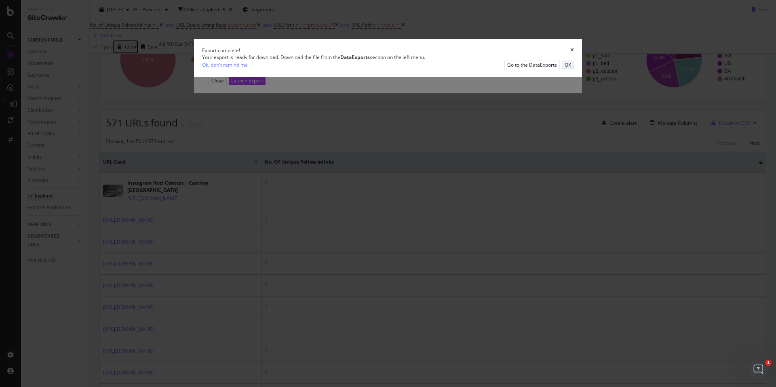
click at [565, 68] on div "OK" at bounding box center [568, 64] width 6 height 7
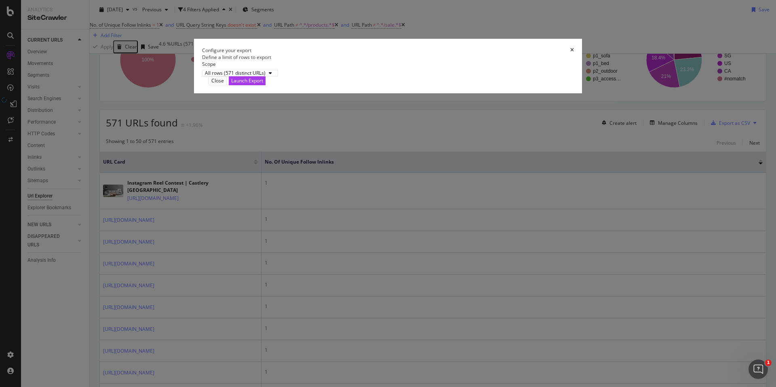
click at [538, 54] on div "Configure your export" at bounding box center [388, 50] width 372 height 7
click at [570, 53] on icon "times" at bounding box center [572, 50] width 4 height 5
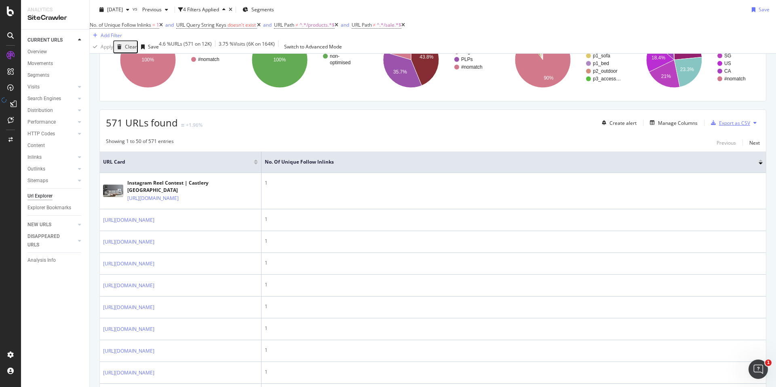
scroll to position [125, 0]
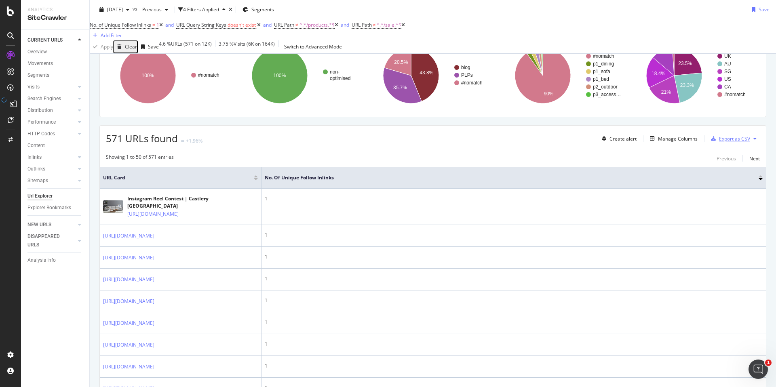
click at [729, 142] on div "Export as CSV" at bounding box center [734, 138] width 31 height 7
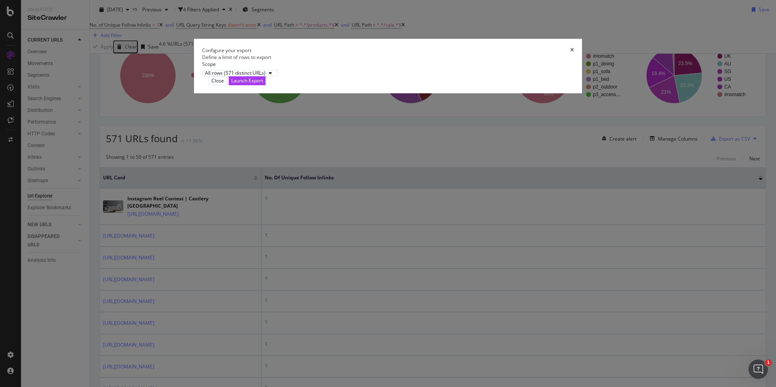
click at [723, 127] on div "Configure your export Define a limit of rows to export Scope All rows (571 dist…" at bounding box center [388, 193] width 776 height 387
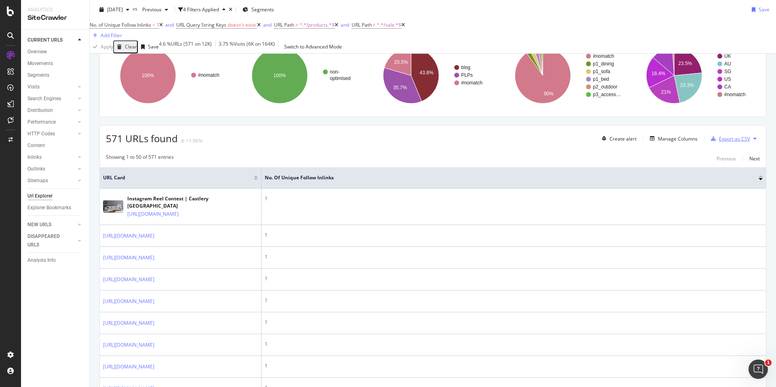
click at [713, 141] on icon "button" at bounding box center [713, 138] width 5 height 5
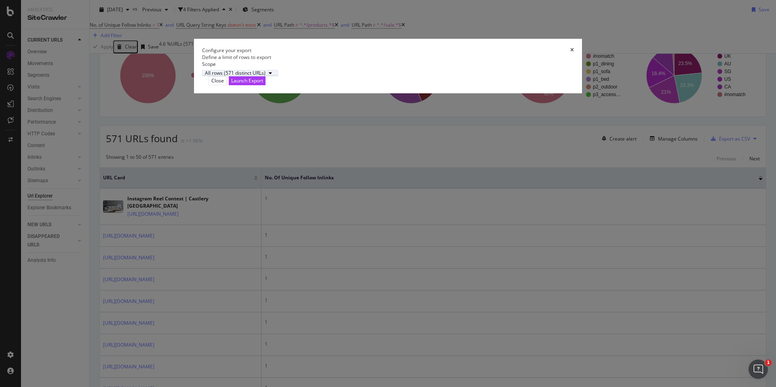
click at [266, 76] on div "All rows (571 distinct URLs)" at bounding box center [235, 73] width 61 height 5
click at [570, 53] on icon "times" at bounding box center [572, 50] width 4 height 5
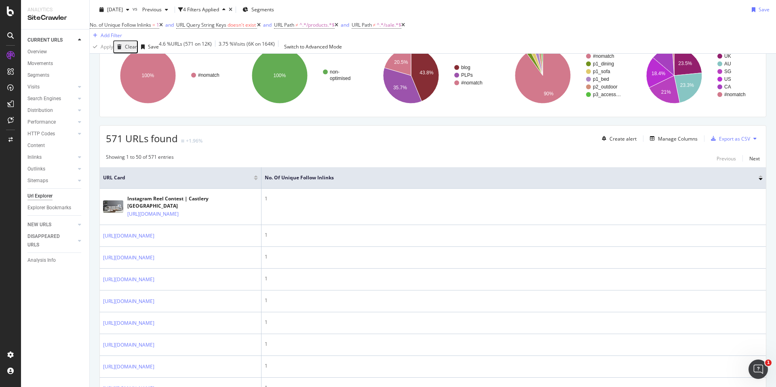
click at [756, 141] on icon at bounding box center [755, 138] width 3 height 5
click at [731, 142] on div "Export as CSV" at bounding box center [734, 138] width 31 height 7
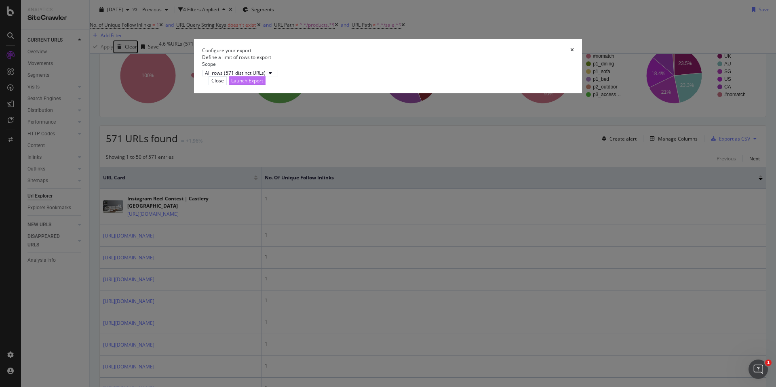
click at [263, 84] on div "Launch Export" at bounding box center [247, 81] width 32 height 8
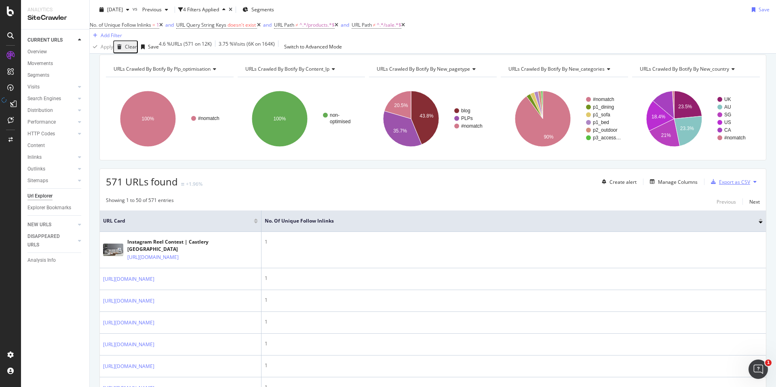
scroll to position [82, 0]
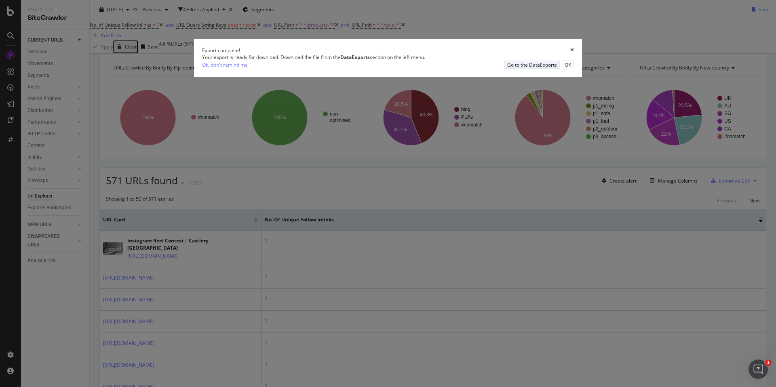
click at [507, 68] on div "Go to the DataExports" at bounding box center [532, 64] width 50 height 7
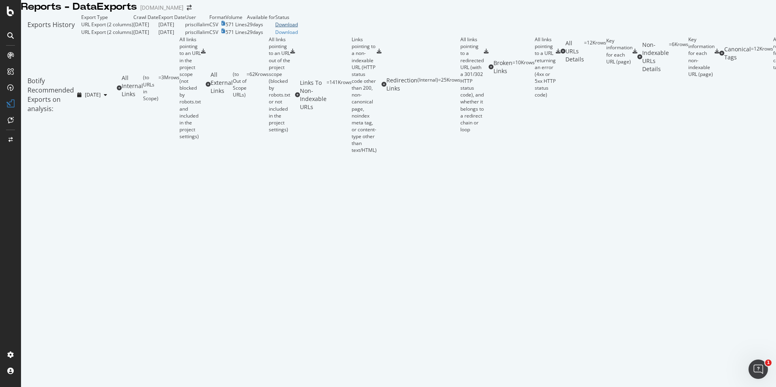
click at [298, 28] on div "Download" at bounding box center [286, 24] width 23 height 7
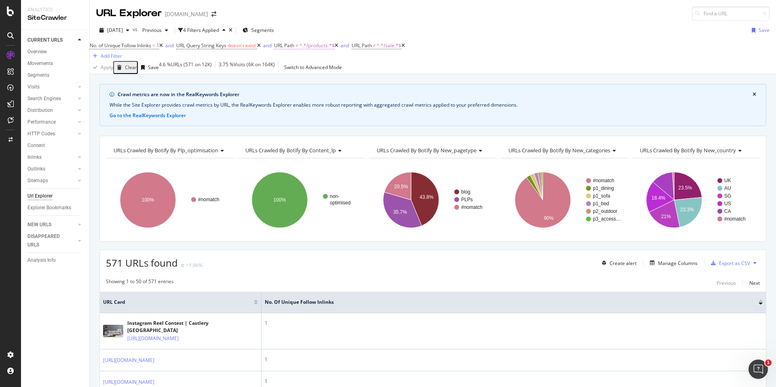
click at [322, 49] on span "^.*/products.*$" at bounding box center [317, 45] width 35 height 7
click at [401, 49] on span "^.*/sale.*$" at bounding box center [389, 45] width 25 height 7
click at [513, 61] on div "No. of Unique Follow Inlinks = 1 and URL Query String Keys doesn't exist and UR…" at bounding box center [433, 50] width 686 height 21
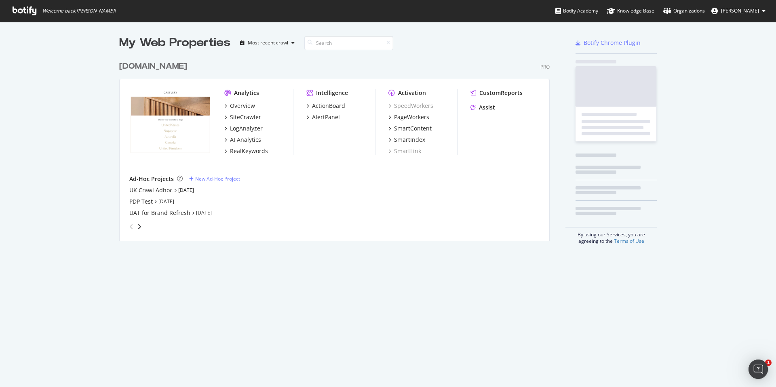
scroll to position [190, 437]
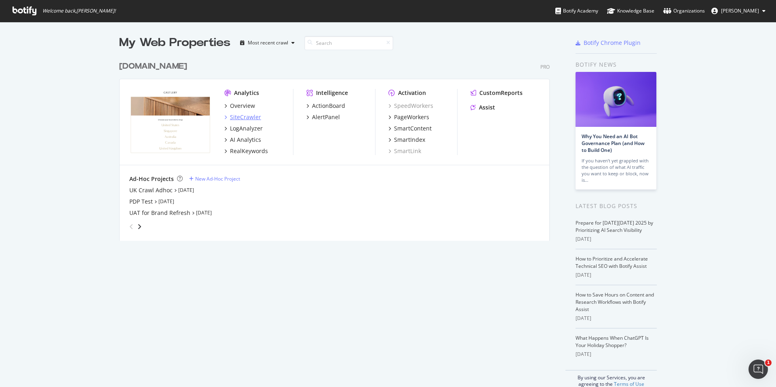
click at [250, 118] on div "SiteCrawler" at bounding box center [245, 117] width 31 height 8
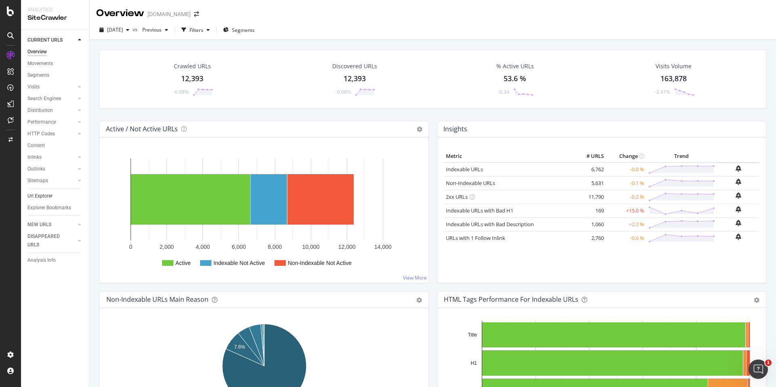
click at [57, 200] on link "Url Explorer" at bounding box center [55, 196] width 56 height 8
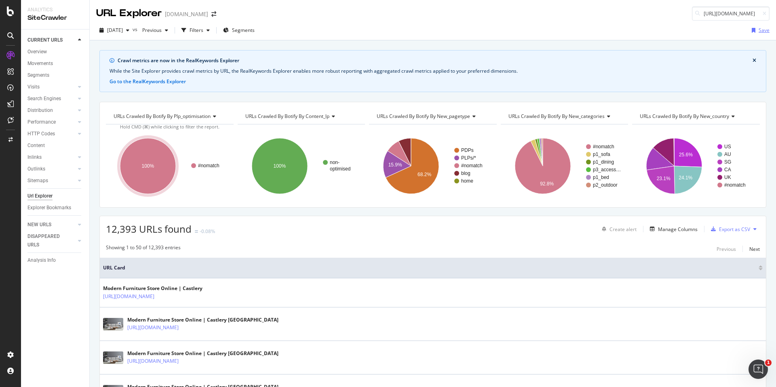
scroll to position [0, 38]
type input "[URL][DOMAIN_NAME]"
click at [721, 27] on link "[URL][DOMAIN_NAME]" at bounding box center [689, 23] width 162 height 13
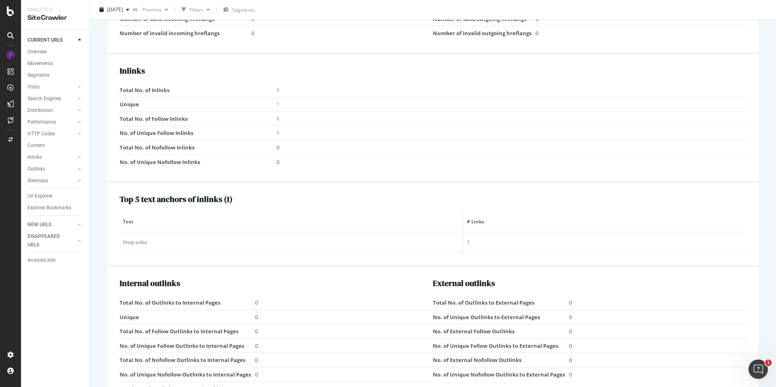
scroll to position [761, 0]
